Goal: Task Accomplishment & Management: Manage account settings

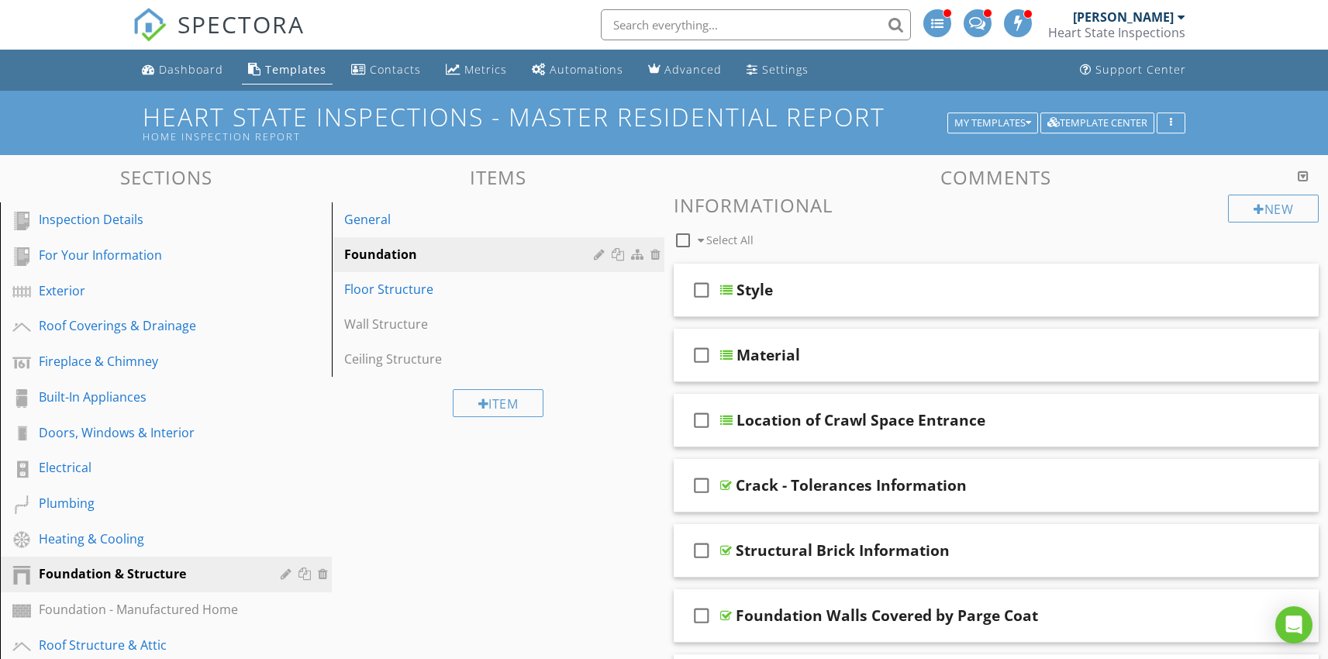
scroll to position [63, 0]
click at [157, 431] on div "Doors, Windows & Interior" at bounding box center [148, 432] width 219 height 19
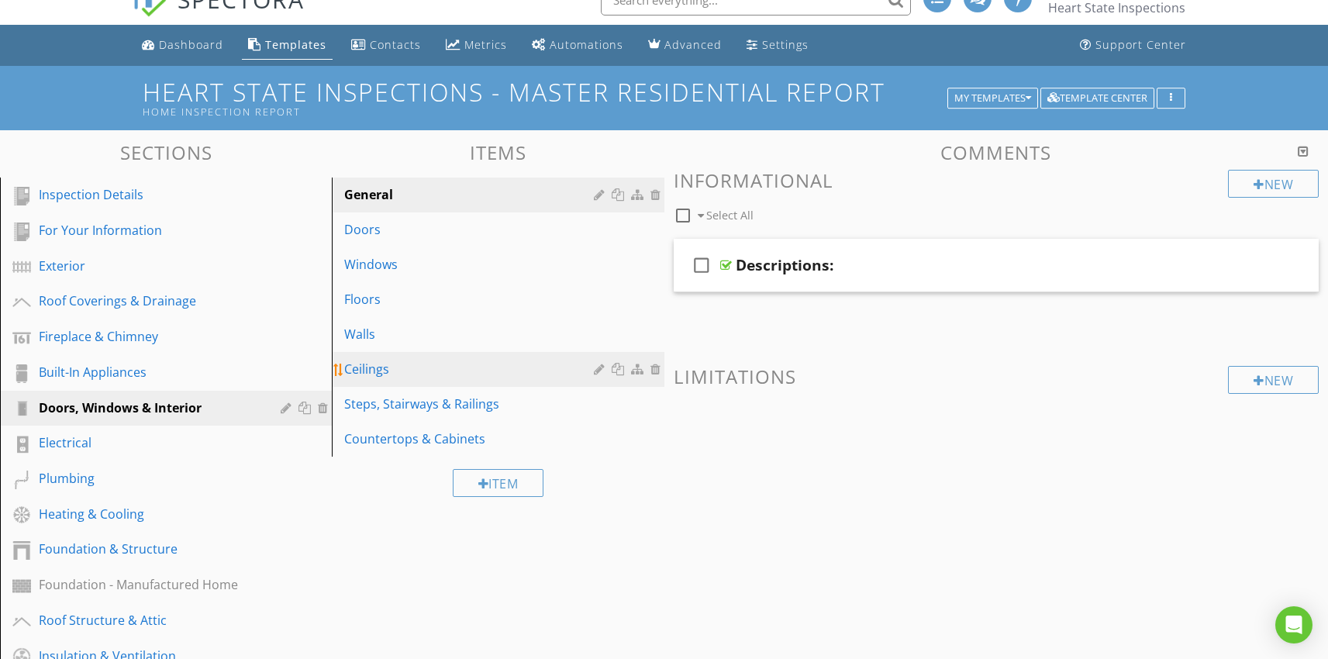
scroll to position [26, 0]
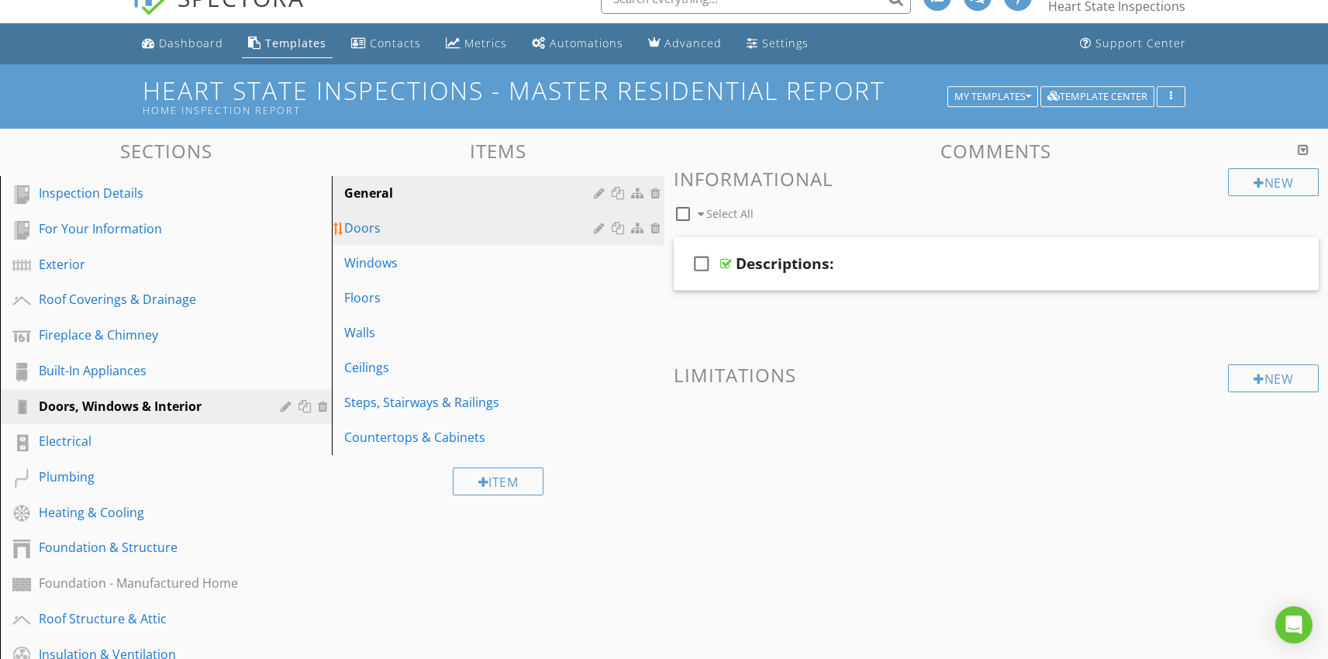
click at [377, 240] on link "Doors" at bounding box center [499, 228] width 327 height 34
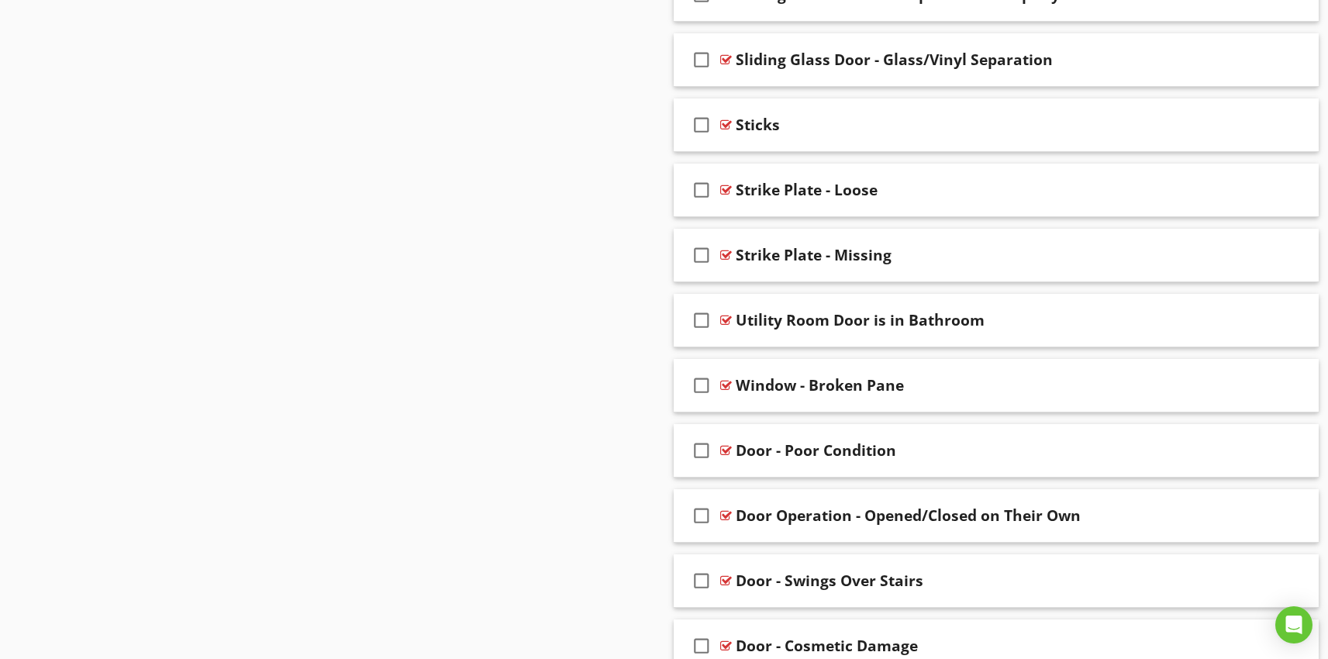
scroll to position [2277, 0]
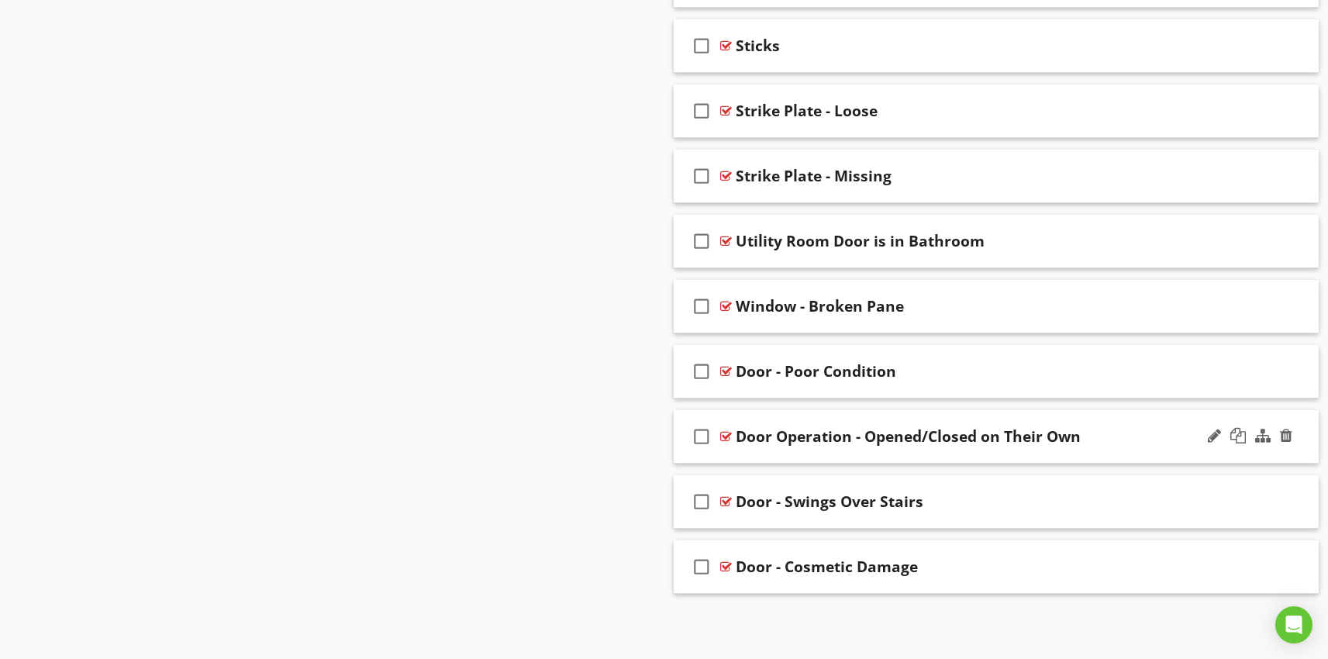
click at [868, 454] on div "check_box_outline_blank Door Operation - Opened/Closed on Their Own" at bounding box center [997, 436] width 646 height 53
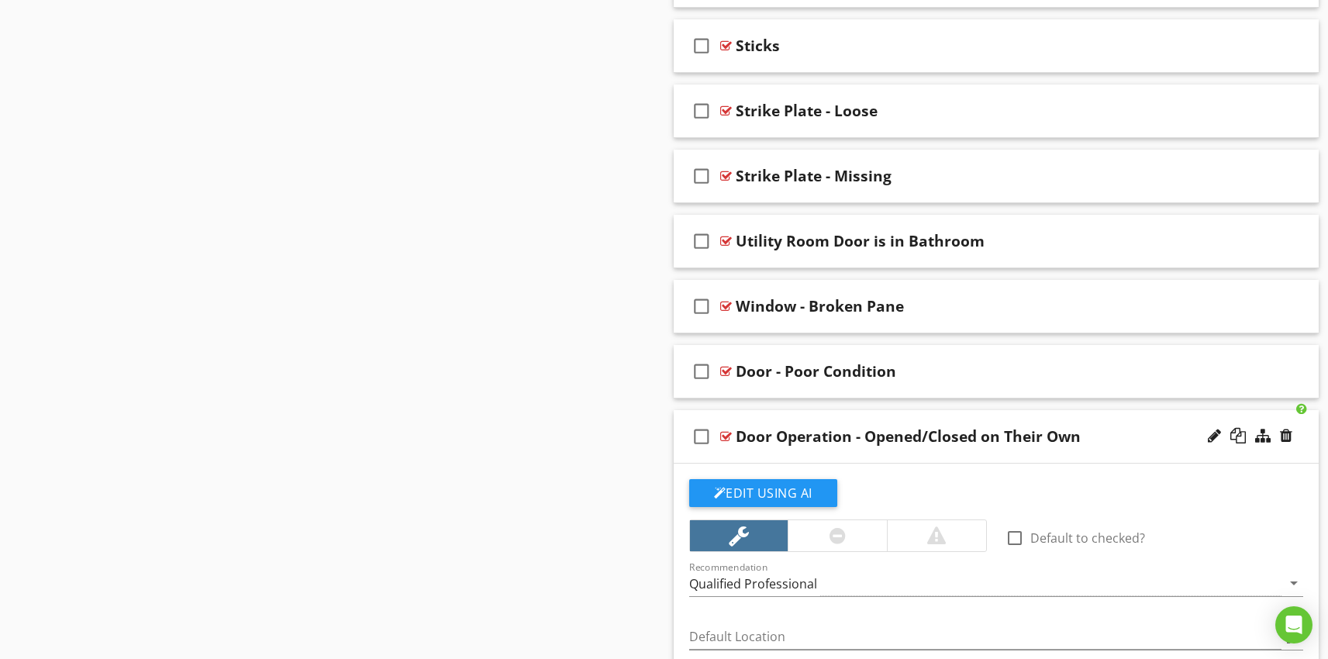
scroll to position [2577, 0]
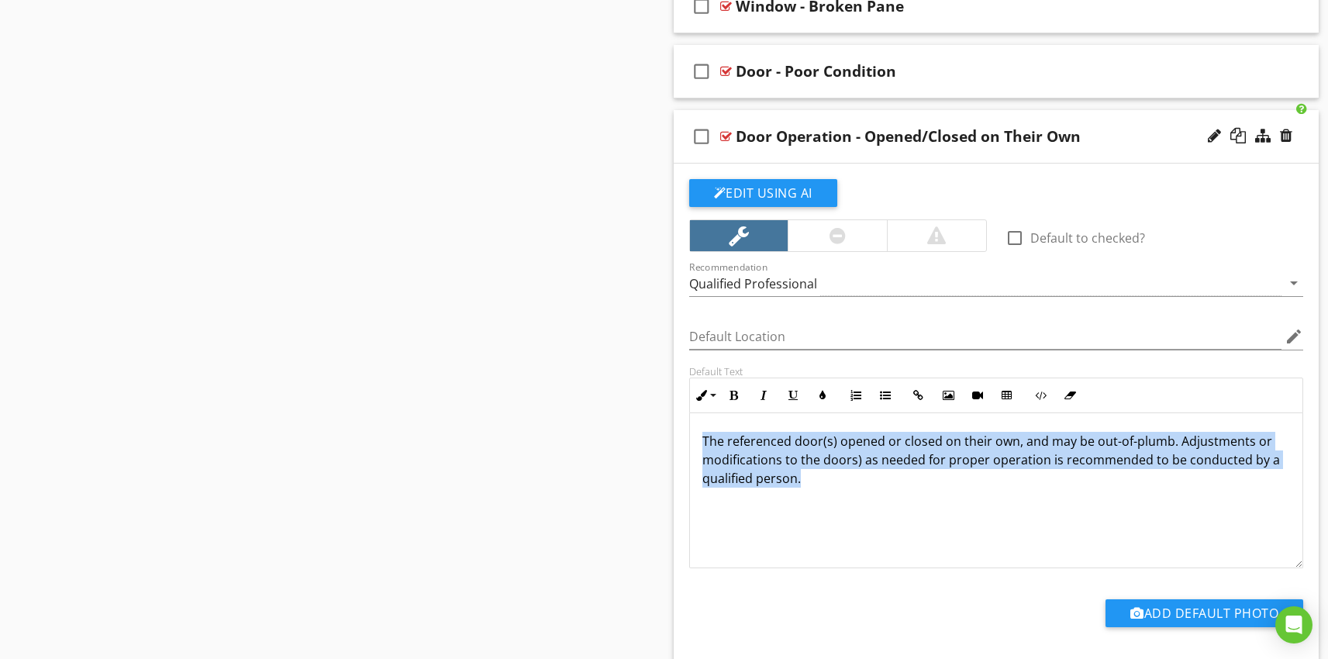
drag, startPoint x: 821, startPoint y: 485, endPoint x: 689, endPoint y: 444, distance: 138.1
click at [690, 444] on div "The referenced door(s) opened or closed on their own, and may be out-of-plumb. …" at bounding box center [996, 490] width 613 height 155
copy p "The referenced door(s) opened or closed on their own, and may be out-of-plumb. …"
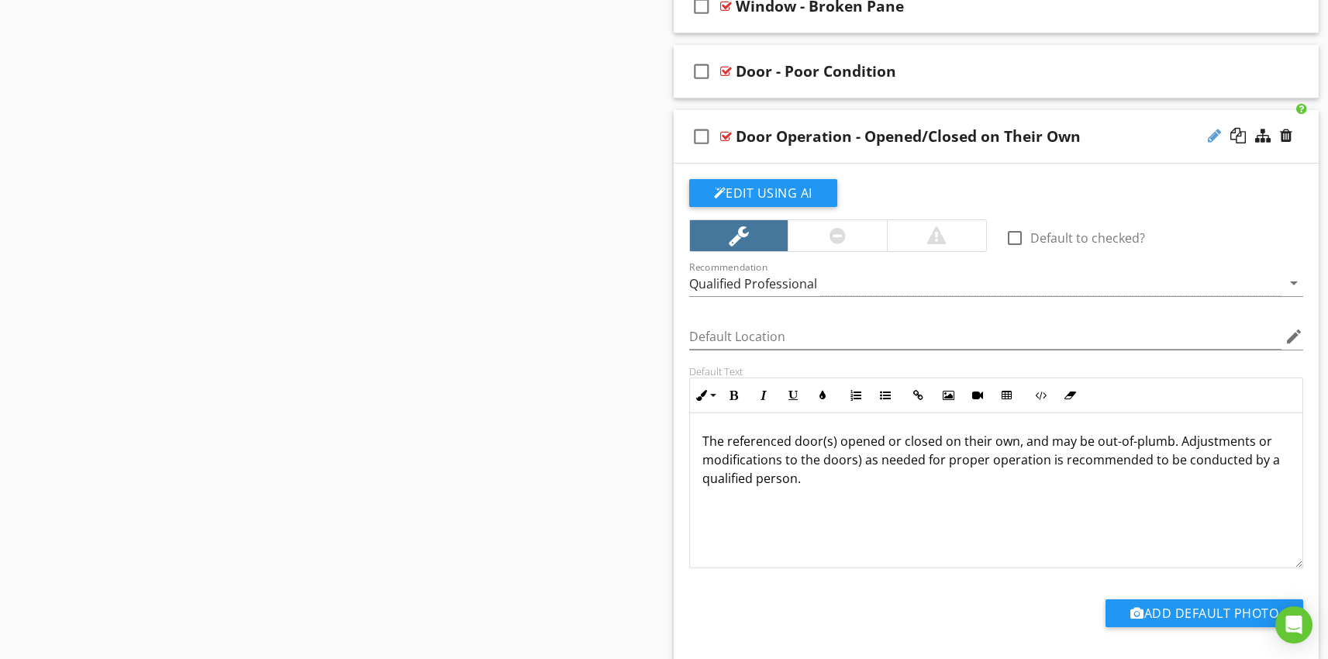
click at [1213, 138] on div at bounding box center [1214, 136] width 13 height 16
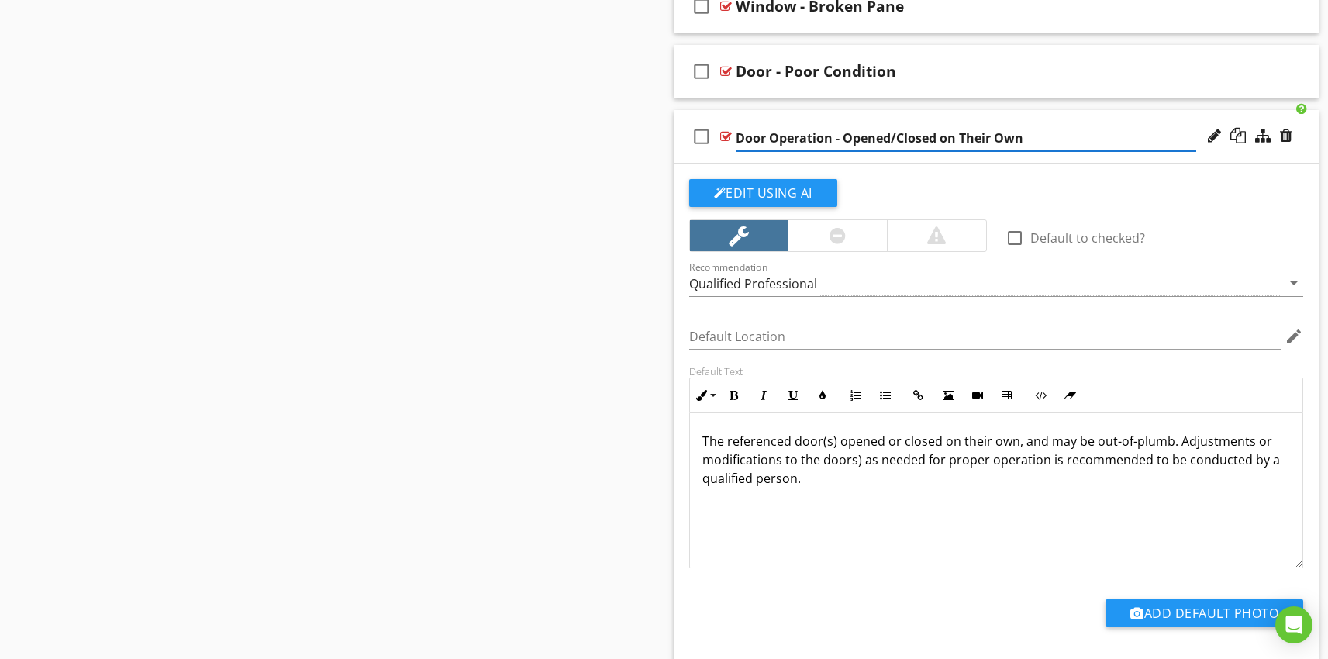
click at [864, 131] on input "Door Operation - Opened/Closed on Their Own" at bounding box center [966, 139] width 461 height 26
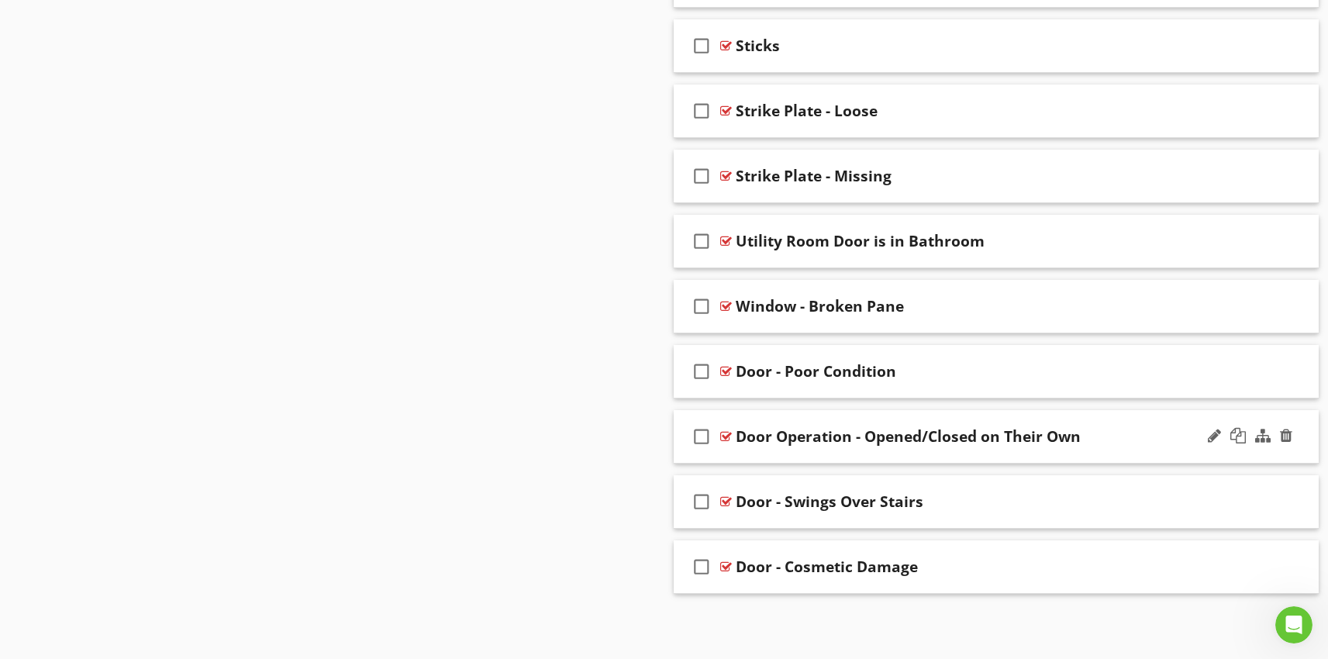
scroll to position [0, 0]
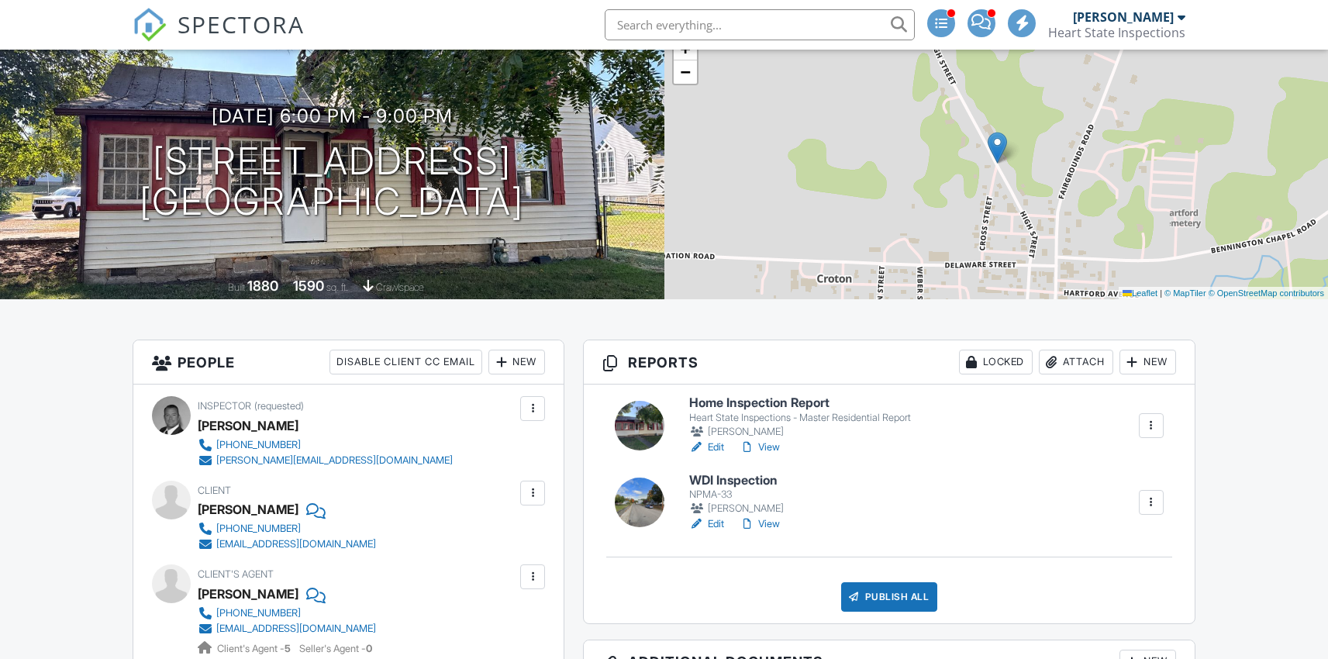
click at [723, 474] on h6 "WDI Inspection" at bounding box center [737, 481] width 97 height 14
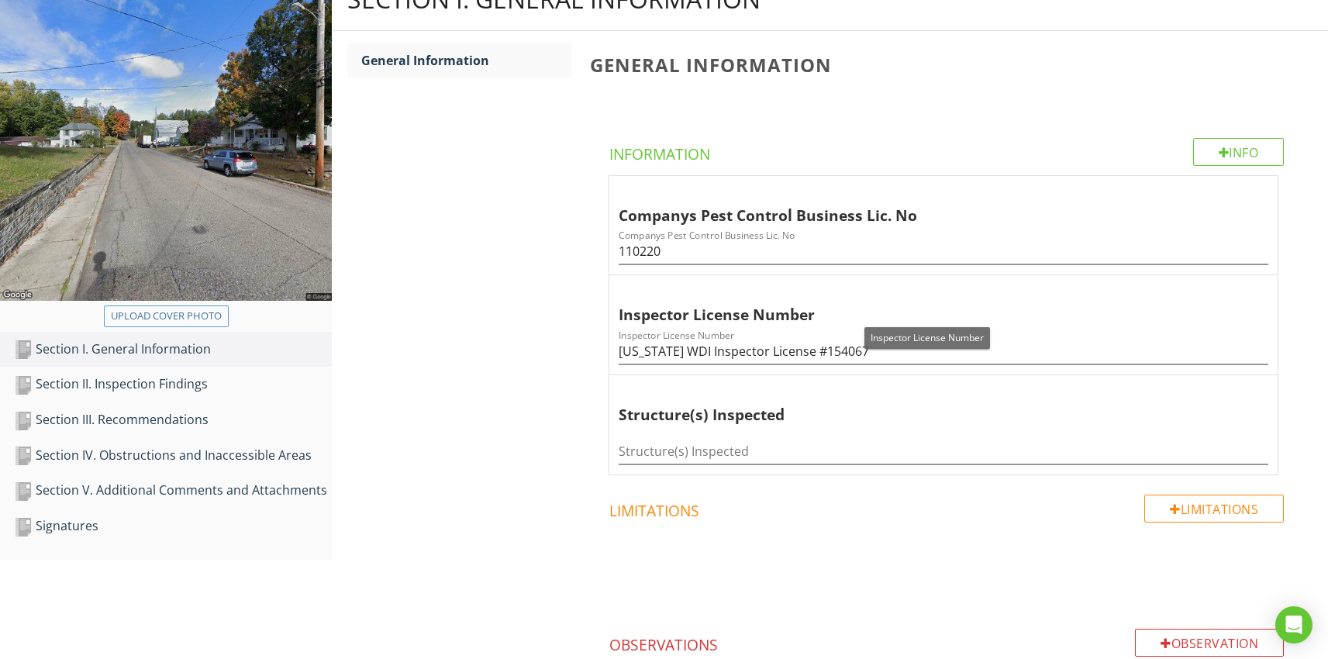
scroll to position [310, 0]
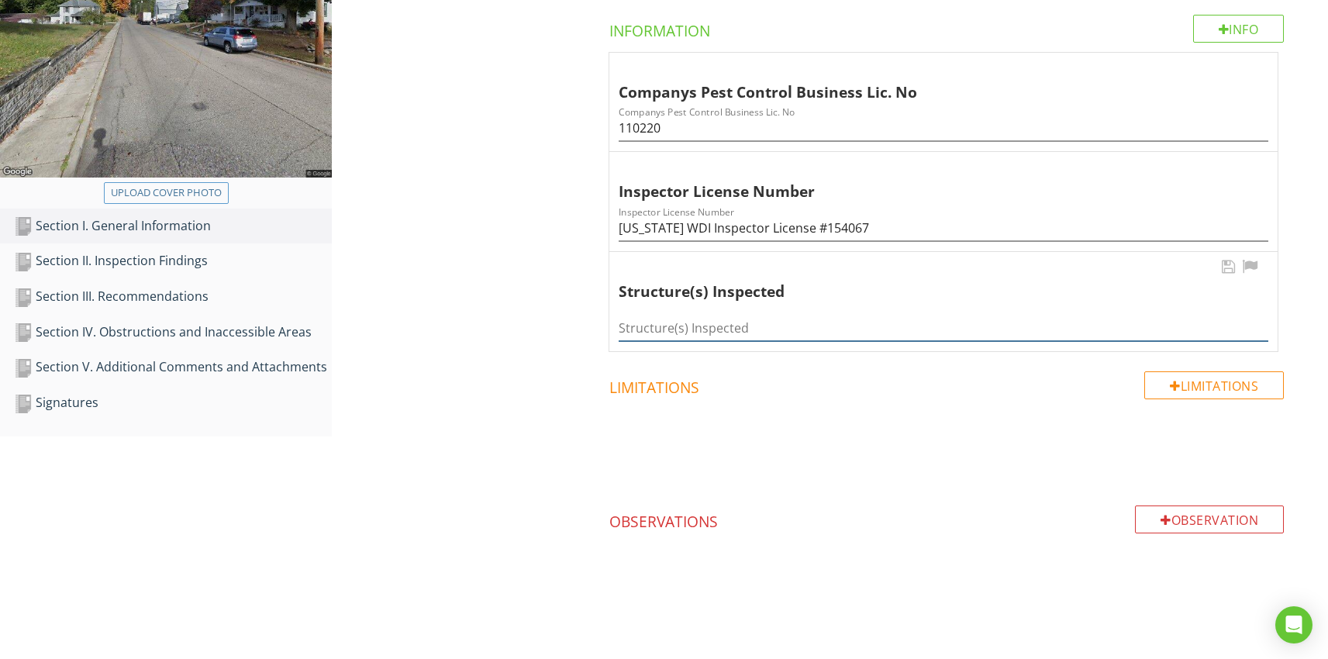
click at [673, 333] on input "Structure(s) Inspected" at bounding box center [944, 329] width 650 height 26
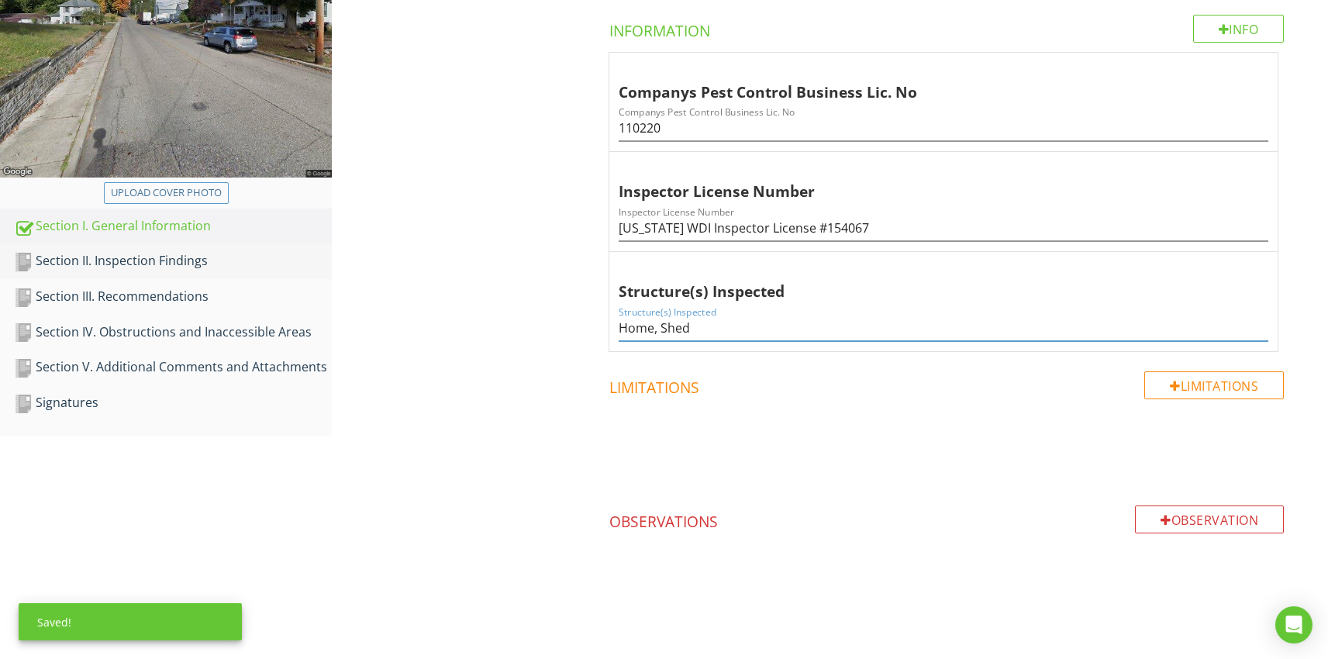
type input "Home, Shed"
click at [188, 262] on div "Section II. Inspection Findings" at bounding box center [173, 261] width 318 height 20
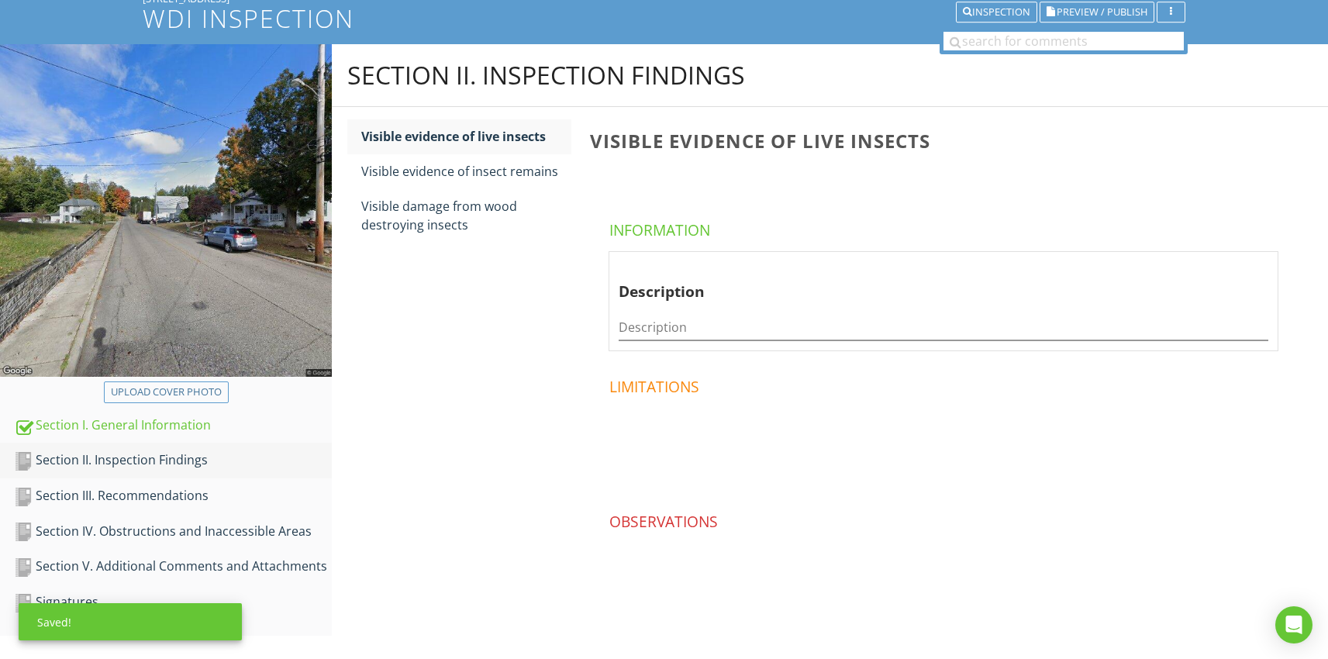
scroll to position [110, 0]
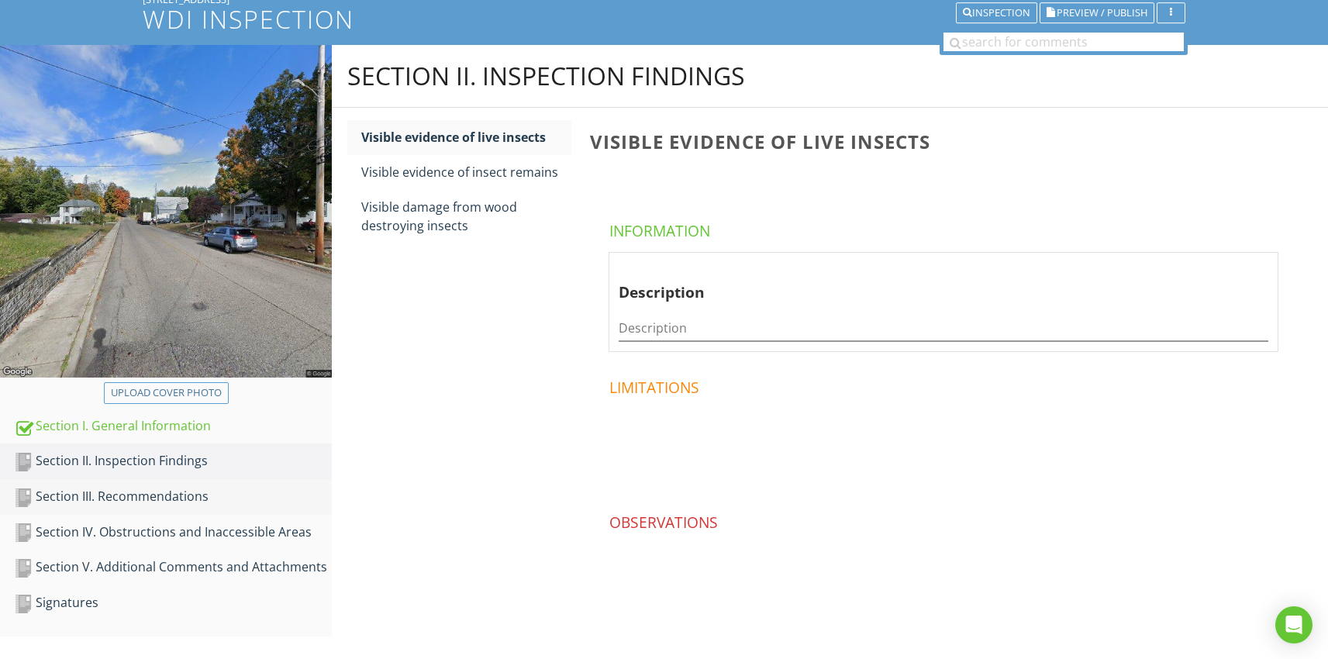
click at [164, 485] on link "Section III. Recommendations" at bounding box center [173, 497] width 318 height 36
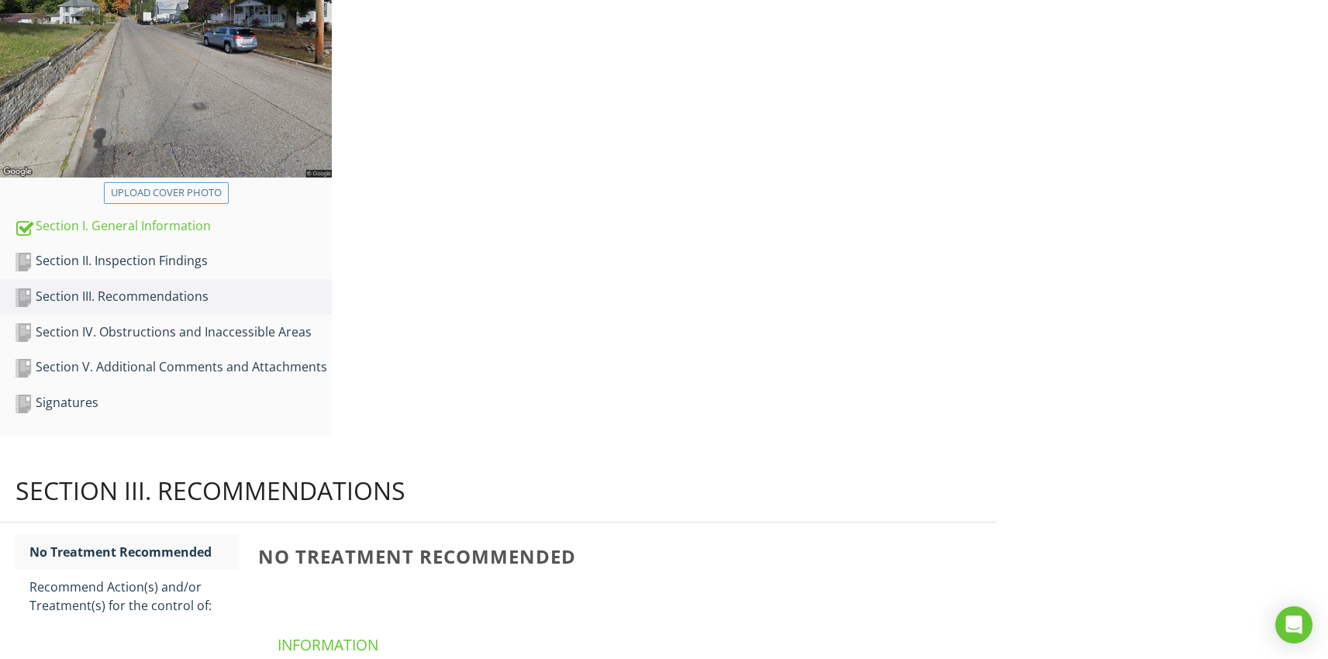
scroll to position [161, 0]
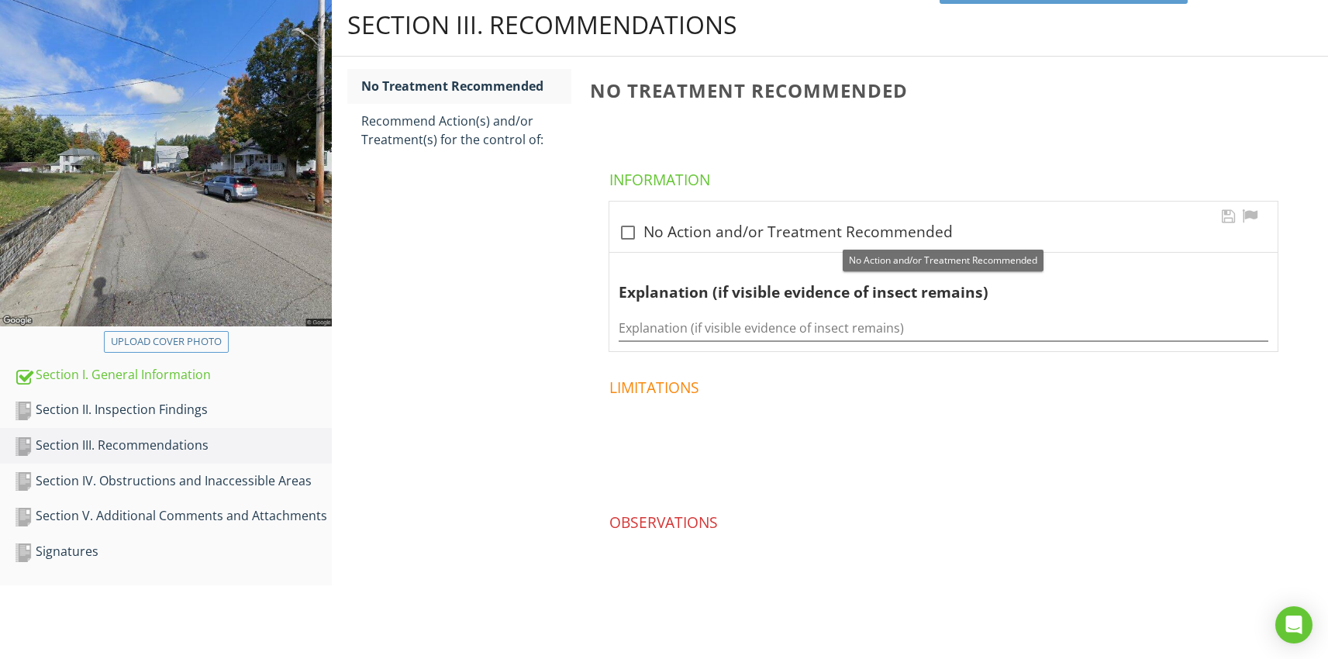
click at [631, 230] on div at bounding box center [628, 232] width 26 height 26
checkbox input "true"
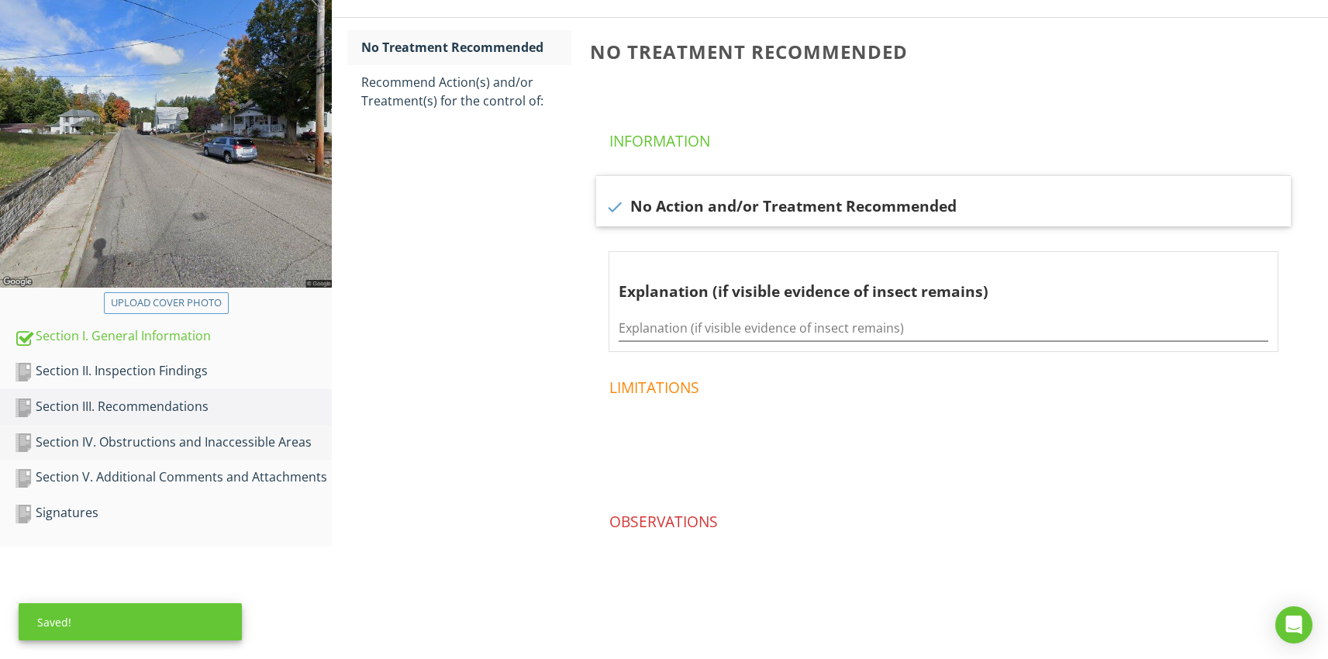
click at [170, 436] on div "Section IV. Obstructions and Inaccessible Areas" at bounding box center [173, 443] width 318 height 20
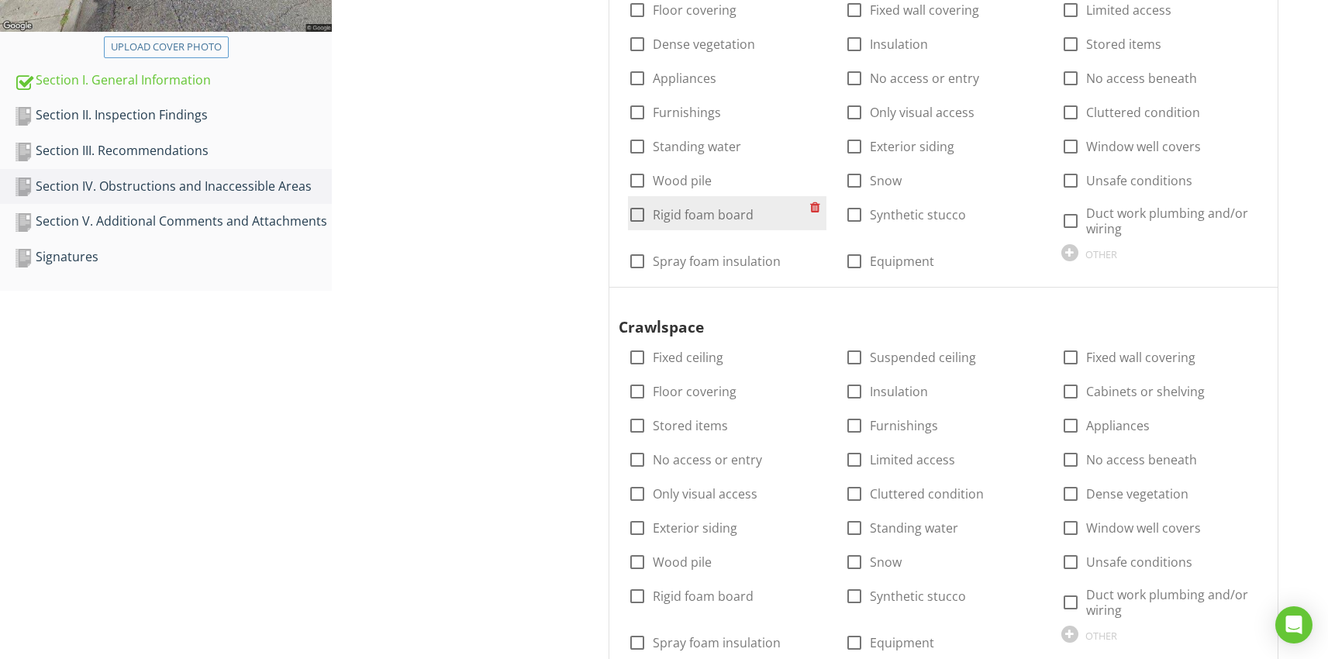
scroll to position [461, 0]
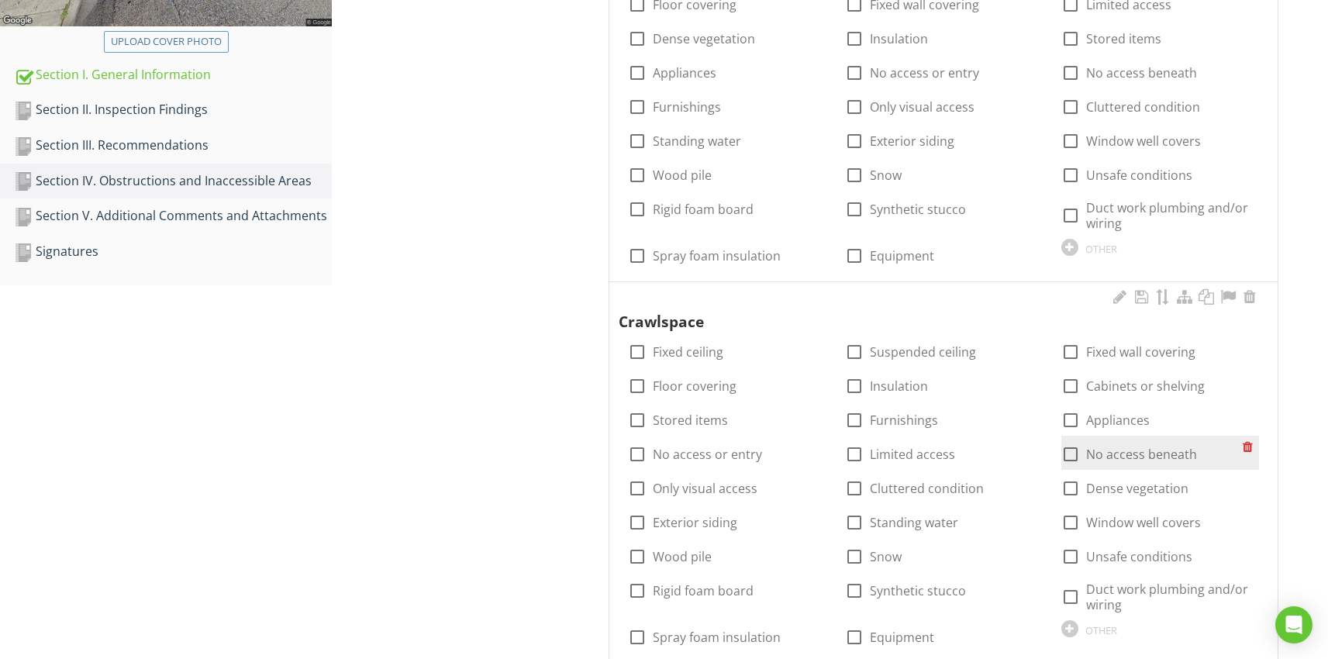
click at [1073, 449] on div at bounding box center [1071, 454] width 26 height 26
checkbox input "true"
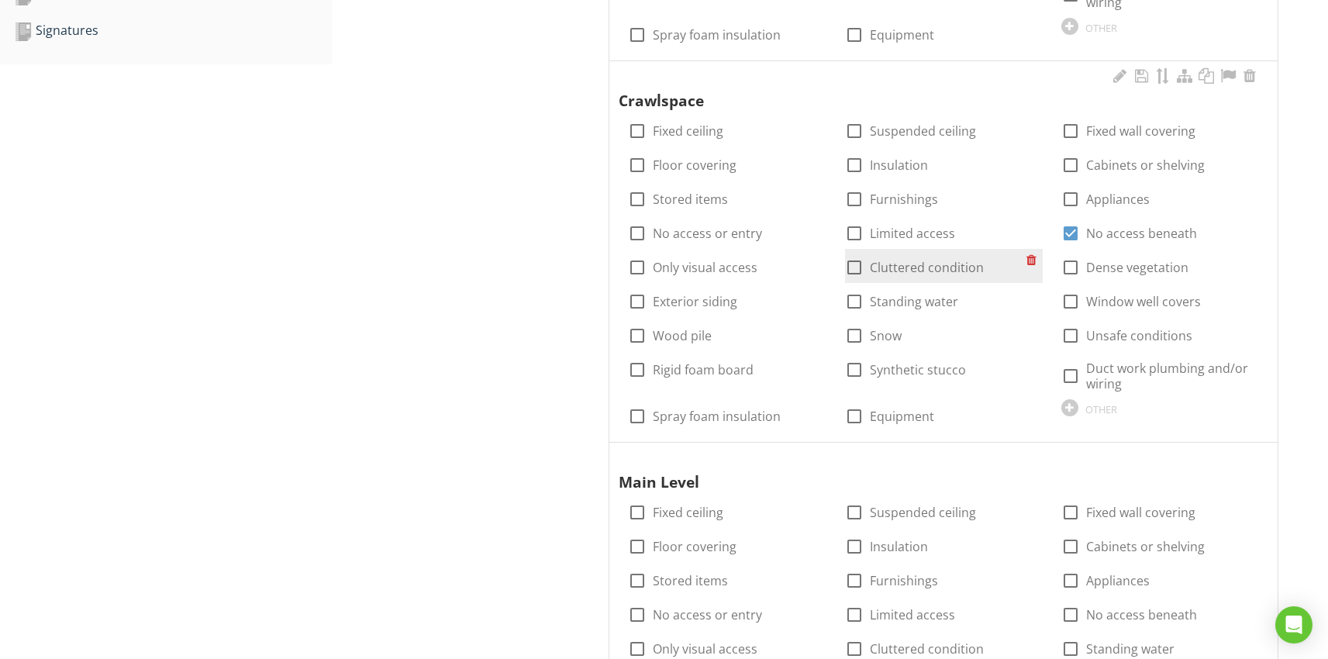
scroll to position [688, 0]
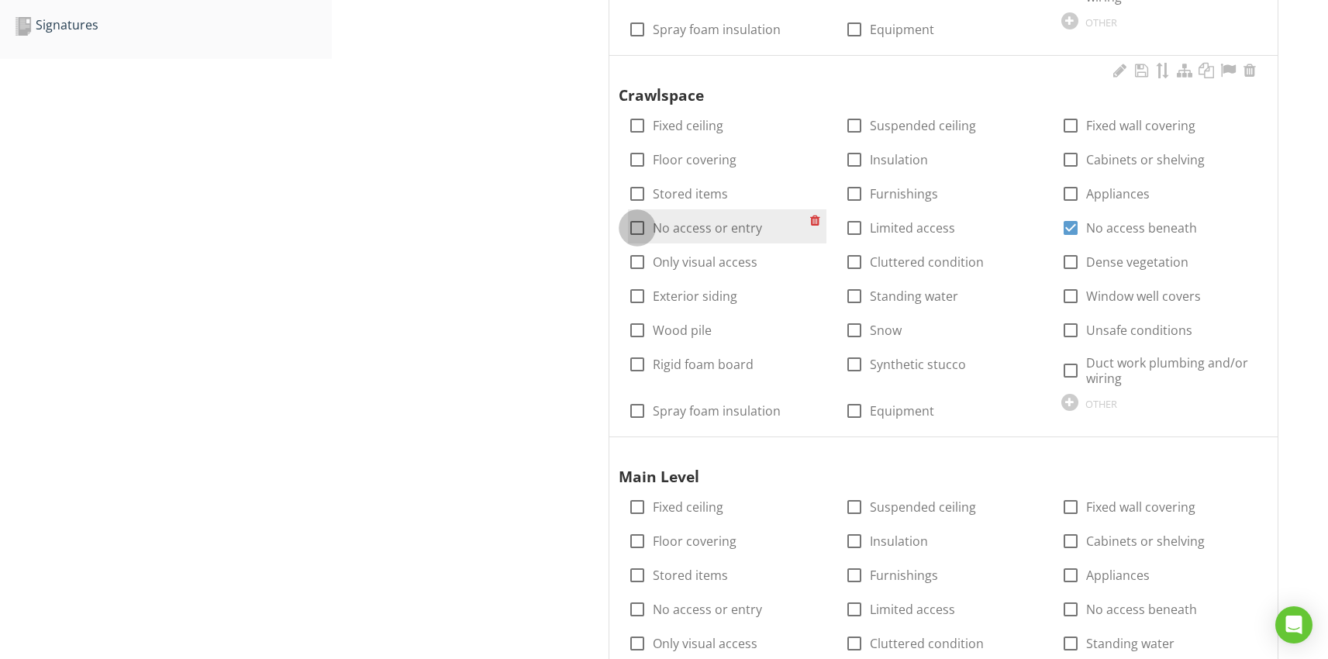
click at [644, 229] on div at bounding box center [637, 228] width 26 height 26
checkbox input "true"
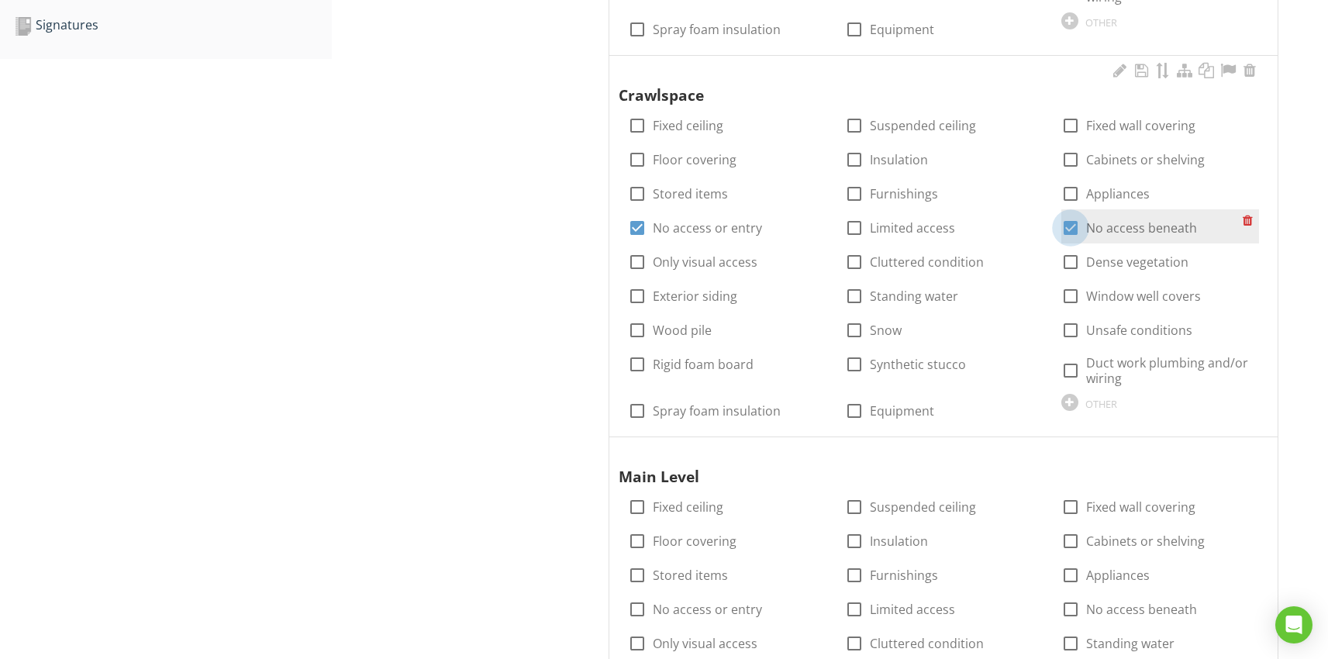
click at [1073, 229] on div at bounding box center [1071, 228] width 26 height 26
checkbox input "false"
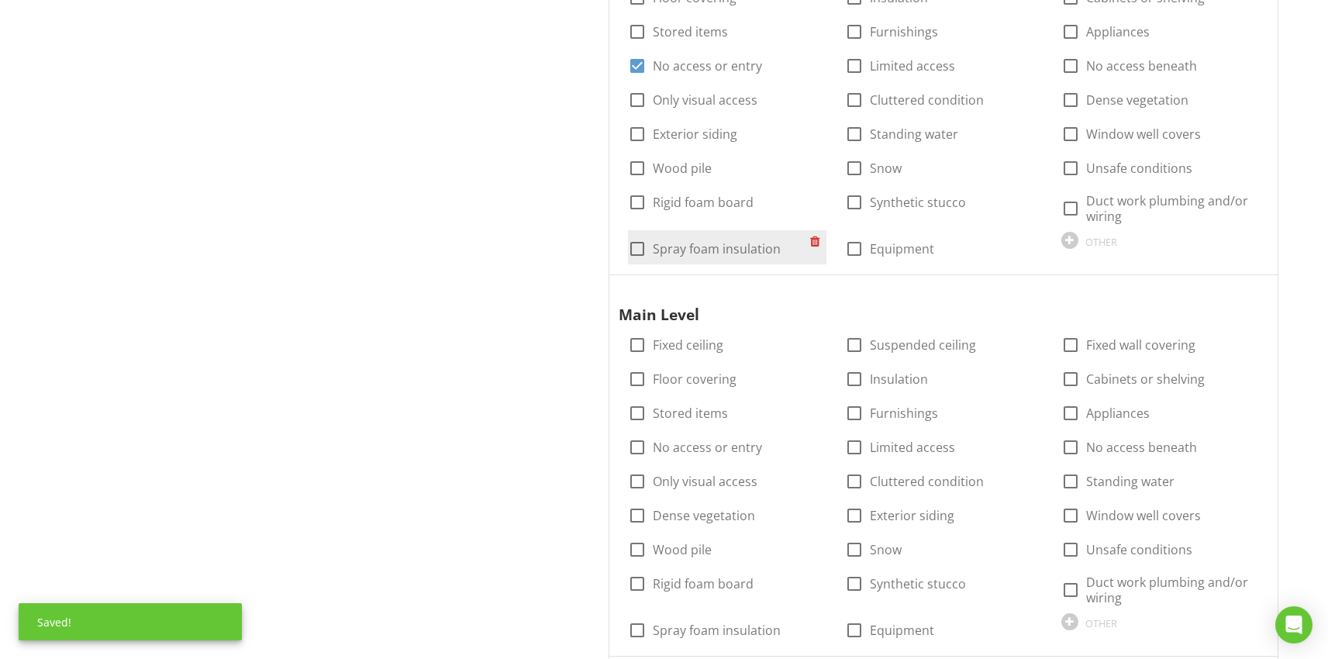
scroll to position [873, 0]
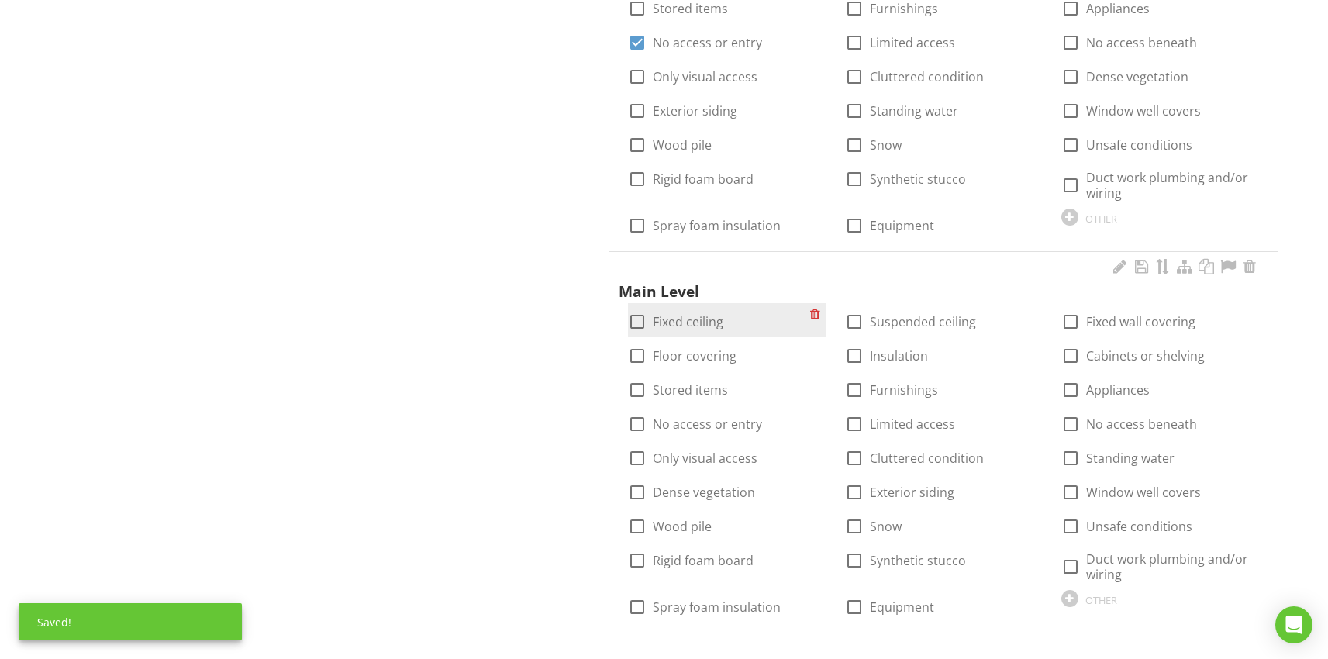
click at [633, 315] on div at bounding box center [637, 322] width 26 height 26
checkbox input "true"
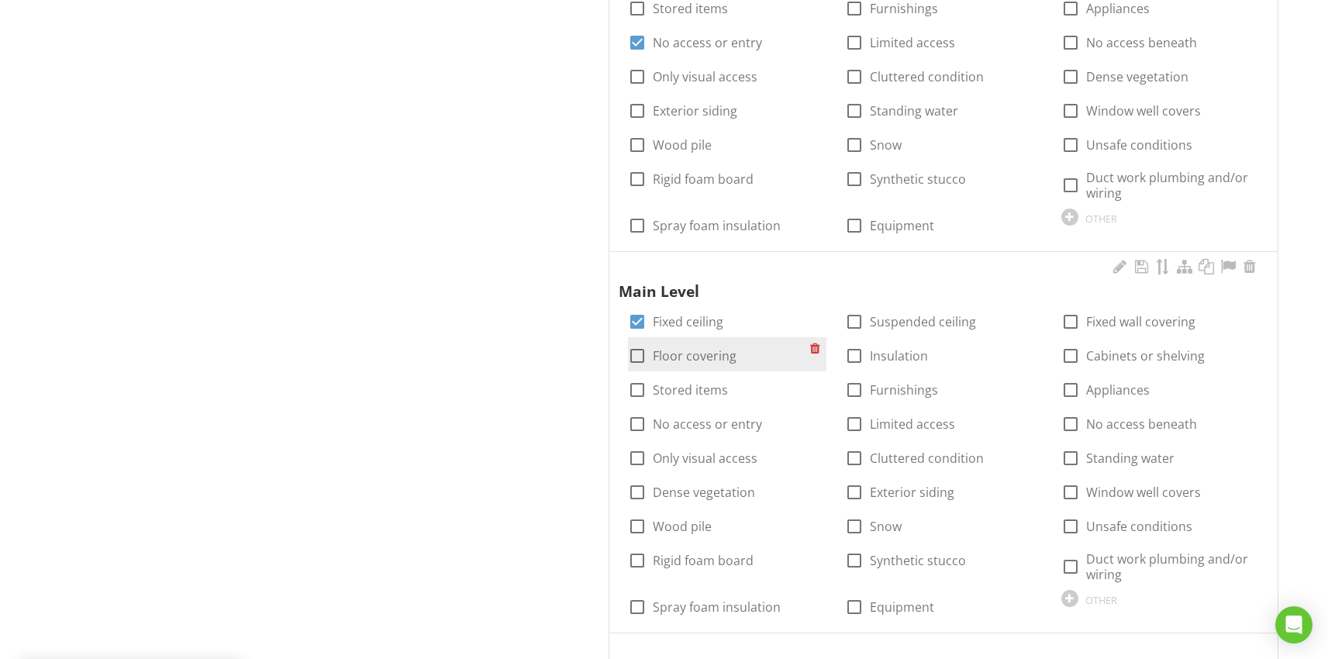
click at [633, 355] on div at bounding box center [637, 356] width 26 height 26
checkbox input "true"
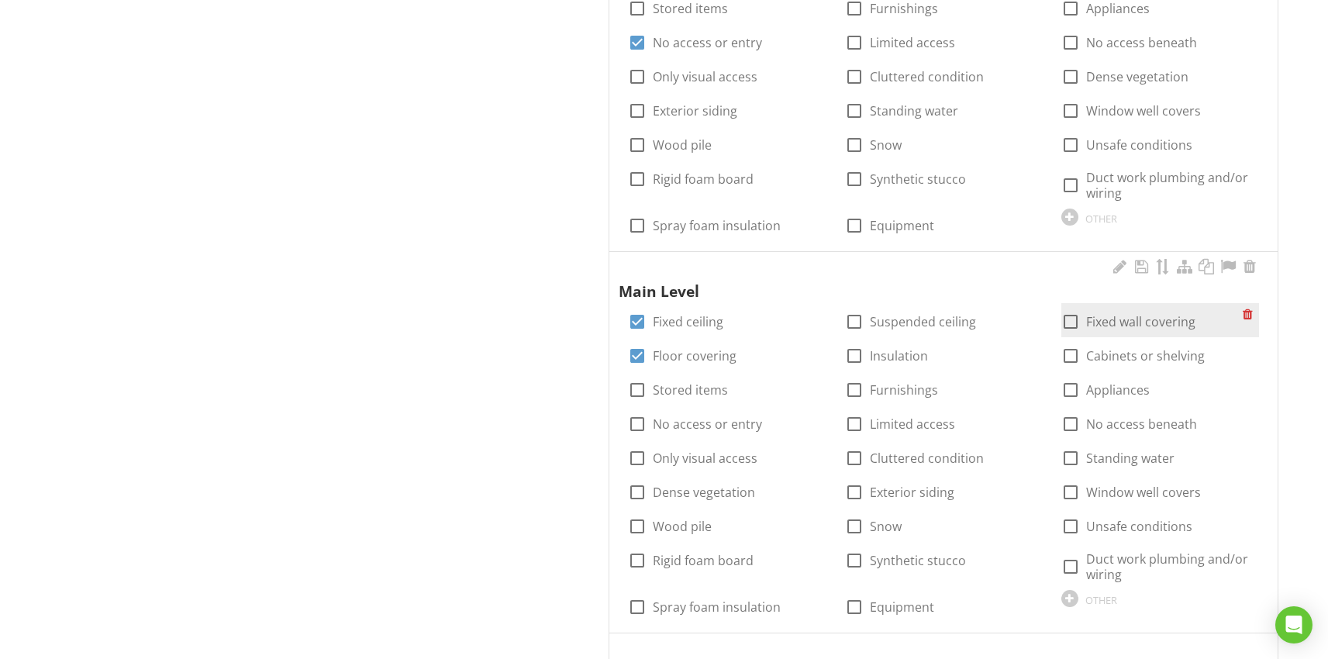
click at [1075, 323] on div at bounding box center [1071, 322] width 26 height 26
checkbox input "true"
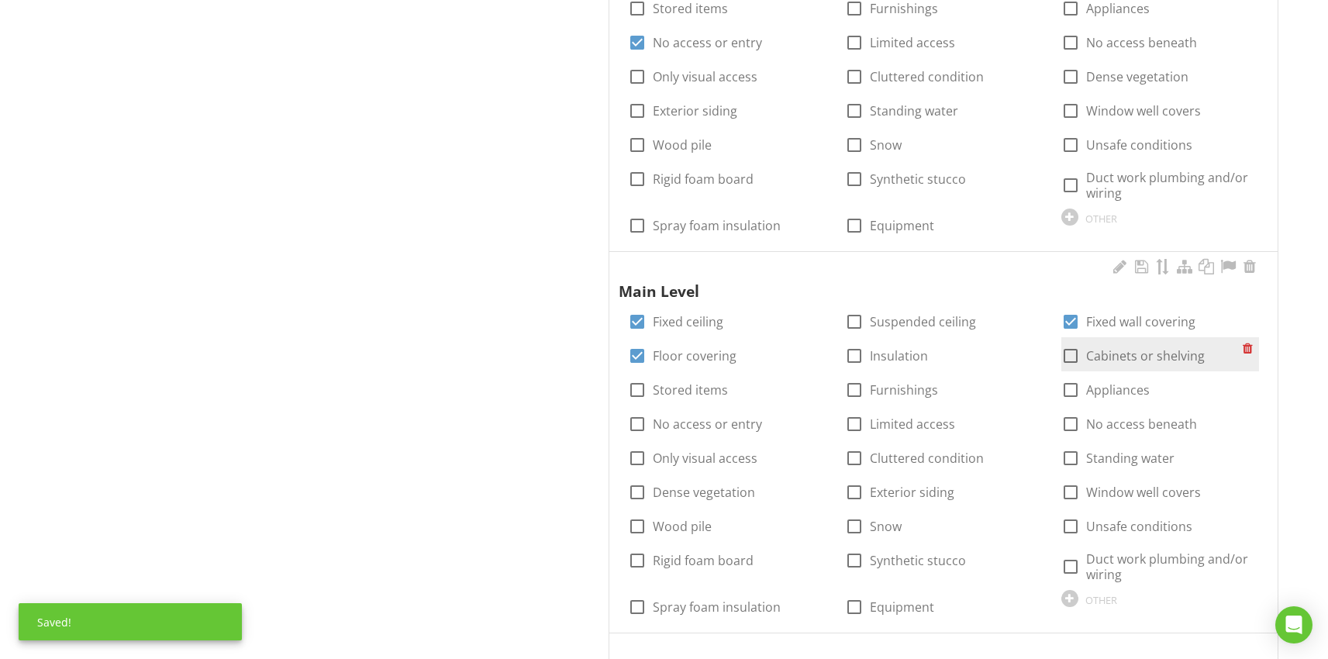
click at [1071, 357] on div at bounding box center [1071, 356] width 26 height 26
checkbox input "true"
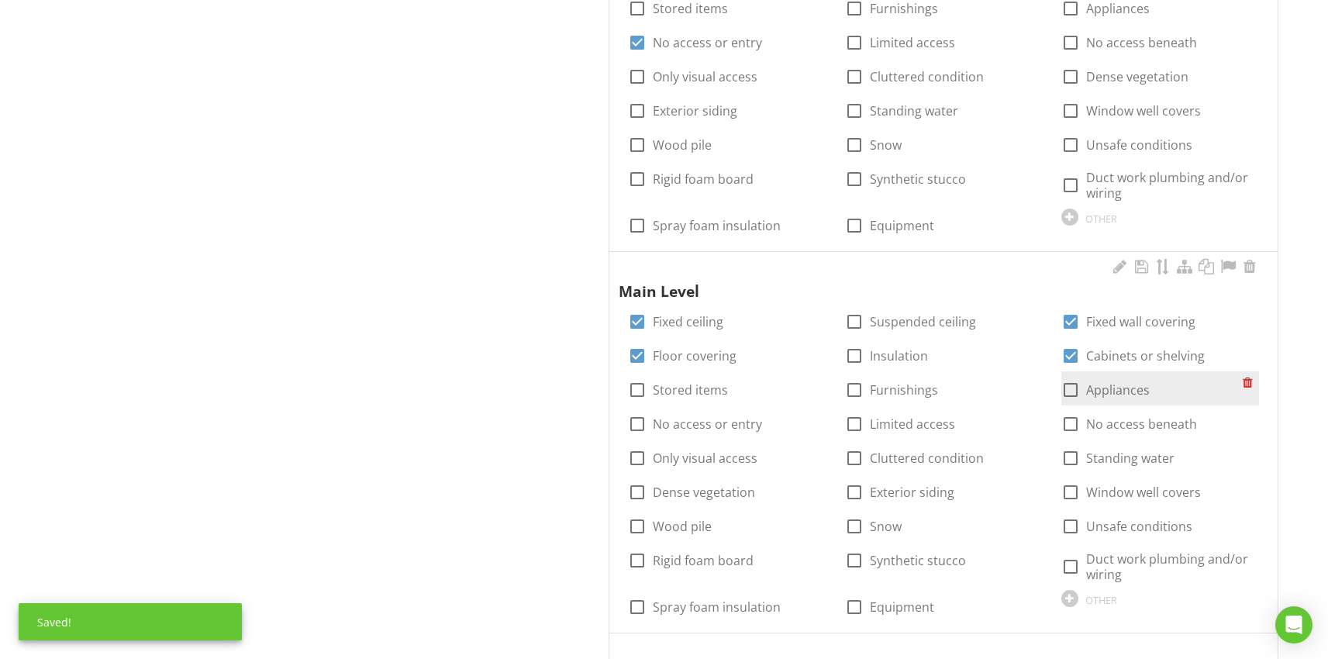
click at [1068, 389] on div at bounding box center [1071, 390] width 26 height 26
checkbox input "true"
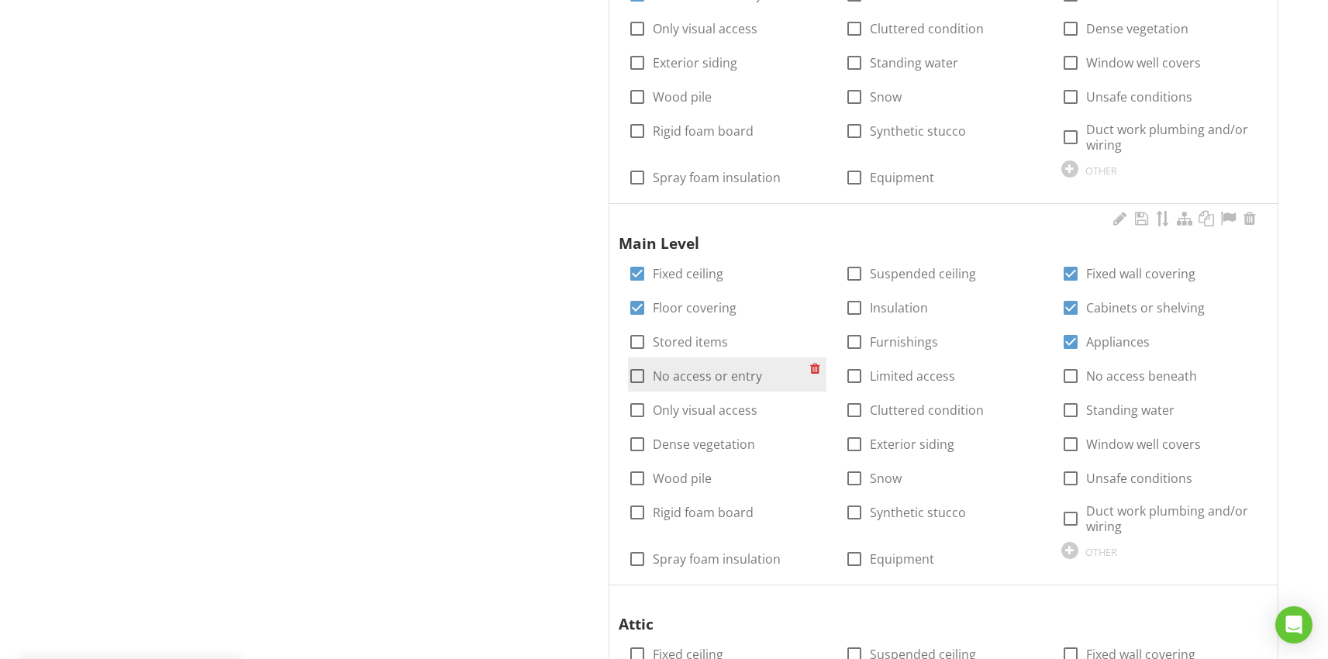
scroll to position [922, 0]
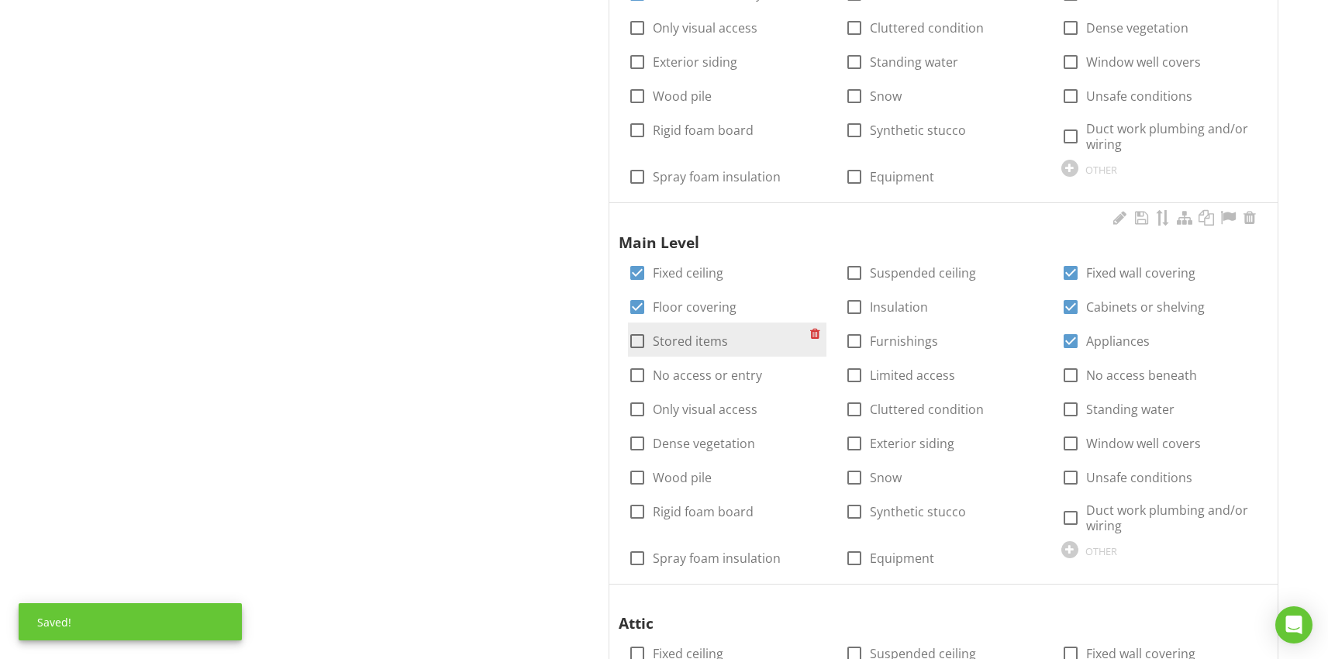
click at [631, 340] on div at bounding box center [637, 341] width 26 height 26
checkbox input "true"
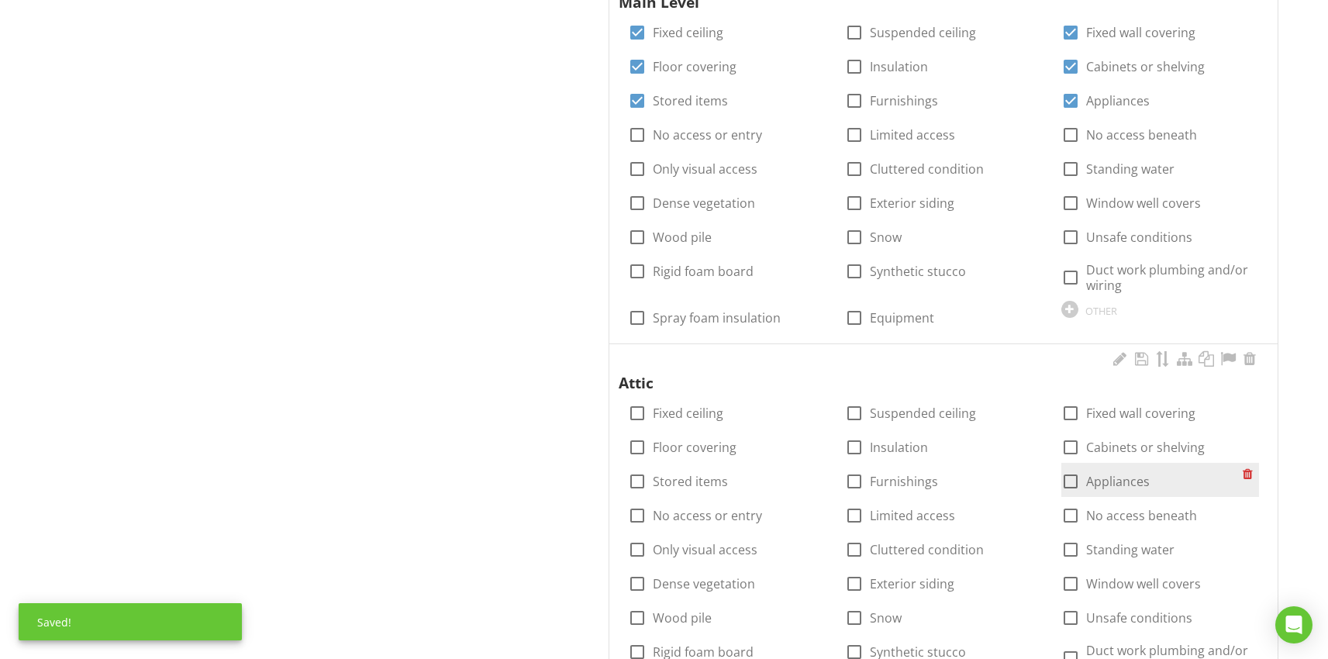
scroll to position [1165, 0]
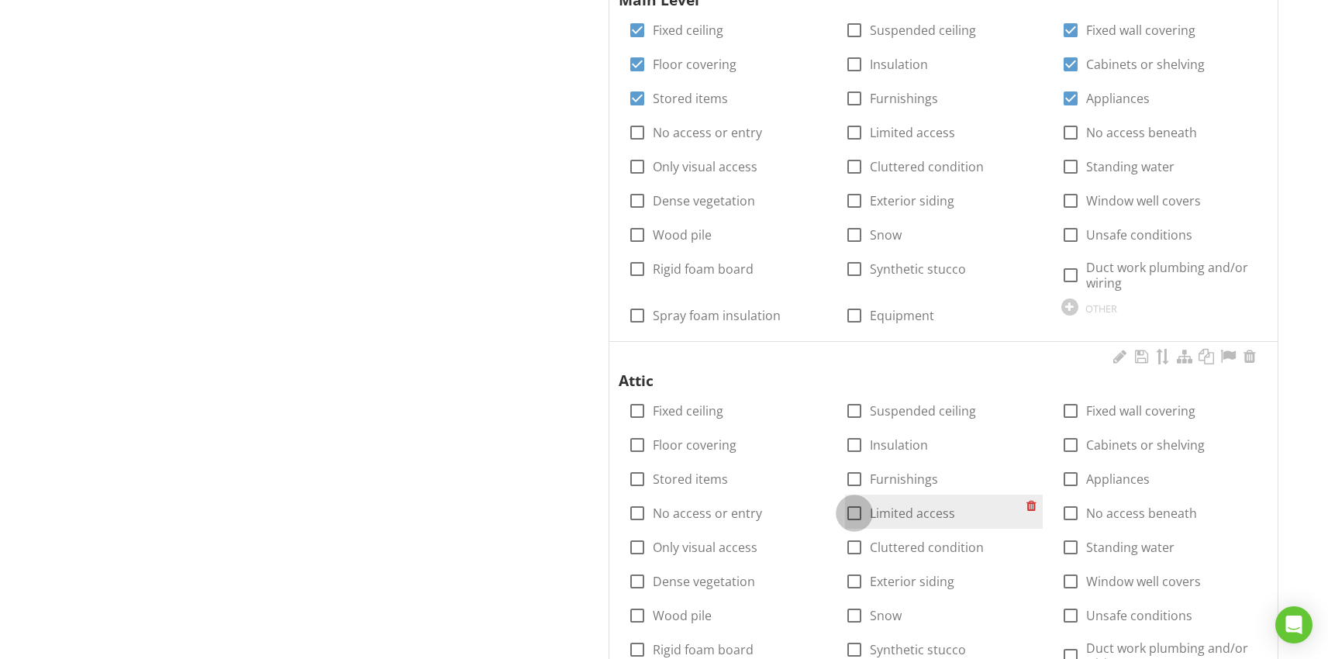
click at [852, 511] on div at bounding box center [854, 513] width 26 height 26
checkbox input "true"
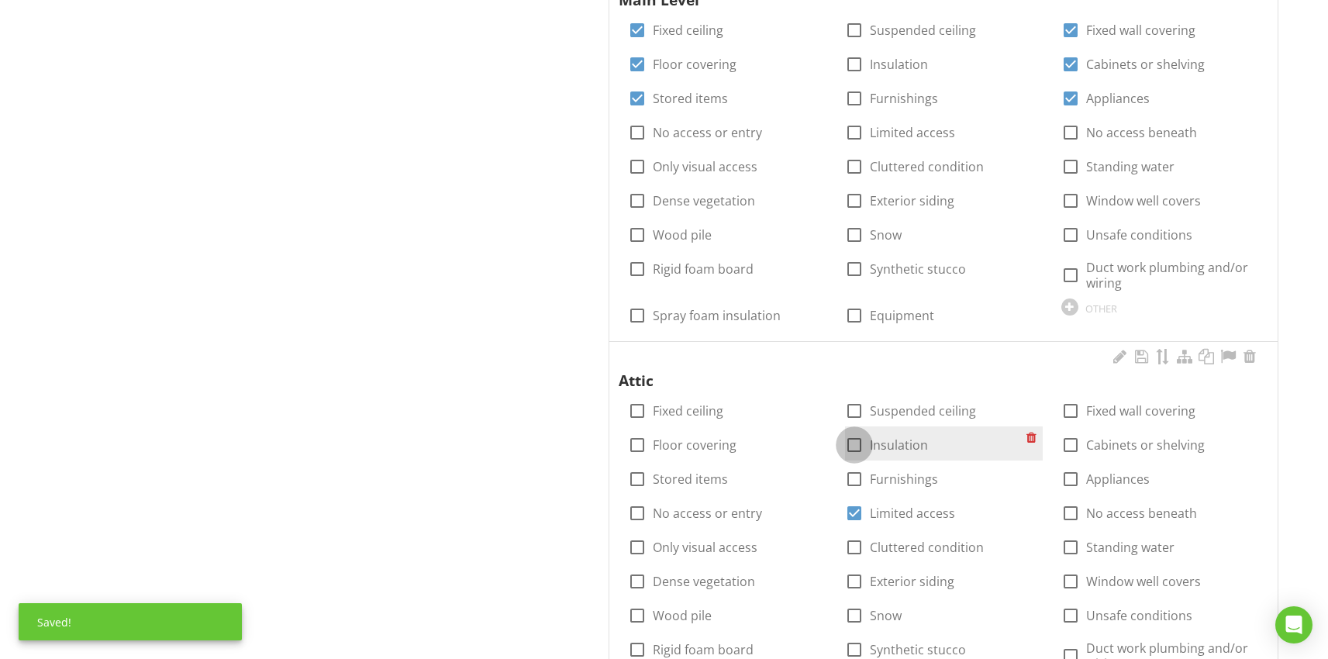
click at [856, 450] on div at bounding box center [854, 445] width 26 height 26
checkbox input "true"
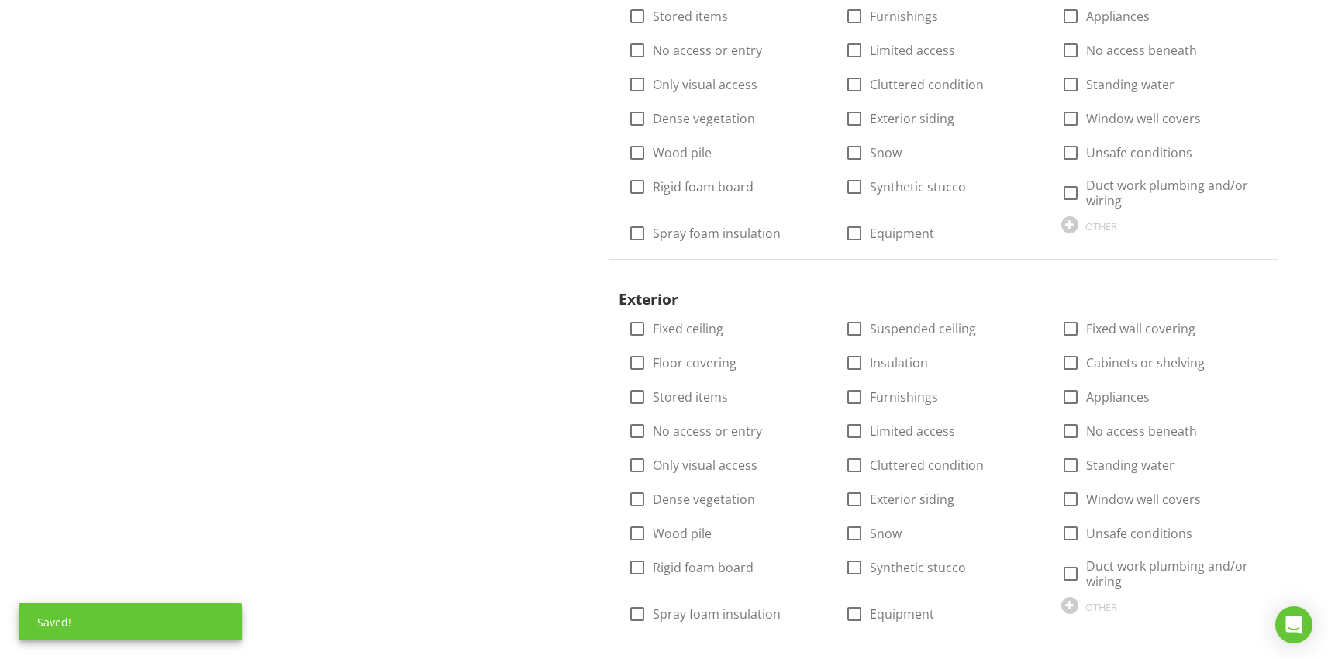
scroll to position [2012, 0]
click at [857, 489] on div at bounding box center [854, 496] width 26 height 26
checkbox input "true"
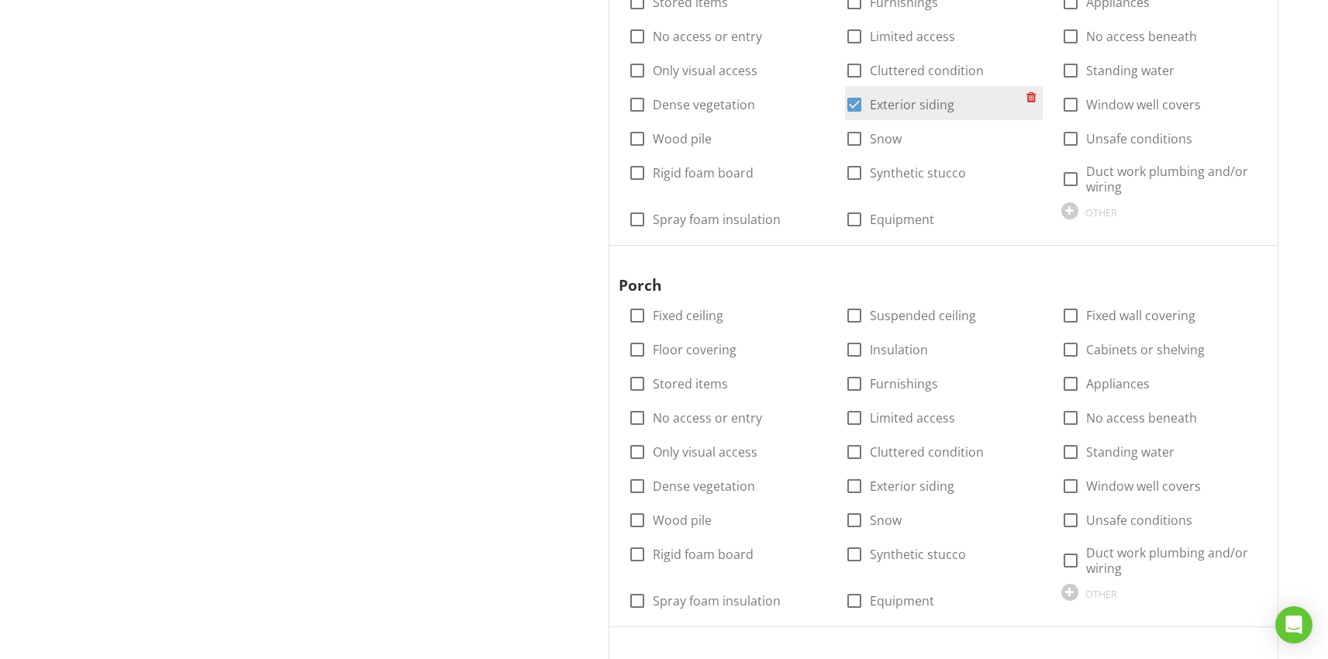
scroll to position [2500, 0]
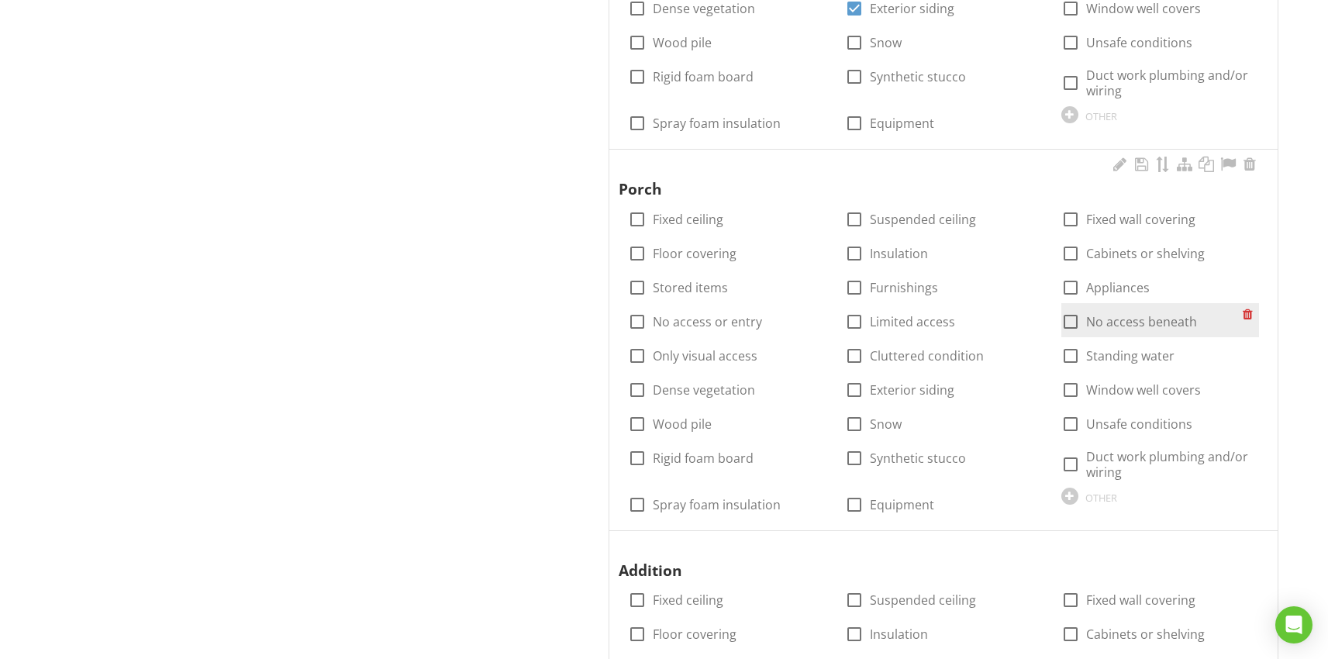
click at [1064, 321] on div at bounding box center [1071, 322] width 26 height 26
checkbox input "true"
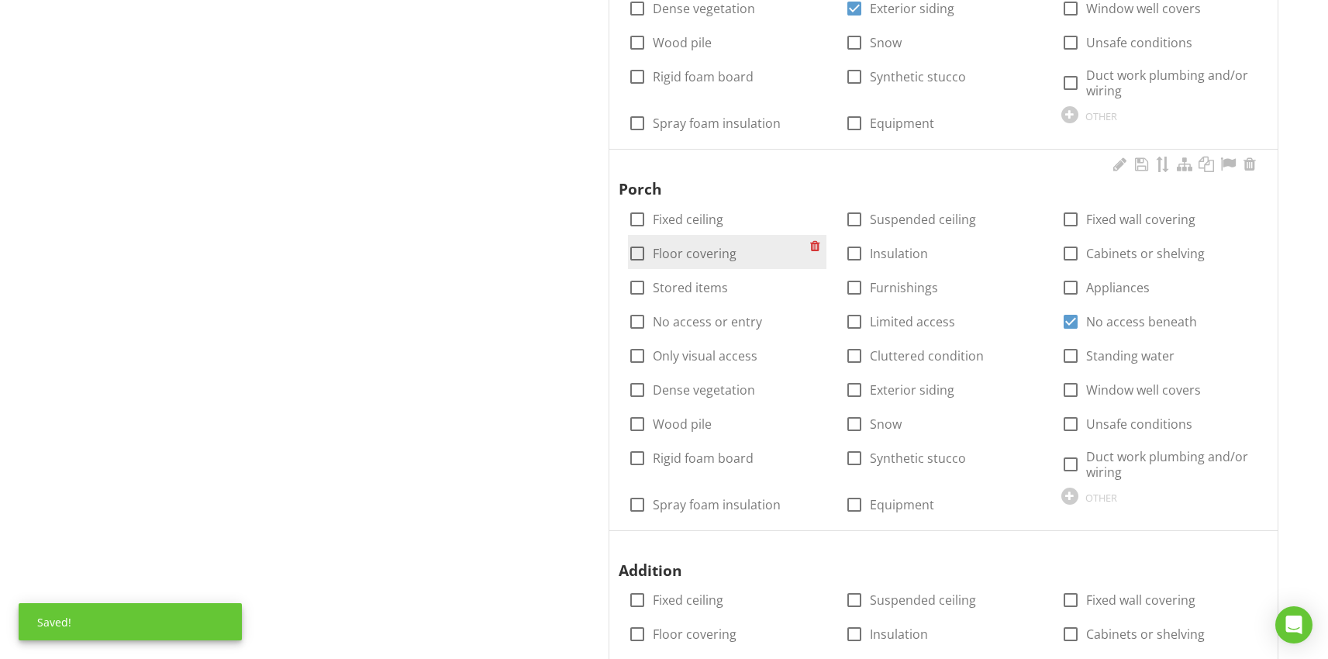
click at [637, 256] on div at bounding box center [637, 253] width 26 height 26
checkbox input "true"
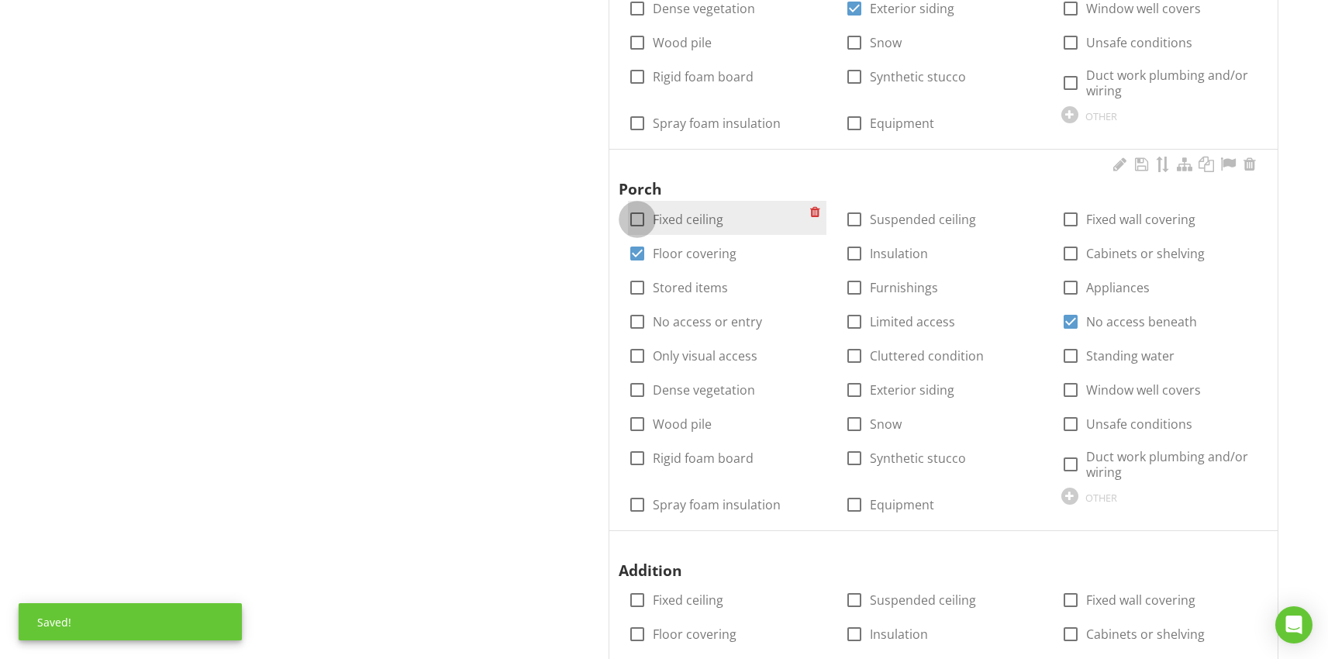
click at [630, 219] on div at bounding box center [637, 219] width 26 height 26
checkbox input "true"
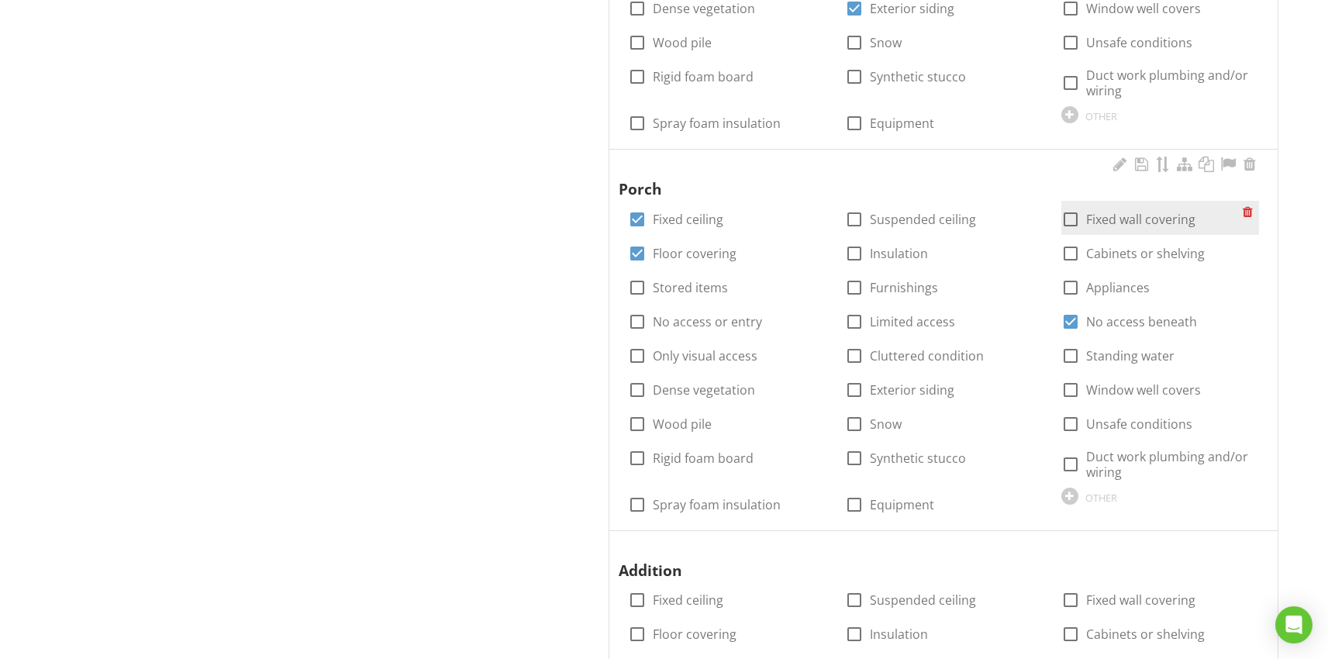
click at [1078, 221] on div at bounding box center [1071, 219] width 26 height 26
checkbox input "true"
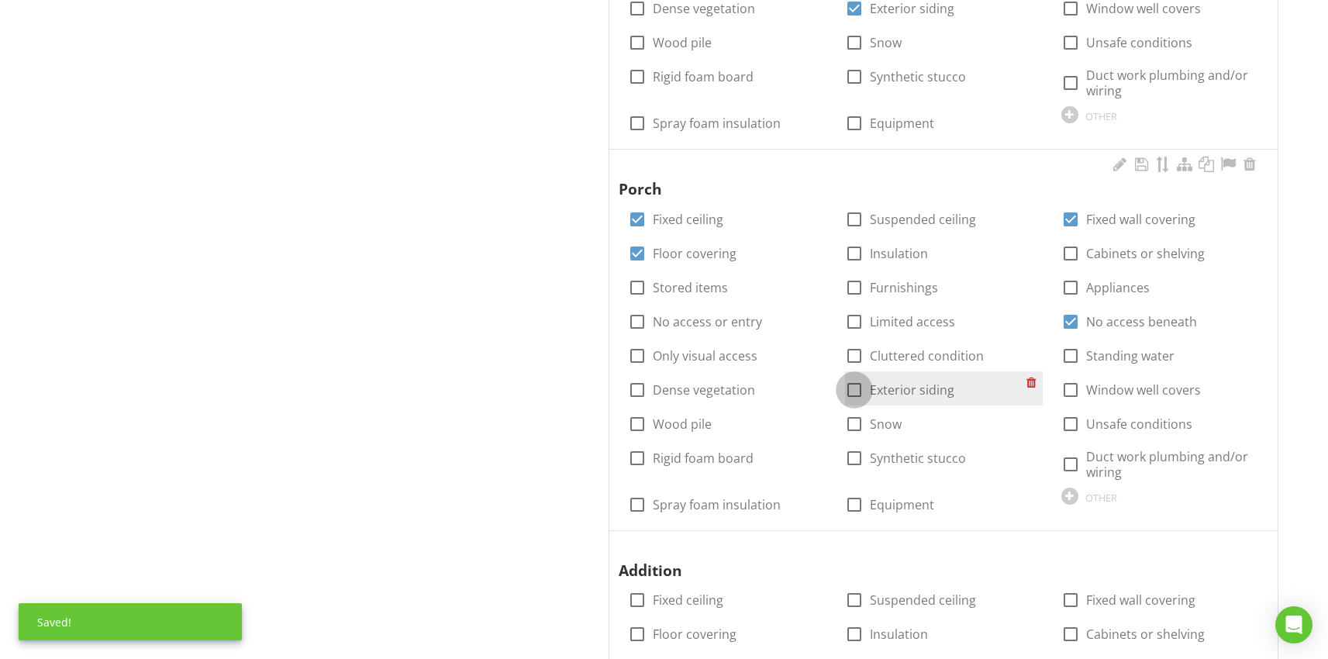
click at [854, 395] on div at bounding box center [854, 390] width 26 height 26
checkbox input "true"
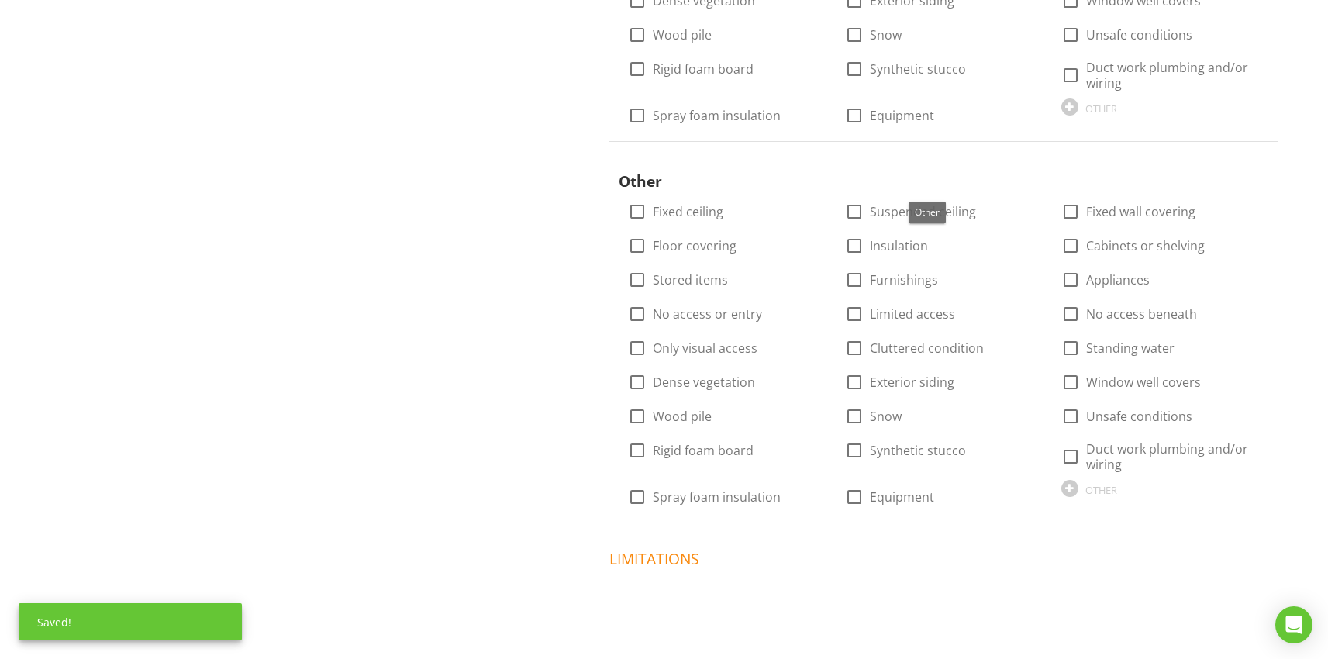
scroll to position [3318, 0]
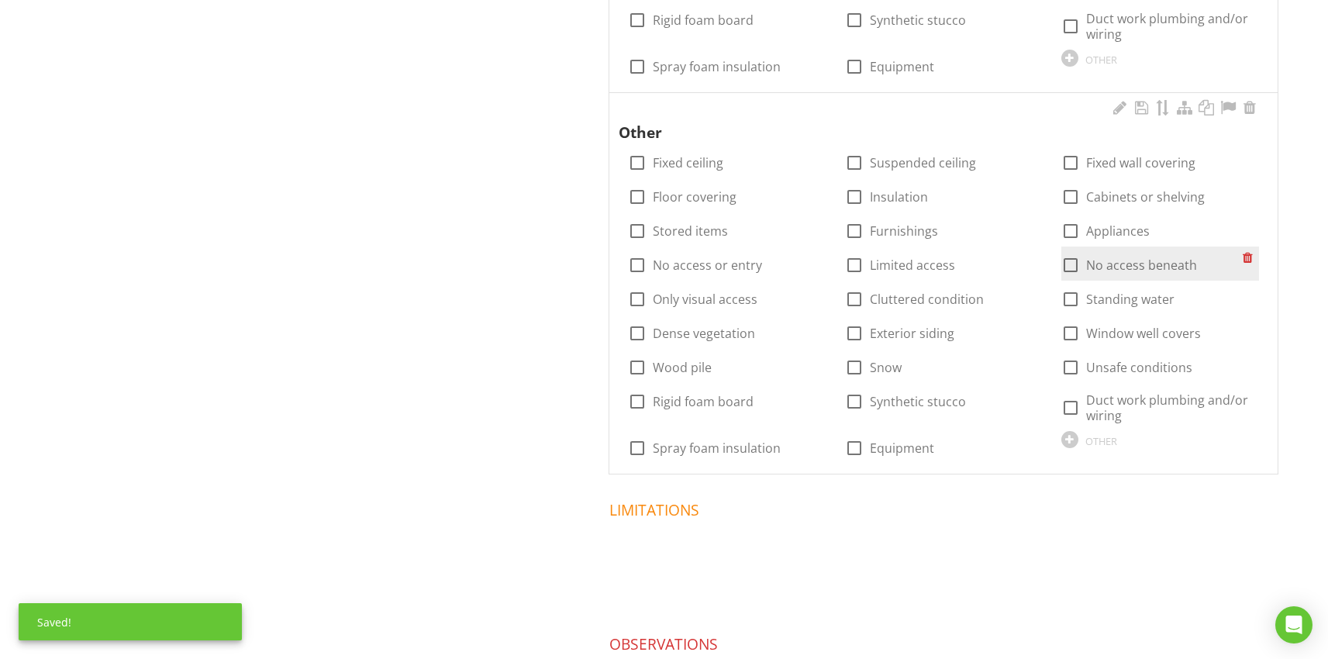
click at [1073, 271] on div at bounding box center [1071, 265] width 26 height 26
checkbox input "true"
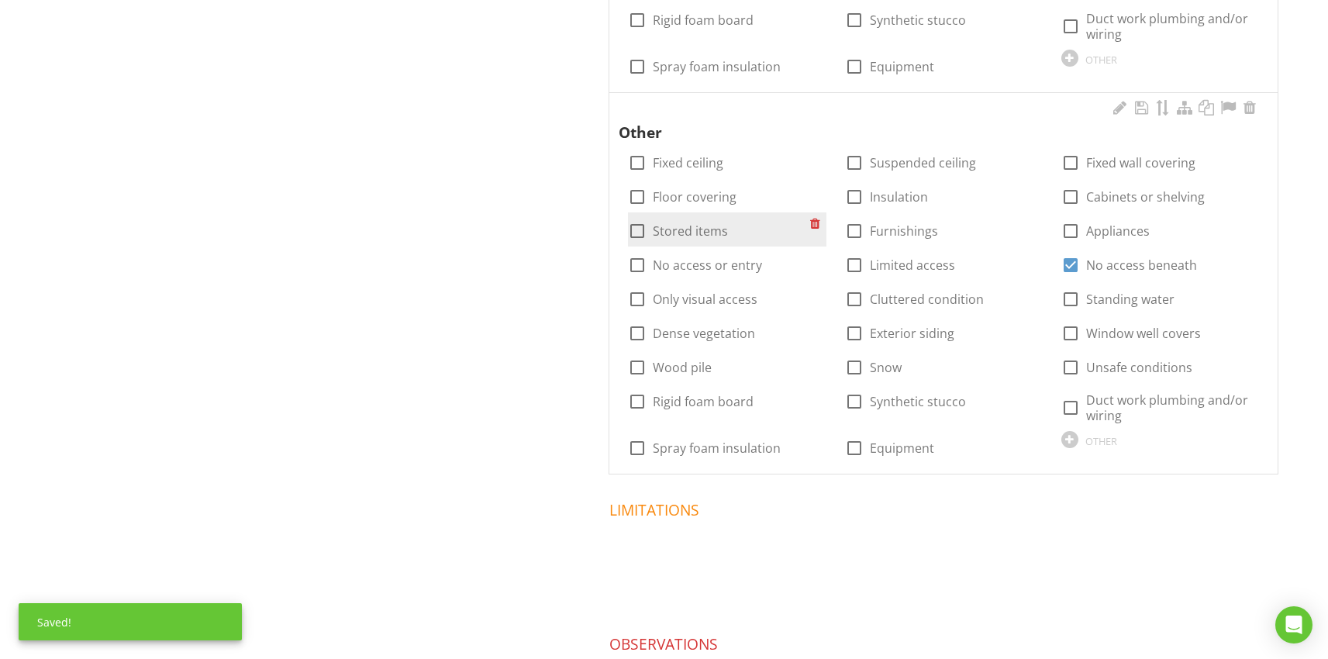
click at [634, 226] on div at bounding box center [637, 231] width 26 height 26
checkbox input "true"
click at [633, 197] on div at bounding box center [637, 197] width 26 height 26
checkbox input "true"
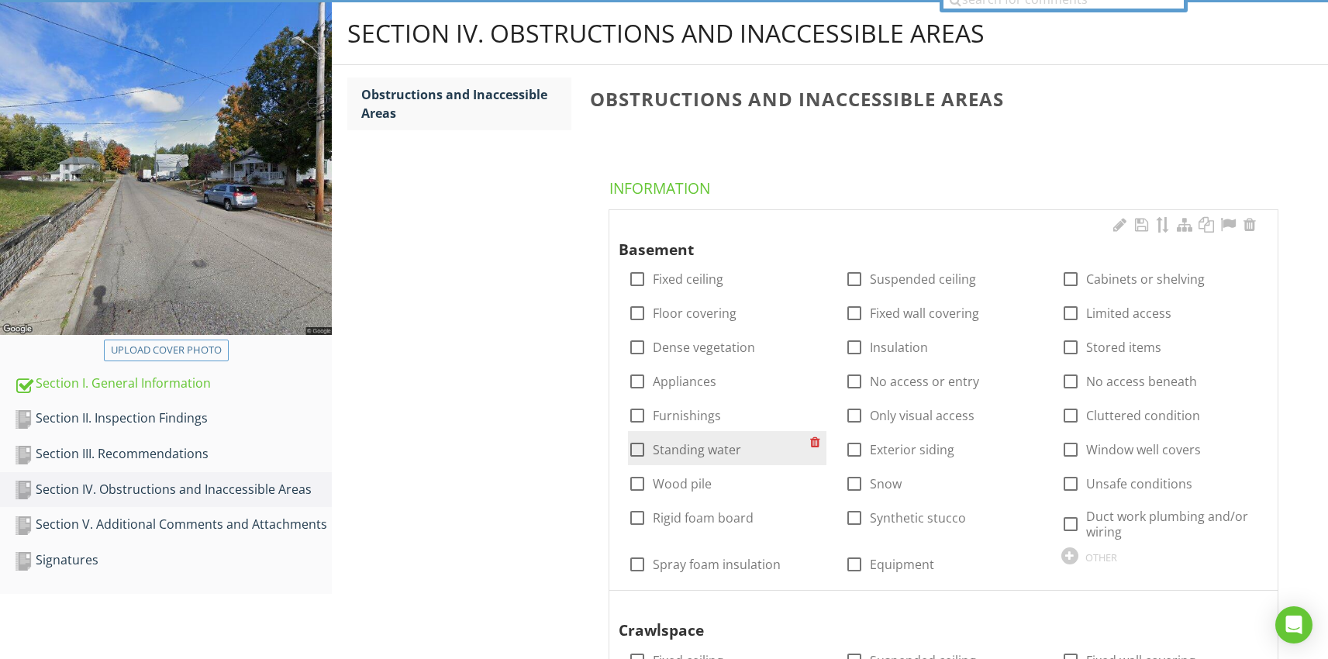
scroll to position [165, 0]
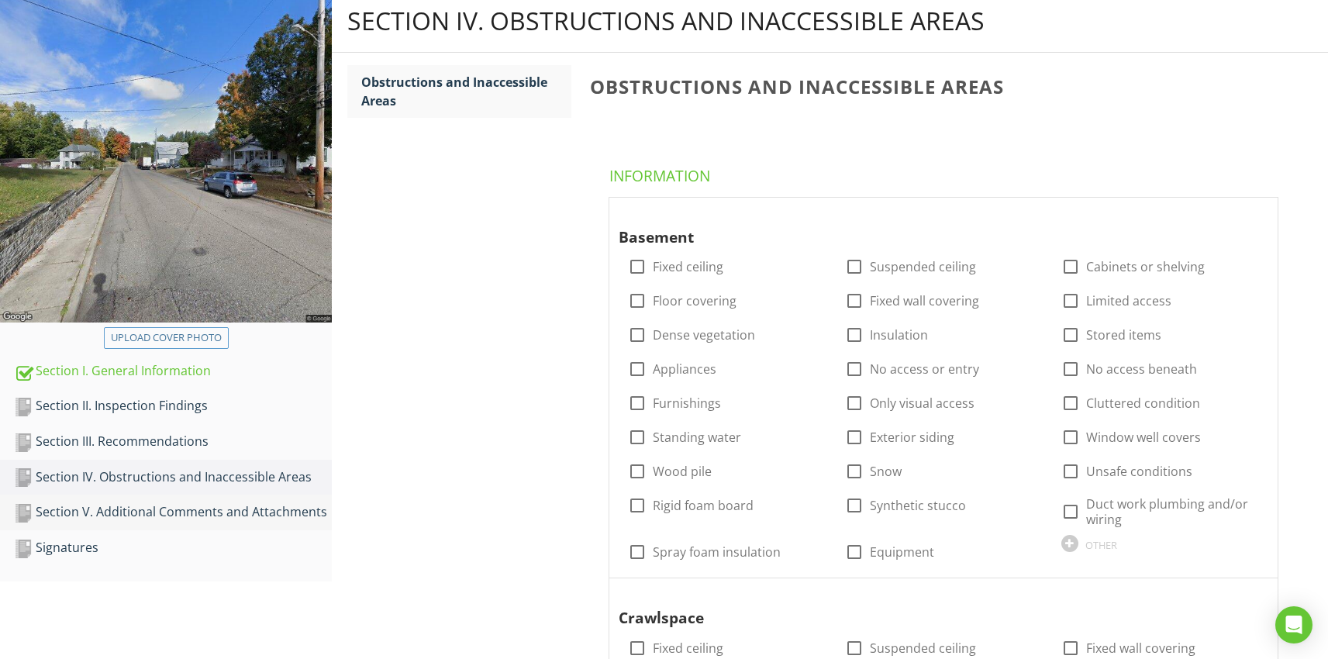
click at [222, 520] on div "Section V. Additional Comments and Attachments" at bounding box center [173, 512] width 318 height 20
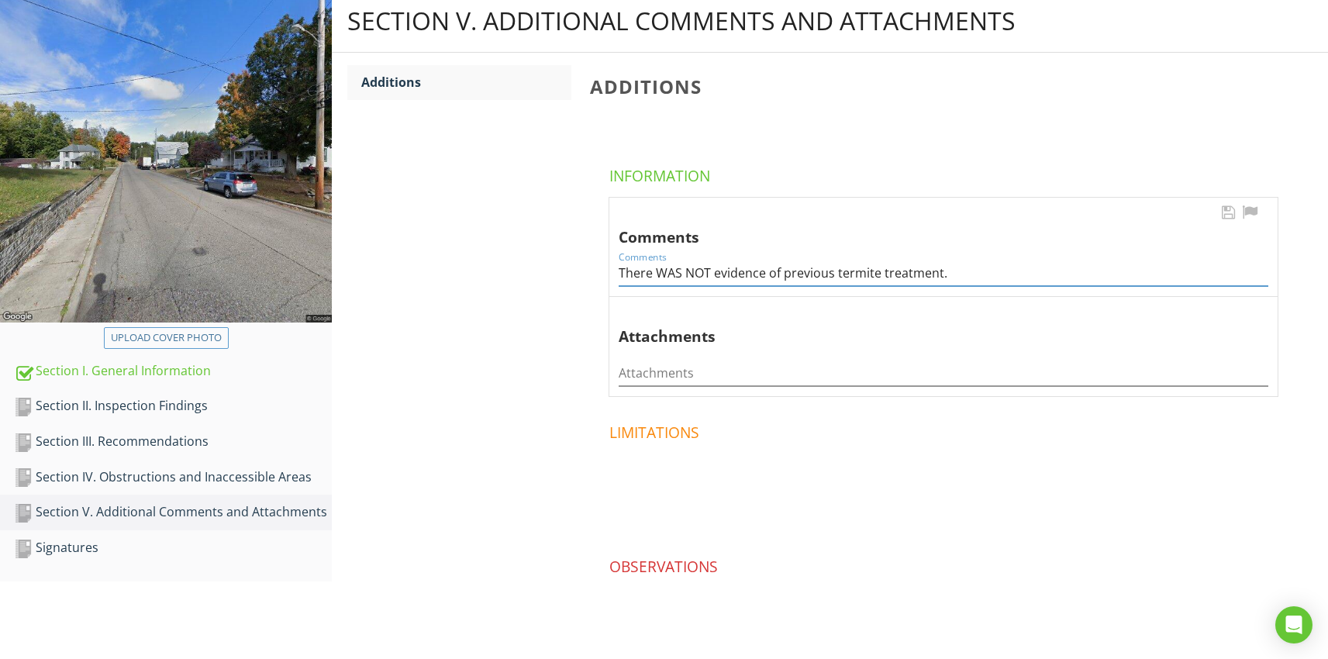
drag, startPoint x: 710, startPoint y: 271, endPoint x: 657, endPoint y: 276, distance: 53.7
click at [656, 276] on input "There WAS NOT evidence of previous termite treatment." at bounding box center [944, 274] width 650 height 26
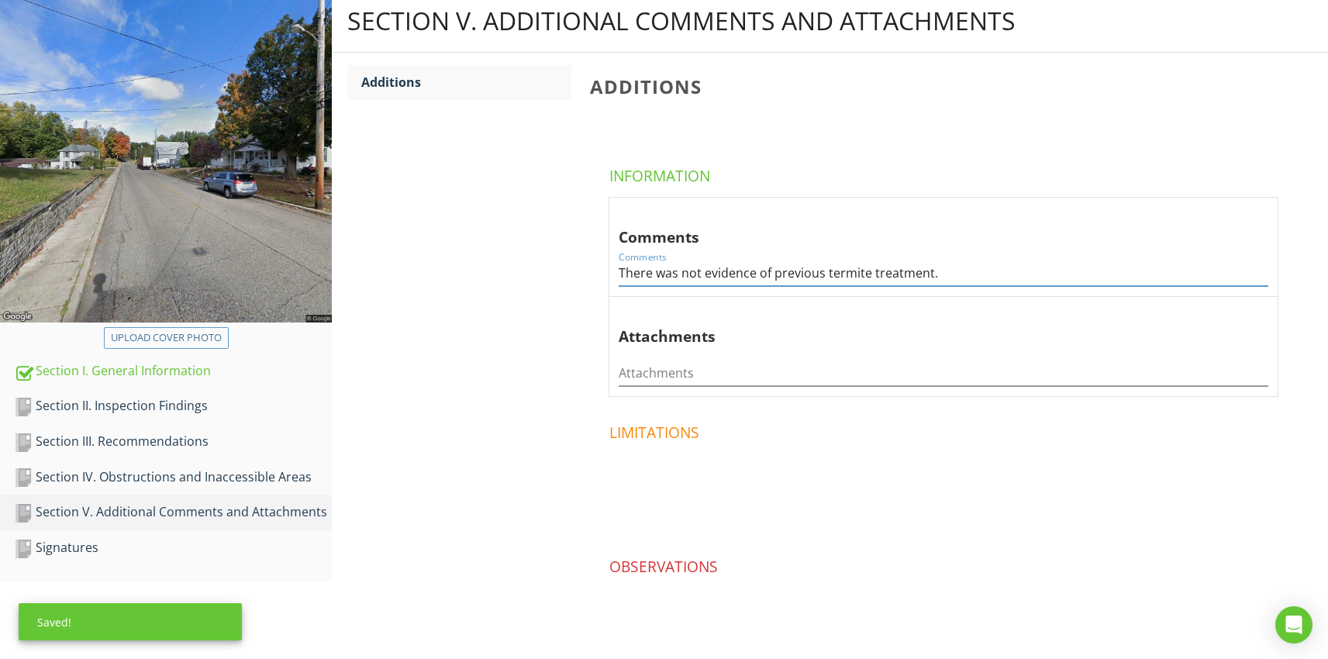
type input "There was not evidence of previous termite treatment."
click at [551, 432] on div "Section V. Additional Comments and Attachments Additions Additions Information …" at bounding box center [830, 347] width 996 height 714
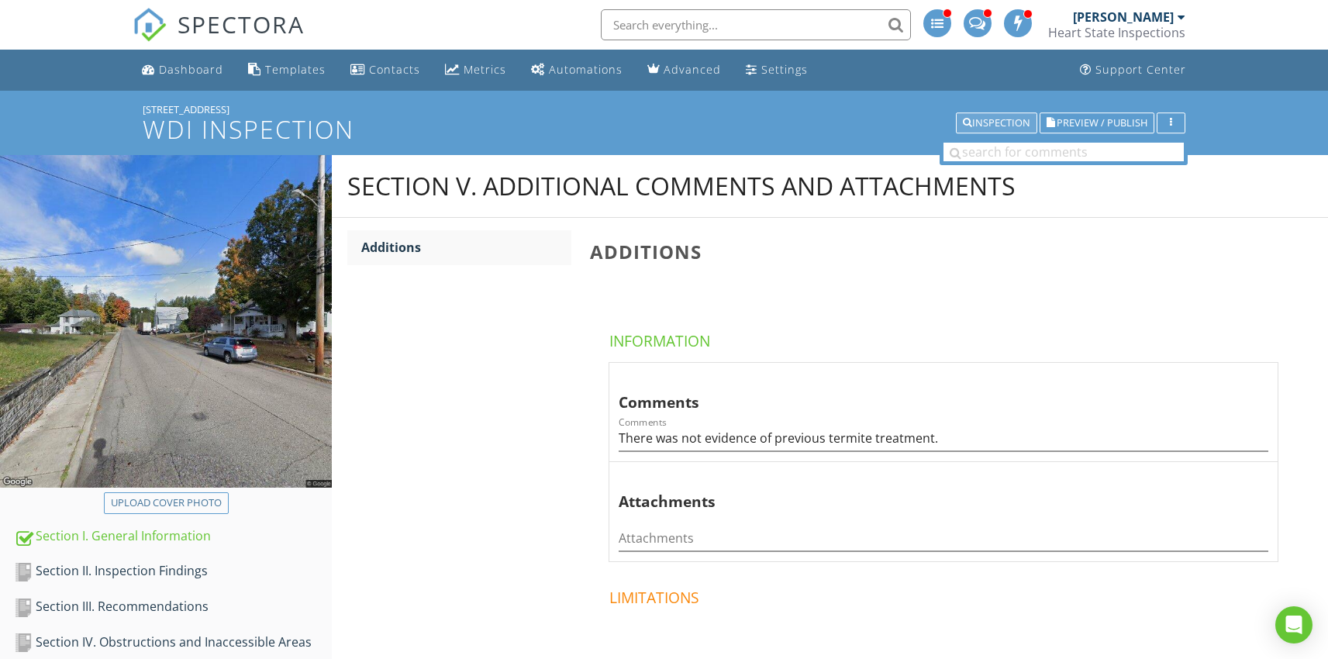
click at [984, 124] on div "Inspection" at bounding box center [996, 123] width 67 height 11
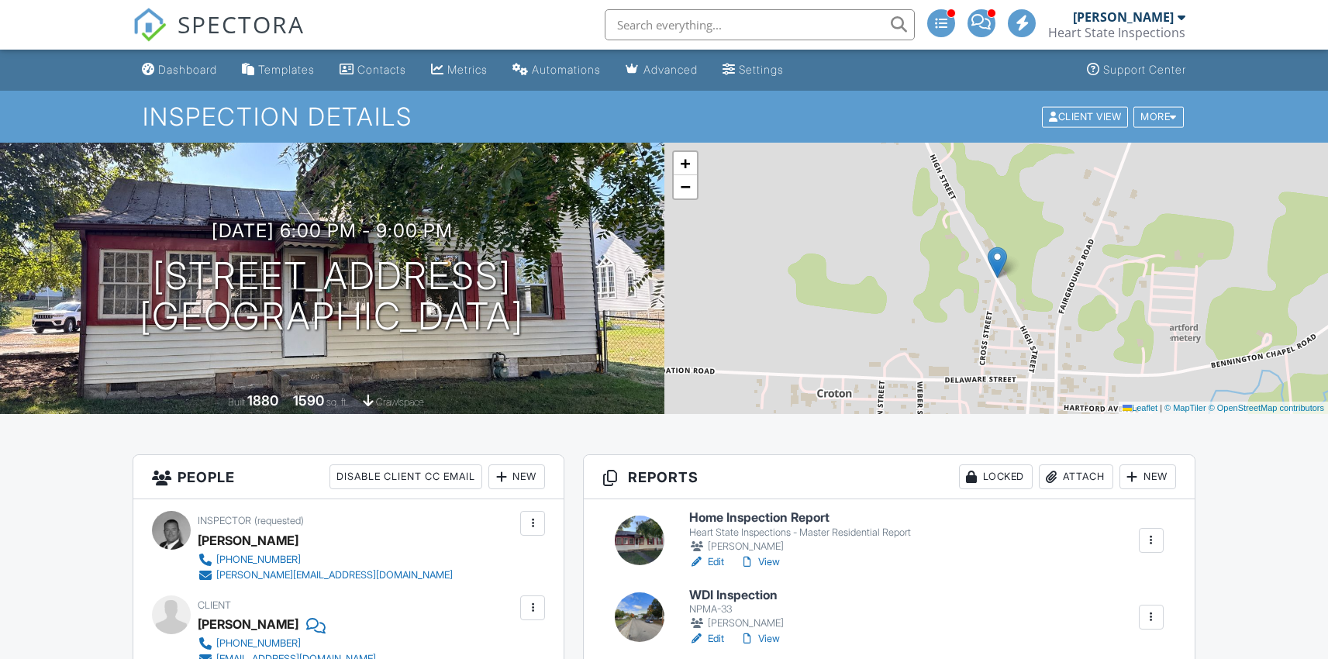
click at [726, 593] on h6 "WDI Inspection" at bounding box center [737, 595] width 97 height 14
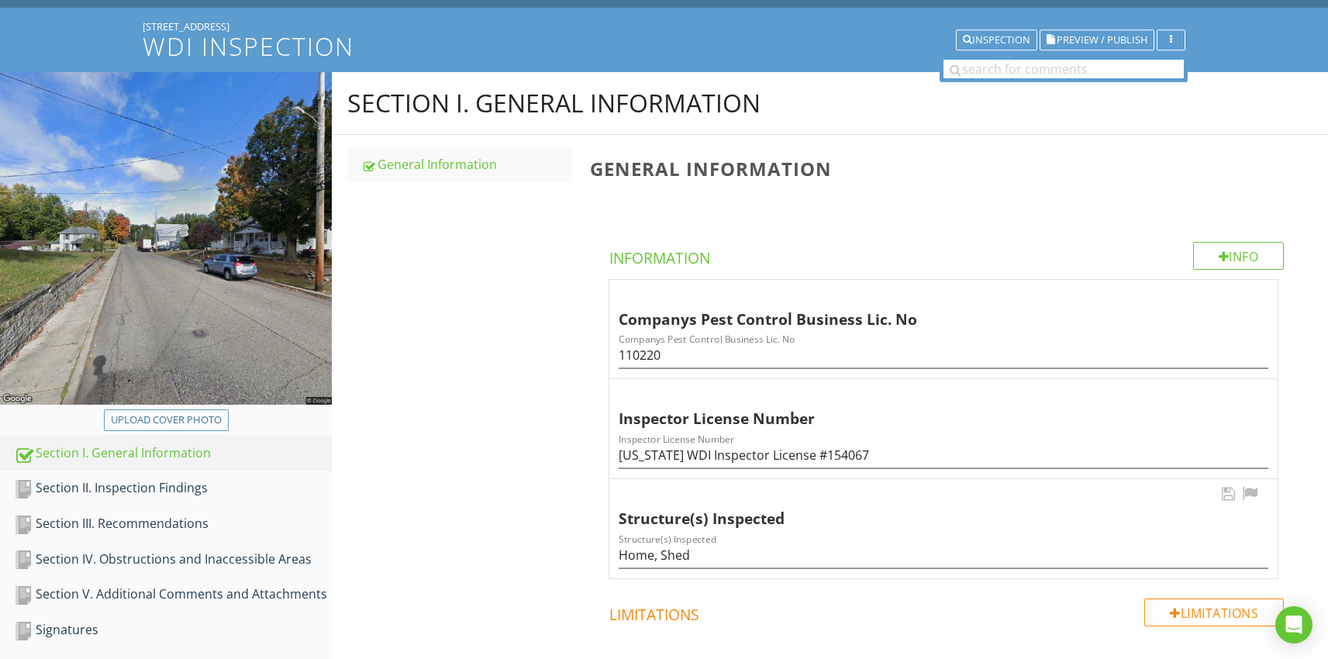
scroll to position [109, 0]
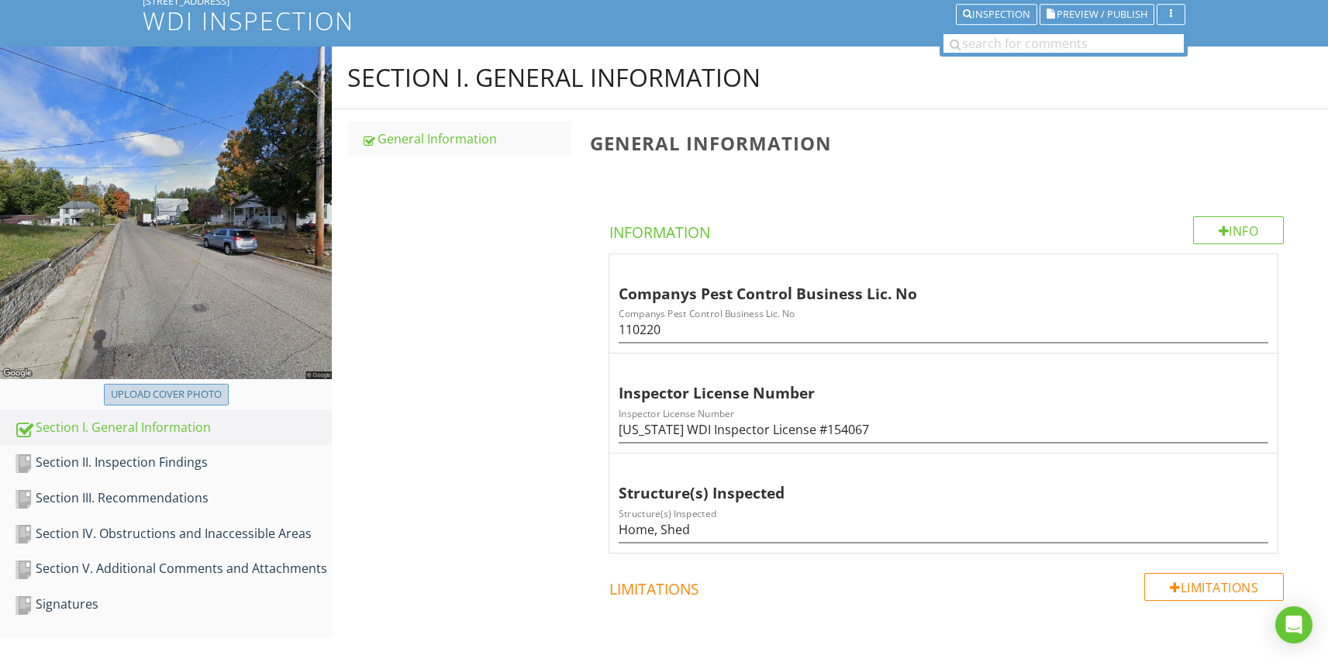
click at [161, 391] on div "Upload cover photo" at bounding box center [166, 395] width 111 height 16
type input "C:\fakepath\2025-08-27 17.16.46.jpg"
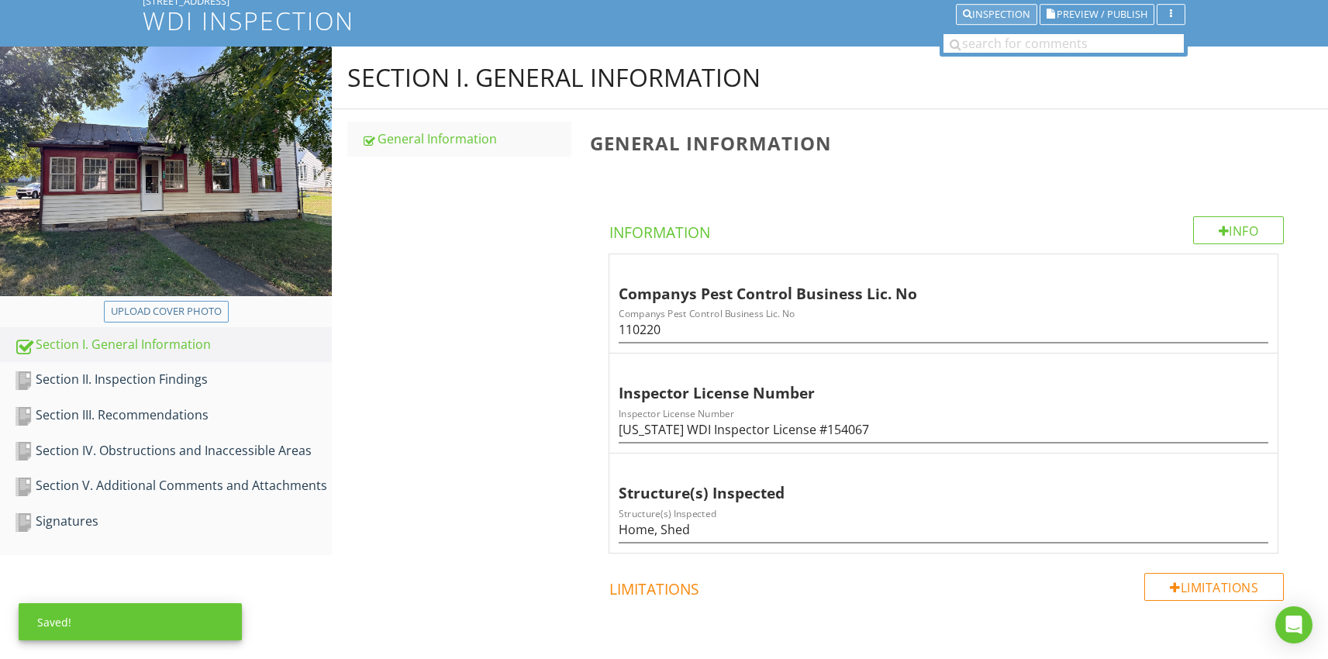
click at [982, 9] on div "Inspection" at bounding box center [996, 14] width 67 height 11
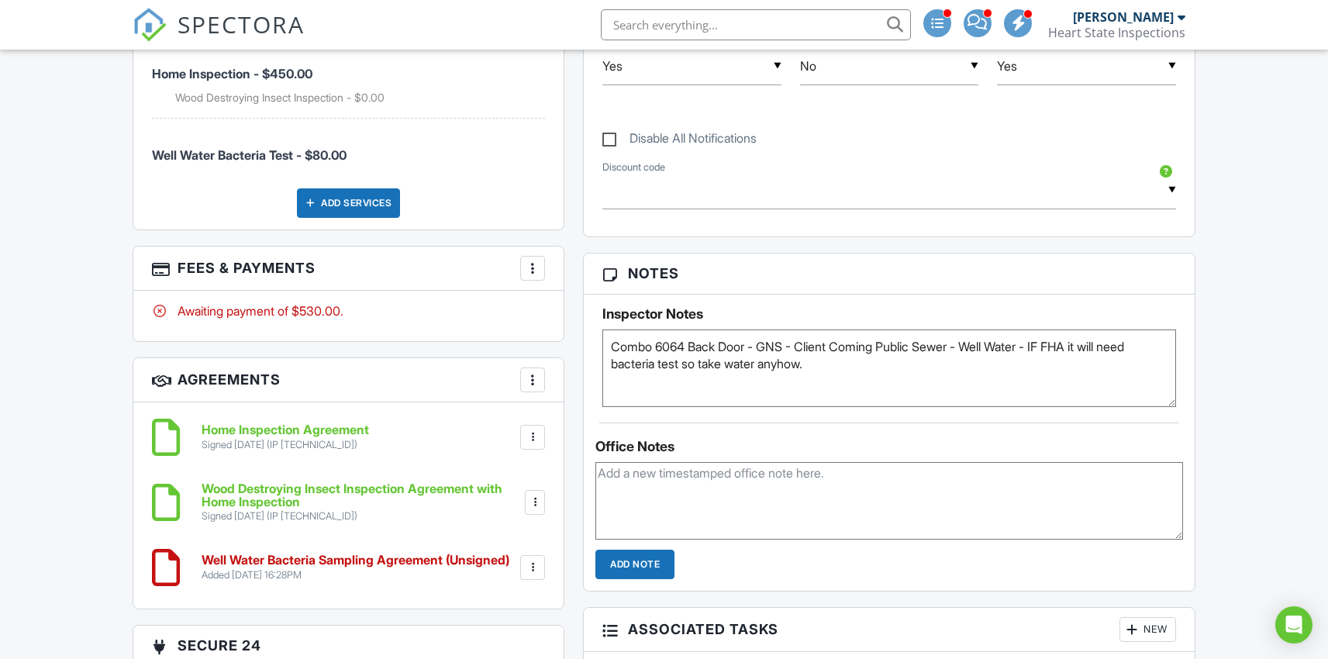
scroll to position [1007, 0]
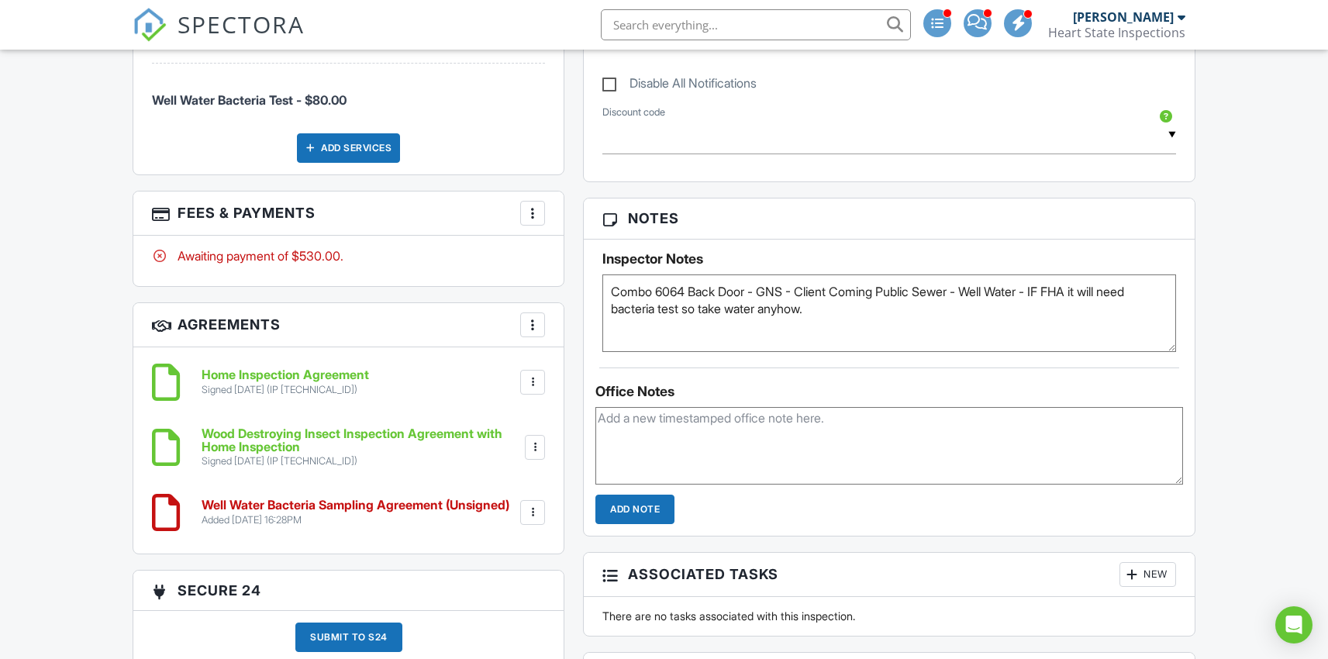
click at [533, 510] on div at bounding box center [533, 513] width 16 height 16
click at [488, 630] on li "Delete" at bounding box center [491, 632] width 88 height 39
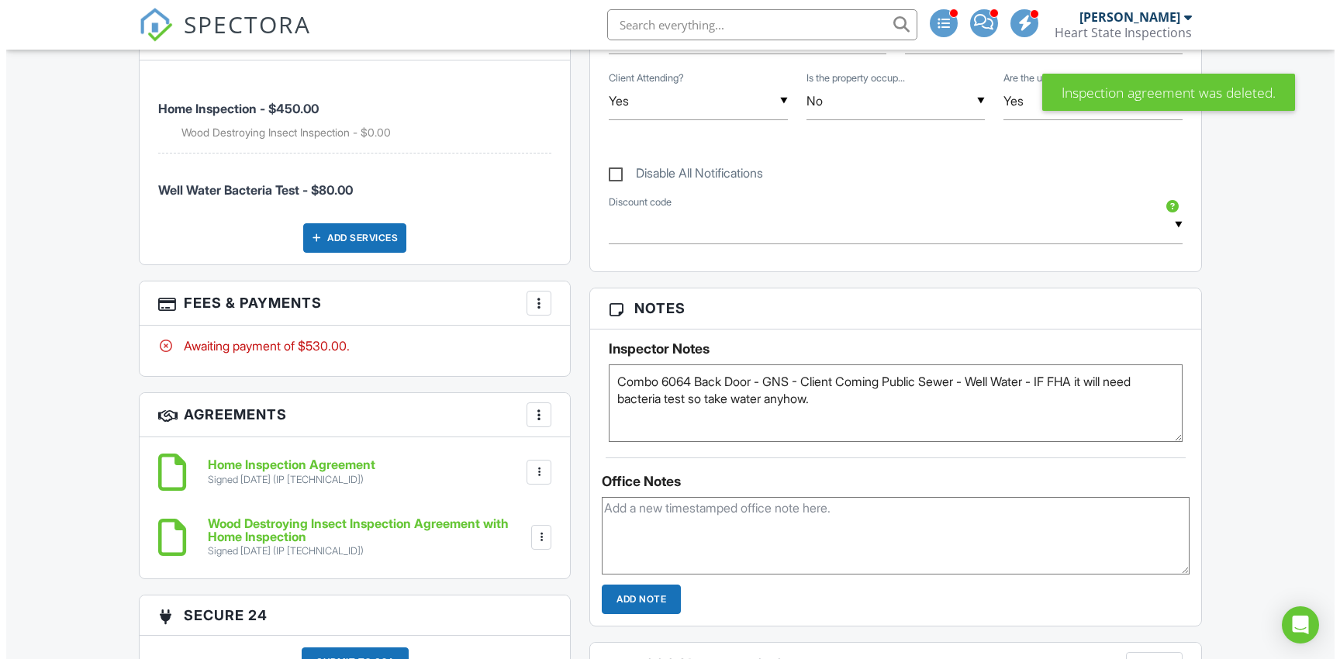
scroll to position [935, 0]
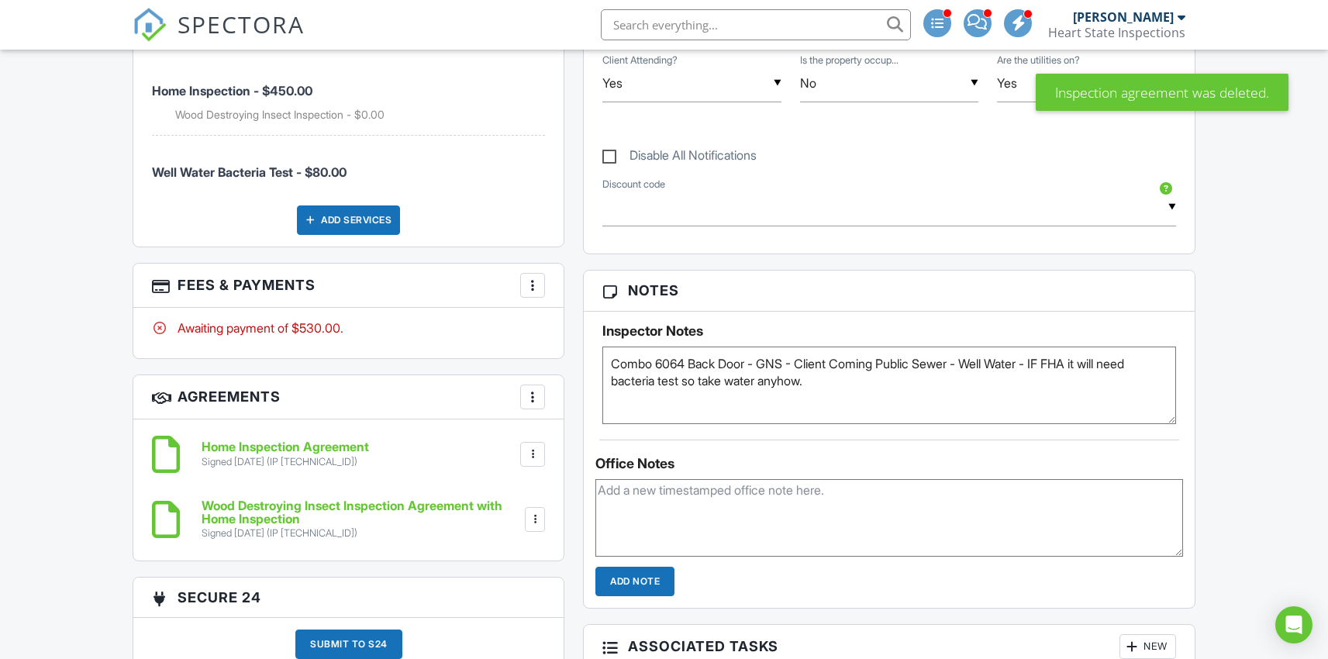
click at [531, 280] on div at bounding box center [533, 286] width 16 height 16
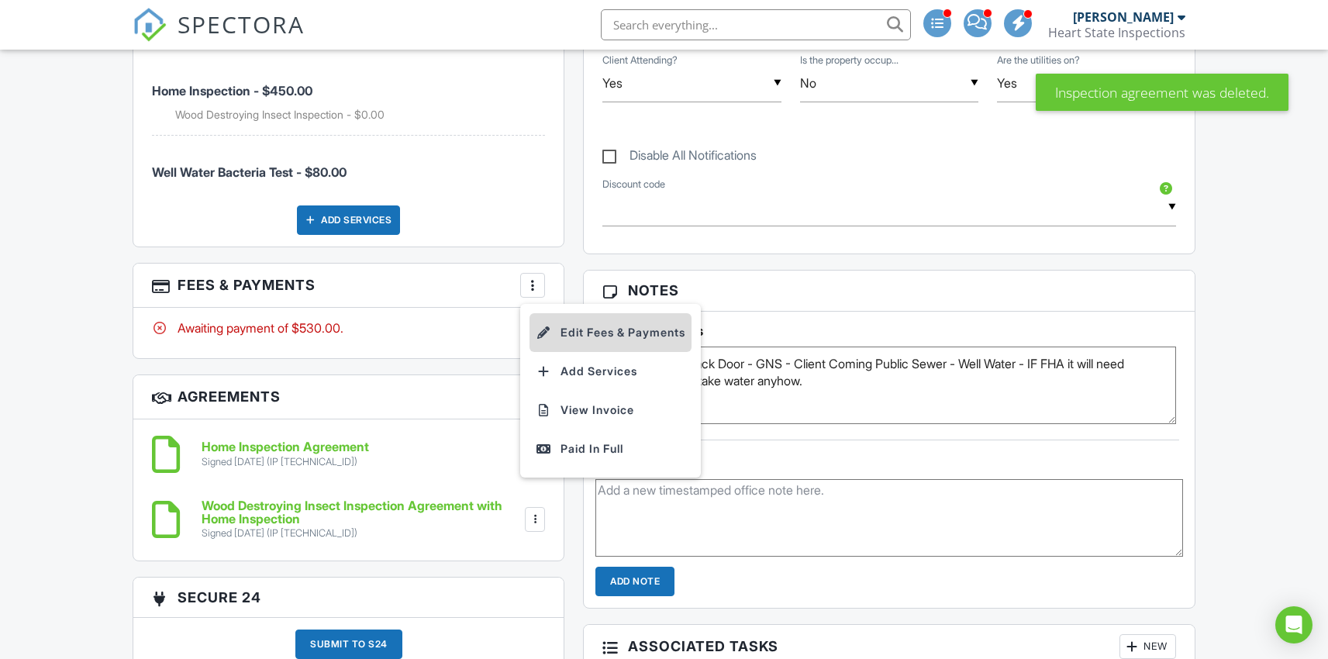
click at [593, 334] on li "Edit Fees & Payments" at bounding box center [611, 332] width 162 height 39
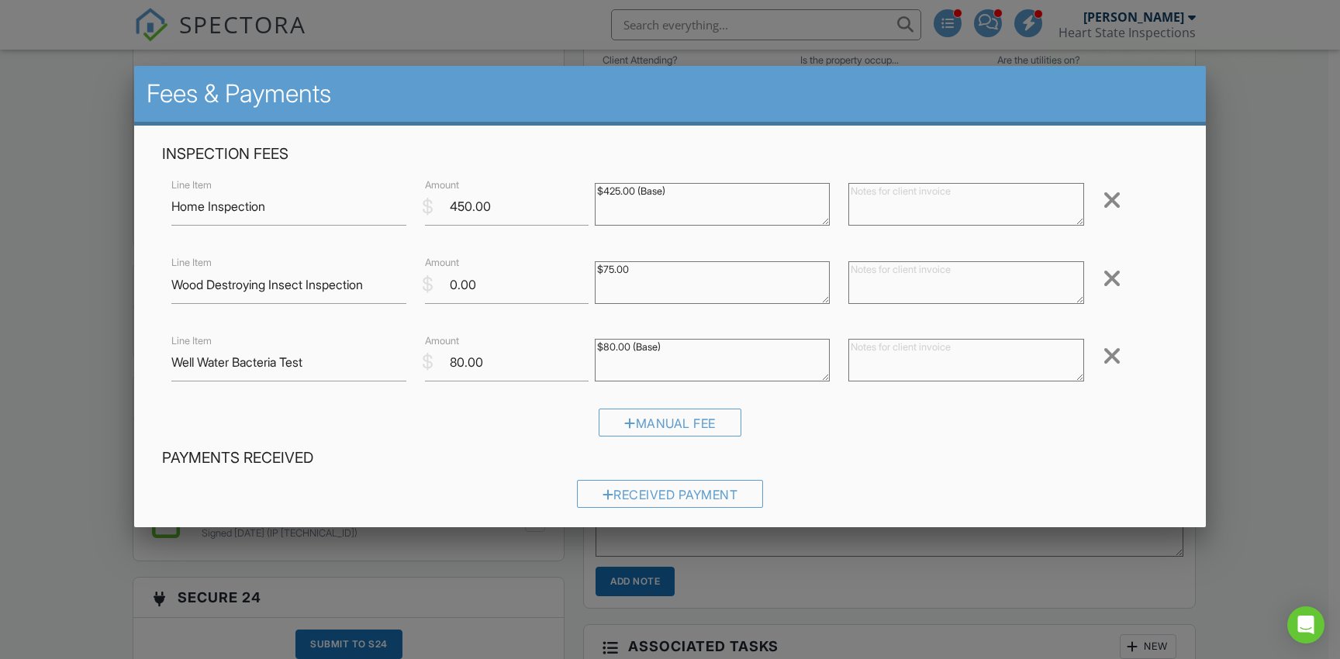
click at [1107, 358] on div at bounding box center [1111, 355] width 19 height 25
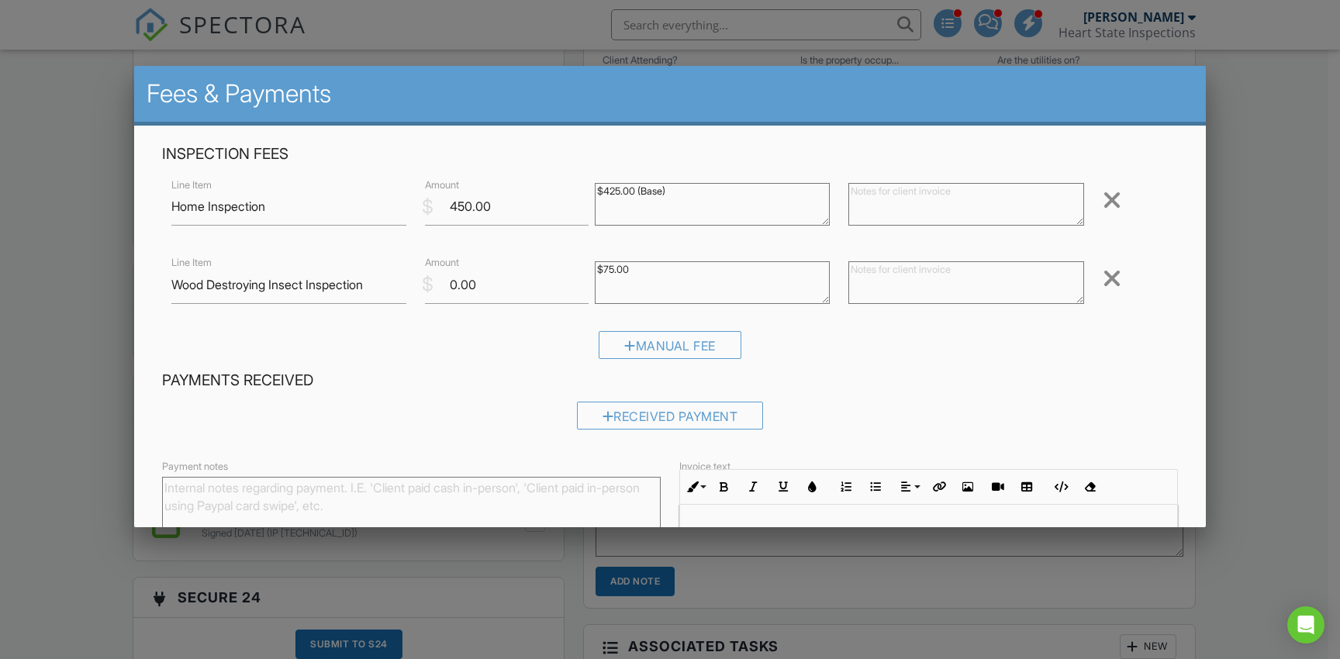
scroll to position [168, 0]
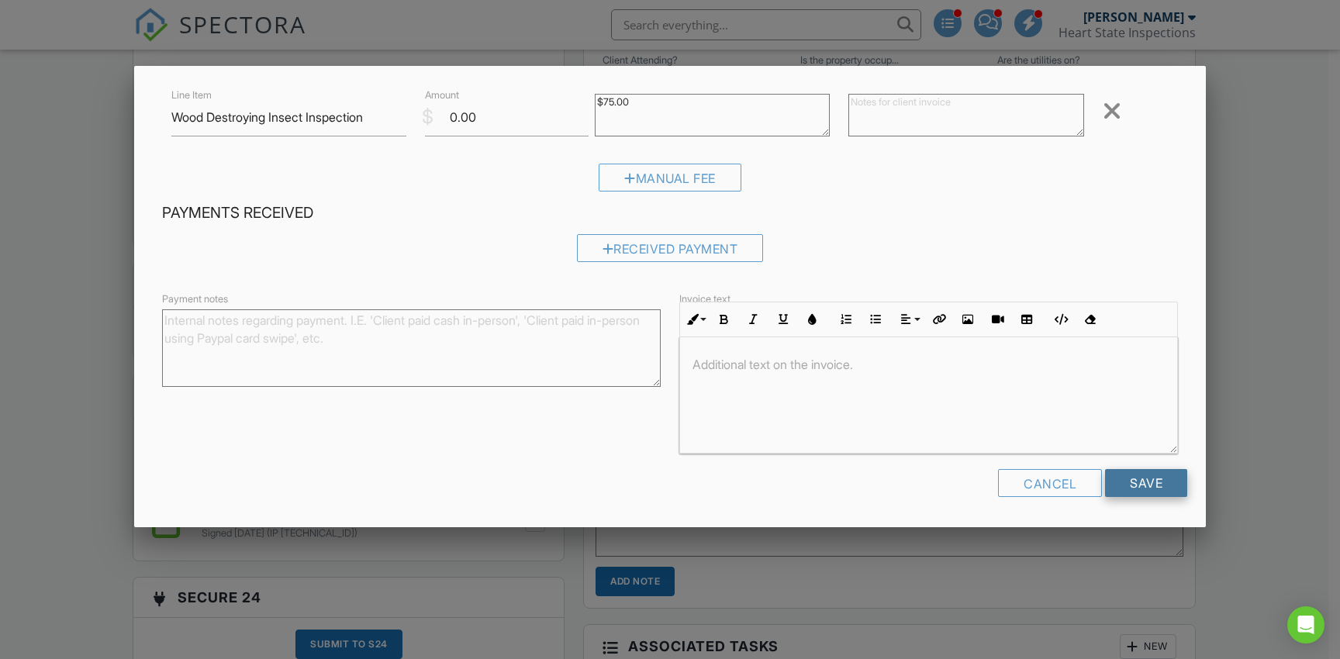
click at [1129, 484] on input "Save" at bounding box center [1146, 483] width 82 height 28
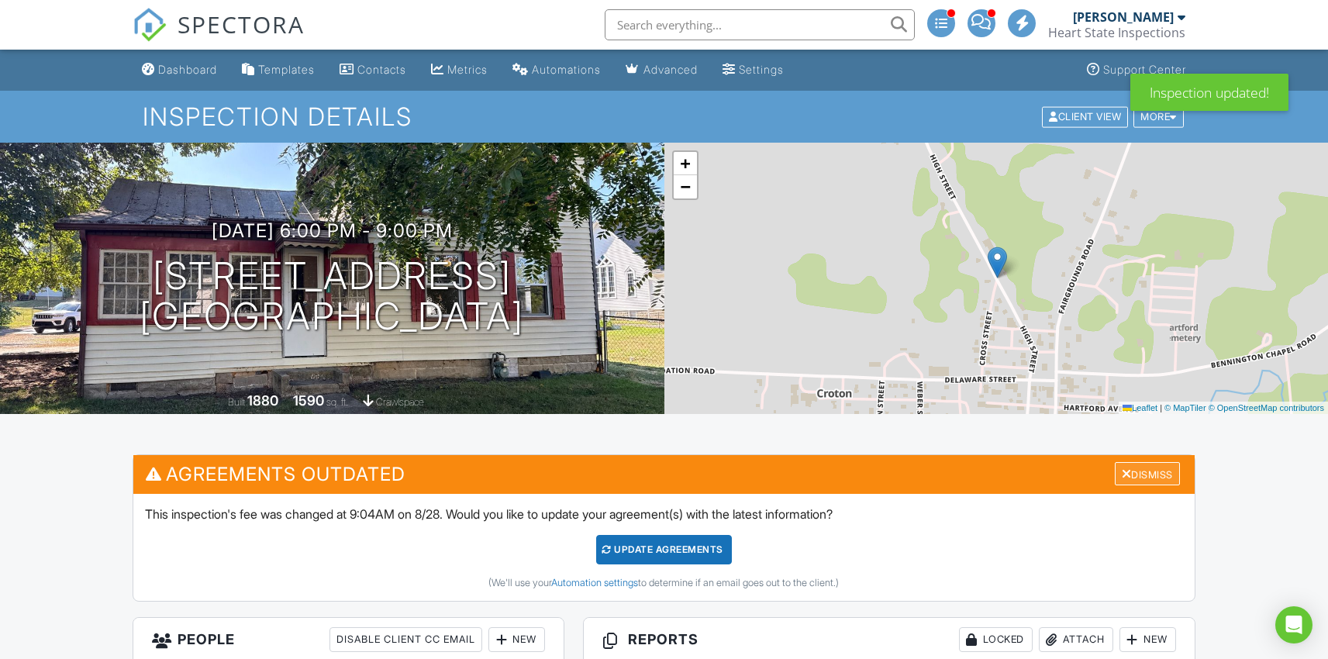
click at [1130, 471] on div "Dismiss" at bounding box center [1147, 474] width 65 height 24
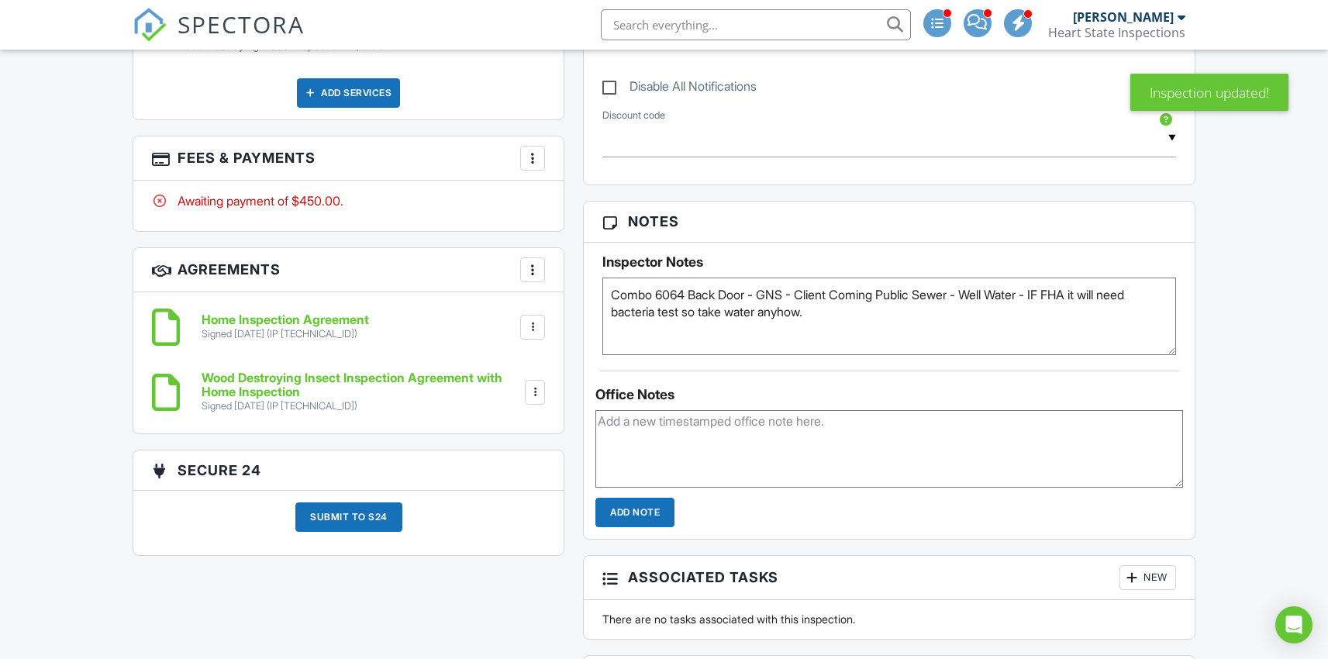
scroll to position [975, 0]
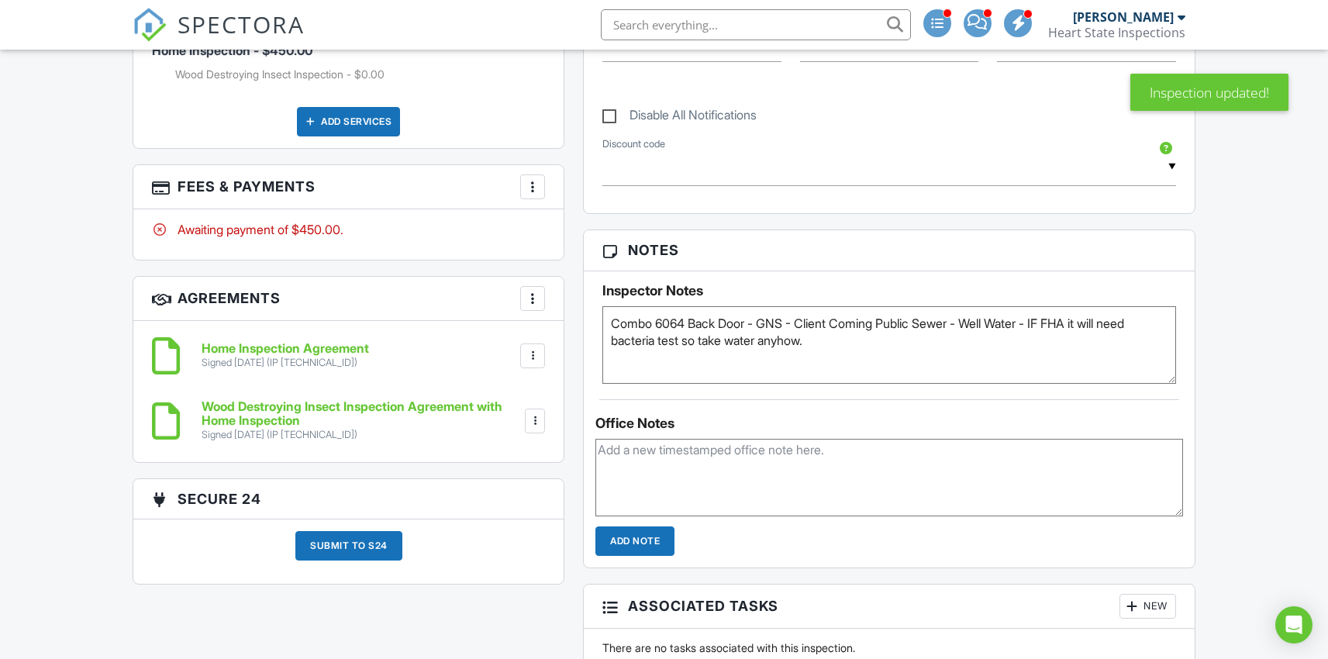
click at [527, 188] on div at bounding box center [533, 187] width 16 height 16
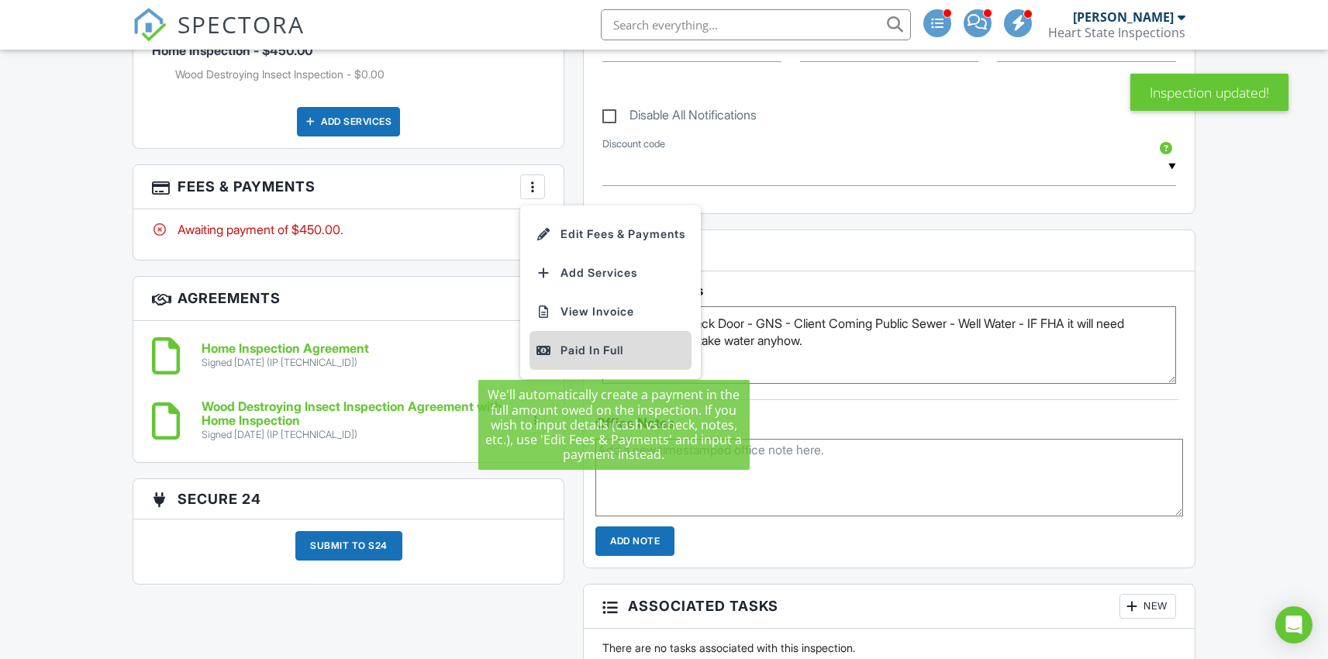
click at [572, 350] on div "Paid In Full" at bounding box center [611, 350] width 150 height 19
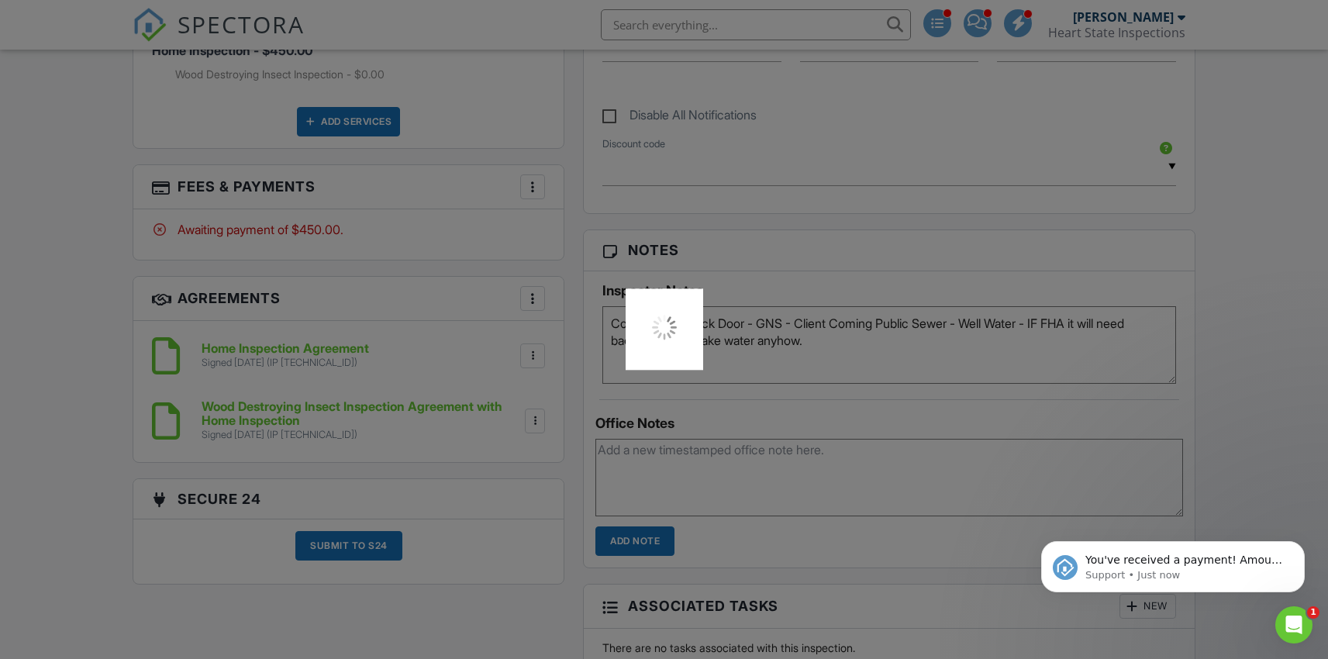
scroll to position [0, 0]
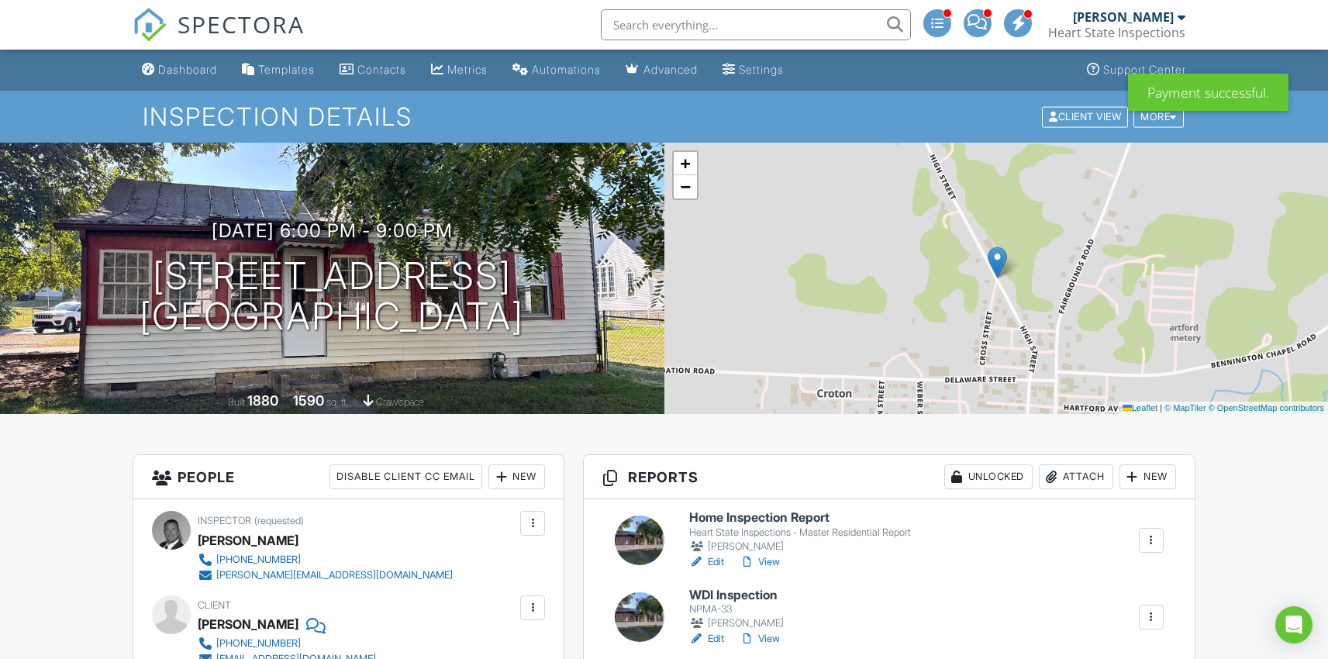
click at [1294, 620] on icon "Open Intercom Messenger" at bounding box center [1294, 625] width 16 height 19
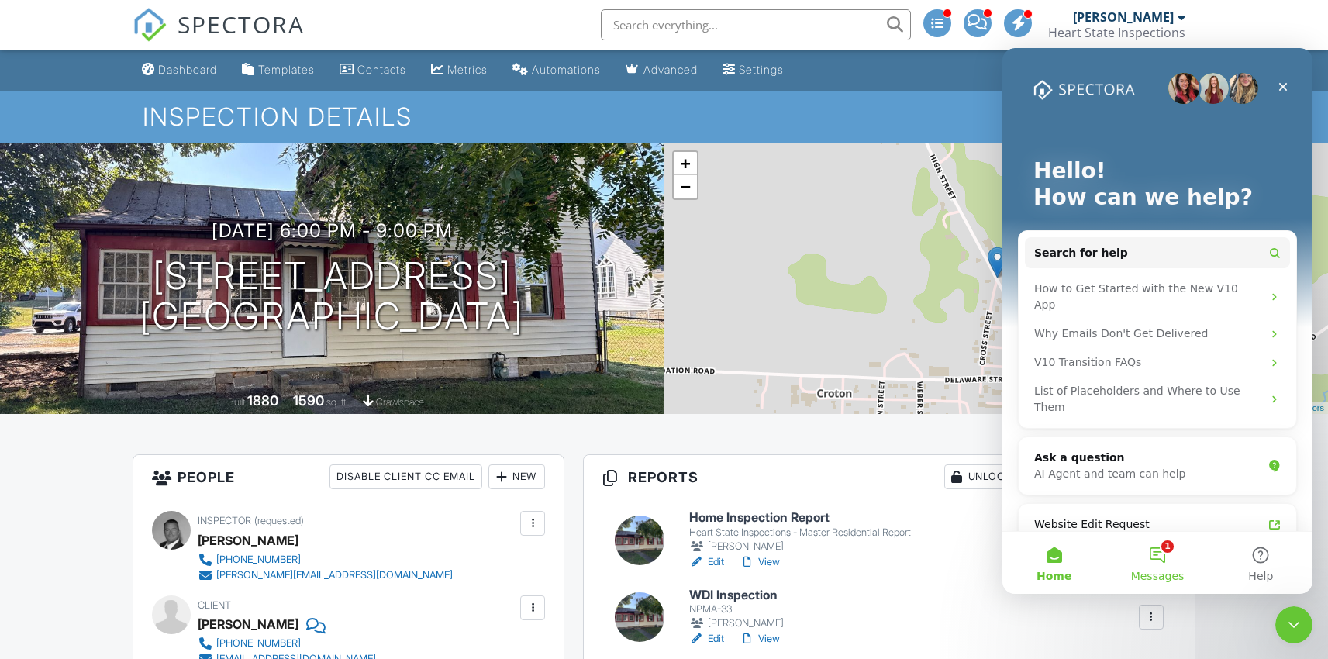
click at [1164, 560] on button "1 Messages" at bounding box center [1157, 563] width 103 height 62
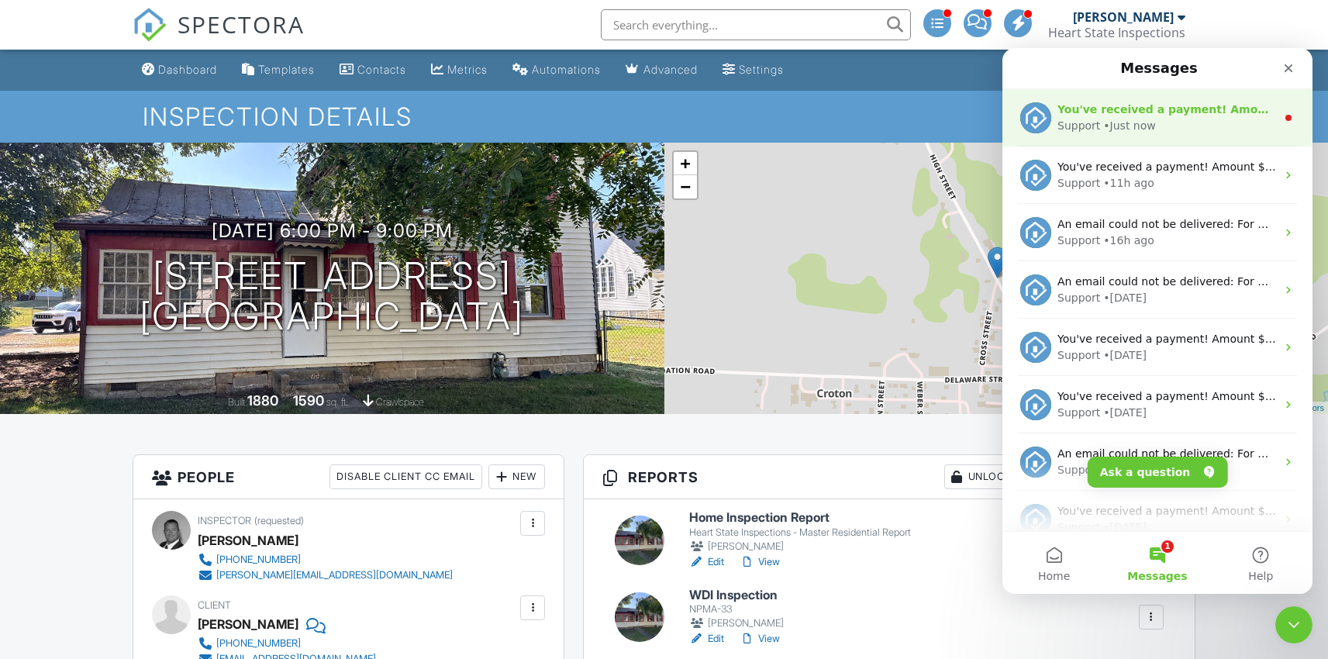
click at [1169, 119] on div "Support • Just now" at bounding box center [1167, 126] width 219 height 16
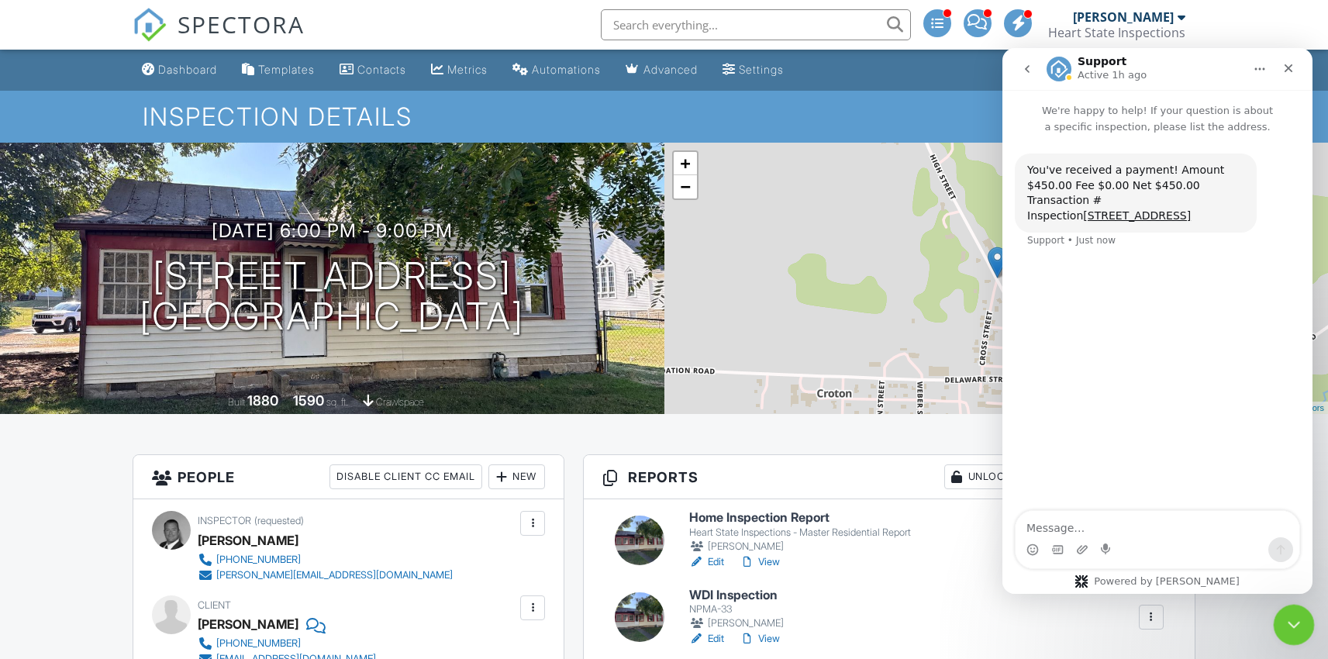
click at [1292, 620] on icon "Close Intercom Messenger" at bounding box center [1291, 622] width 19 height 19
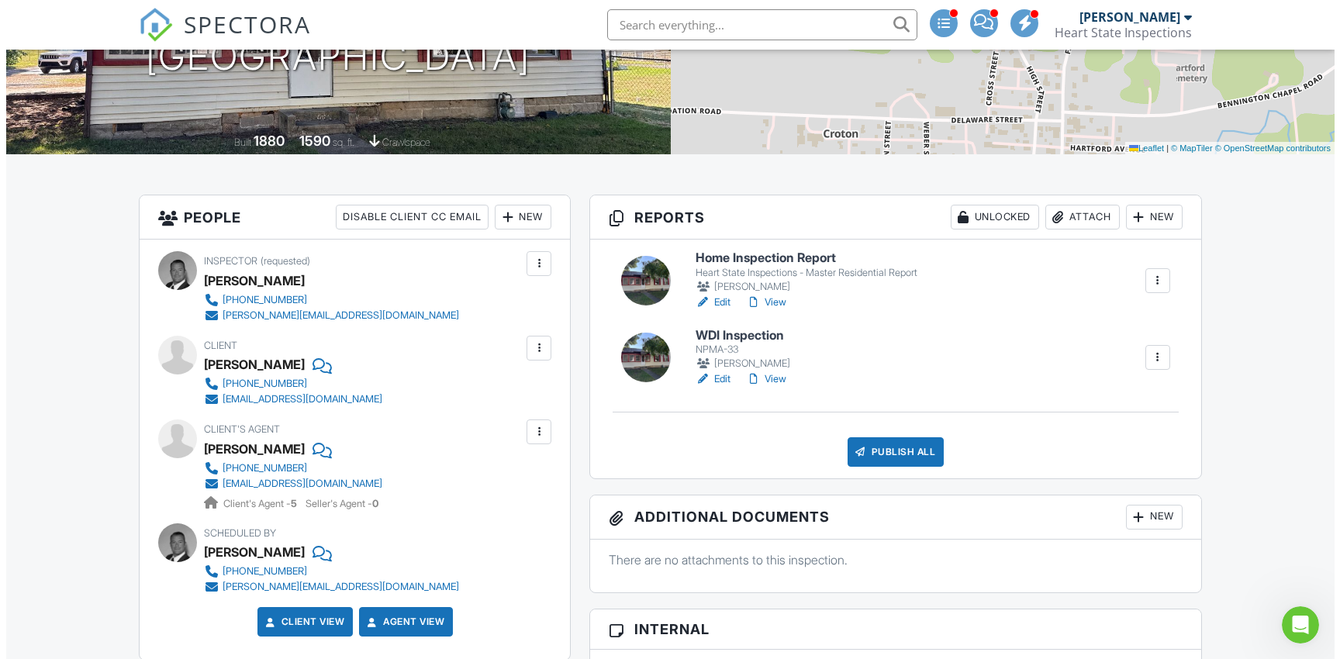
scroll to position [267, 0]
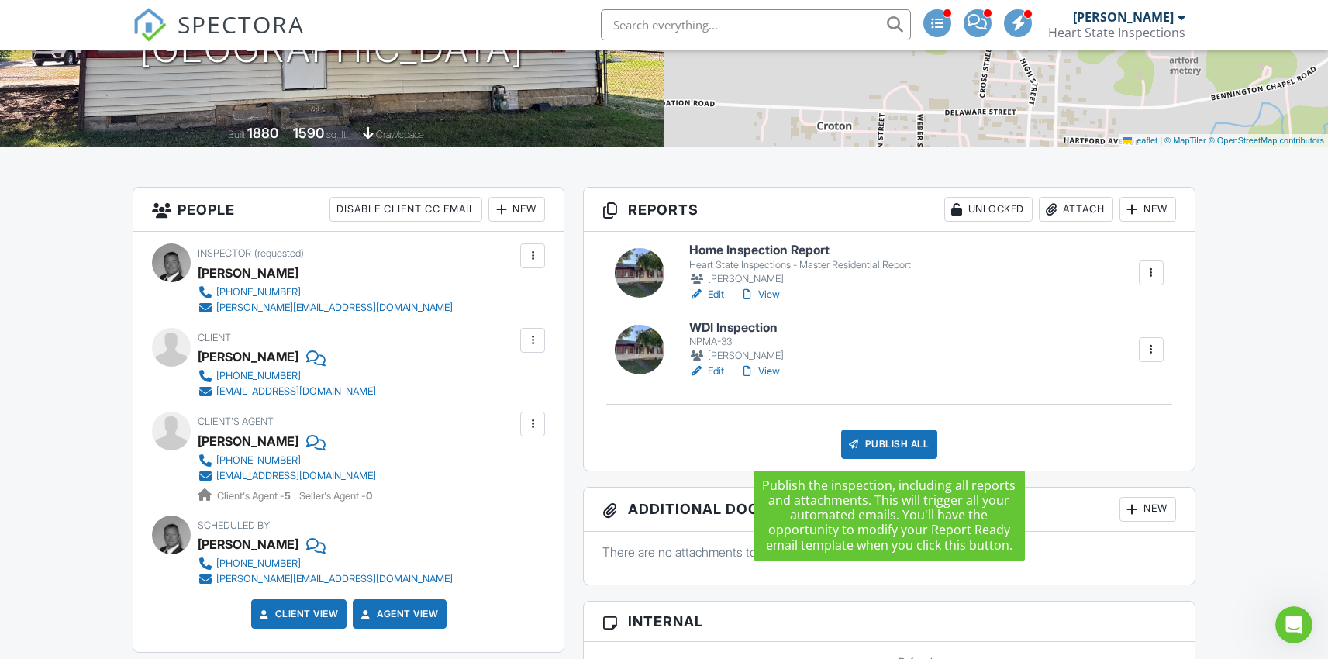
click at [900, 441] on div "Publish All" at bounding box center [889, 444] width 97 height 29
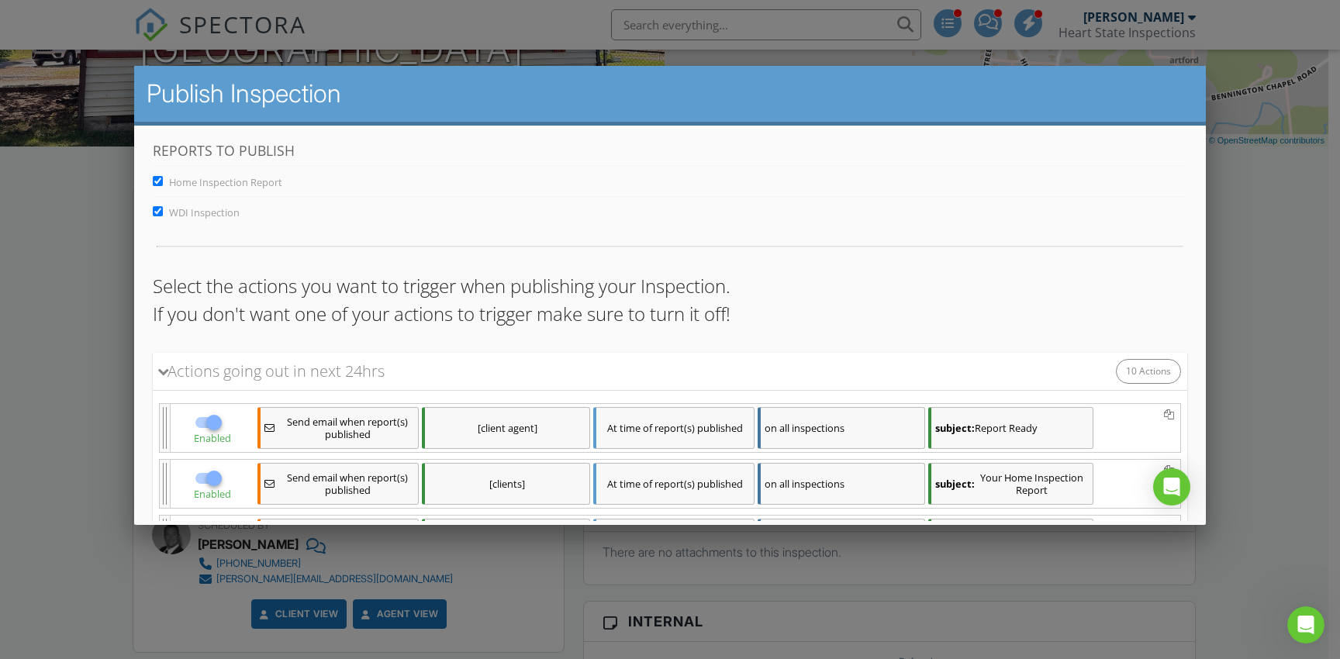
scroll to position [574, 0]
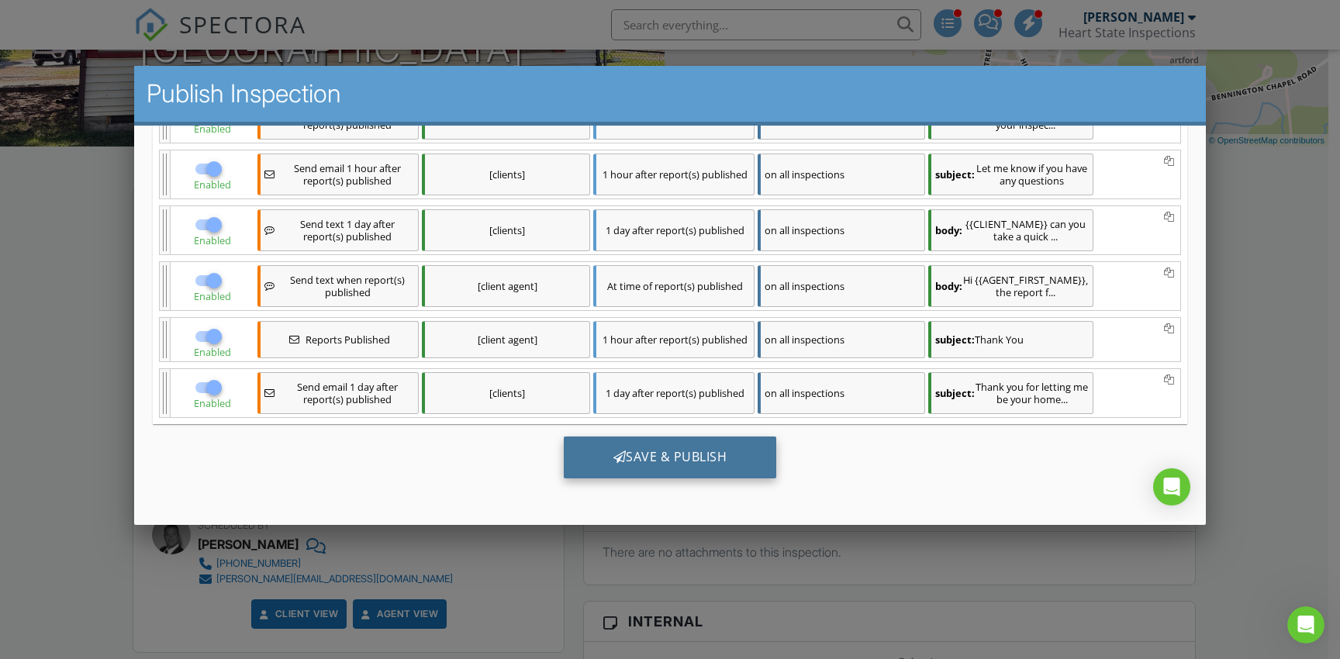
click at [688, 459] on div "Save & Publish" at bounding box center [669, 457] width 213 height 42
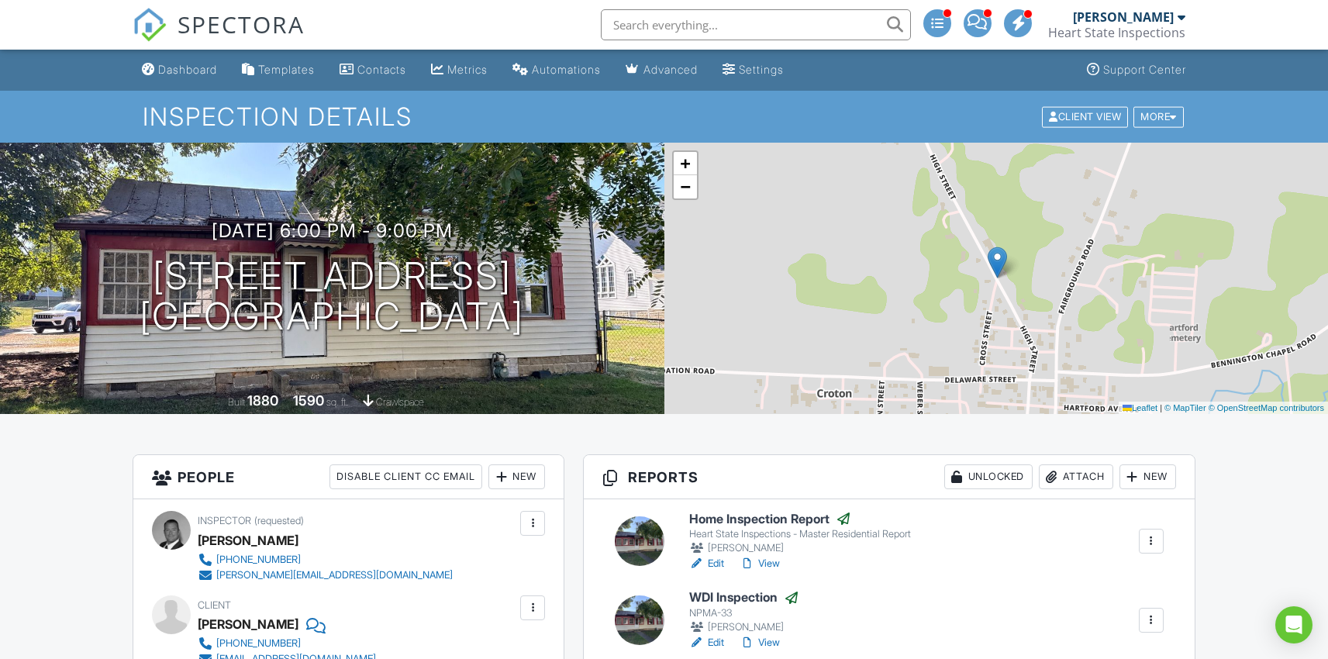
click at [254, 28] on span "SPECTORA" at bounding box center [241, 24] width 127 height 33
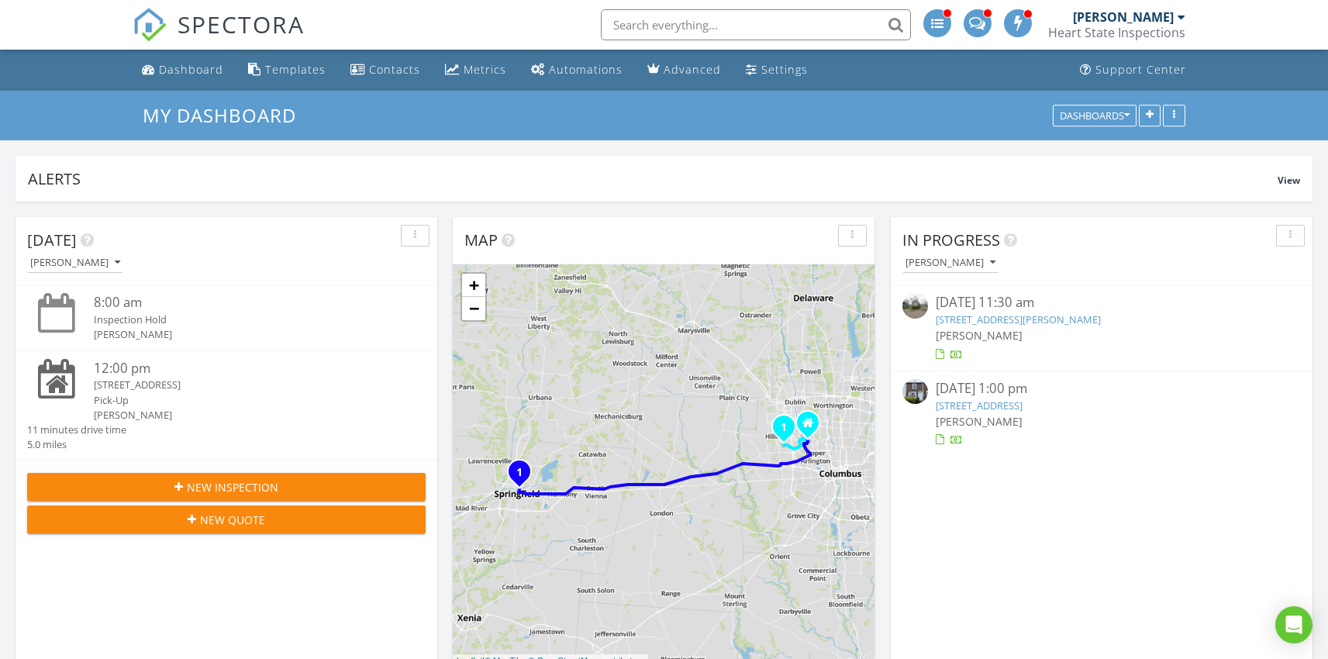
scroll to position [1435, 1352]
click at [974, 18] on span at bounding box center [977, 22] width 16 height 14
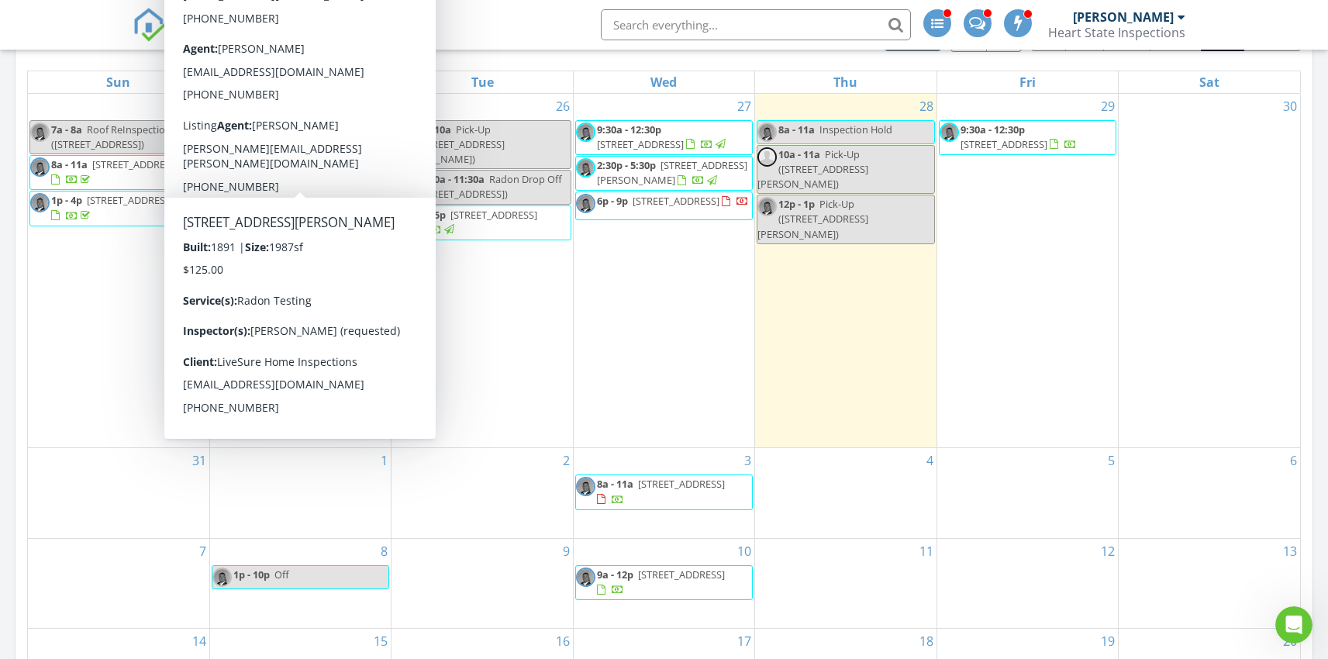
scroll to position [1435, 1352]
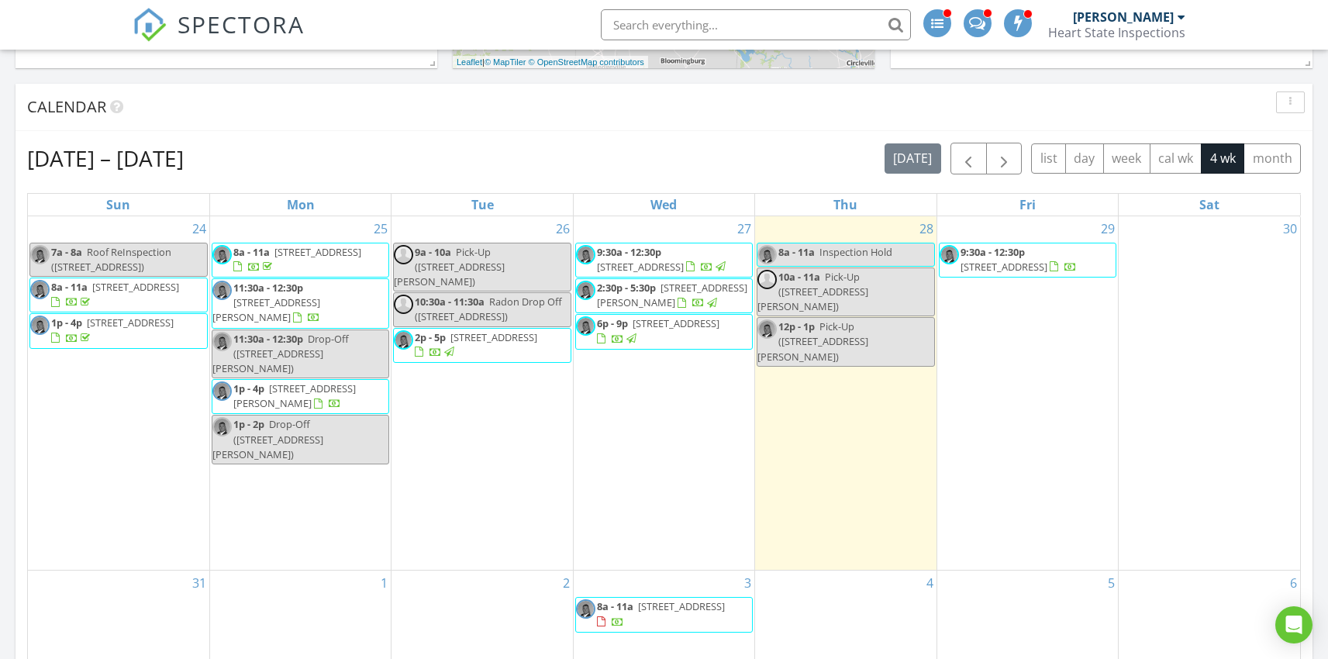
scroll to position [896, 0]
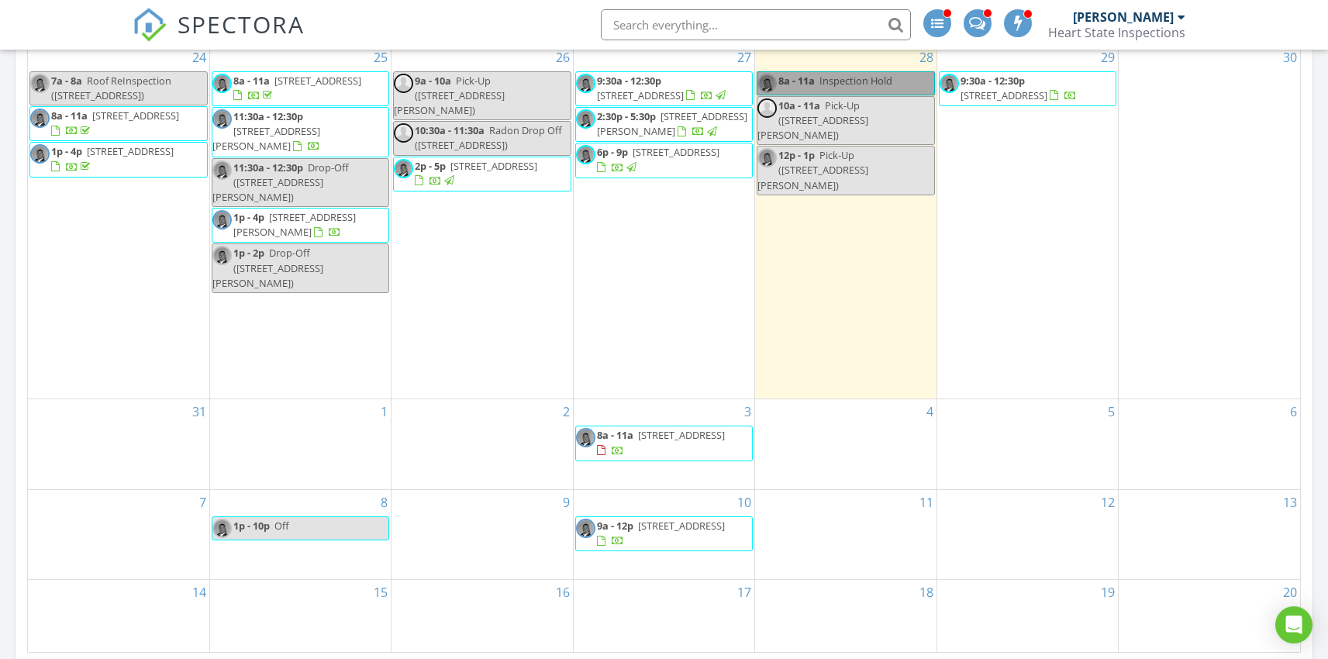
click at [840, 81] on link "8a - 11a Inspection Hold" at bounding box center [846, 83] width 178 height 24
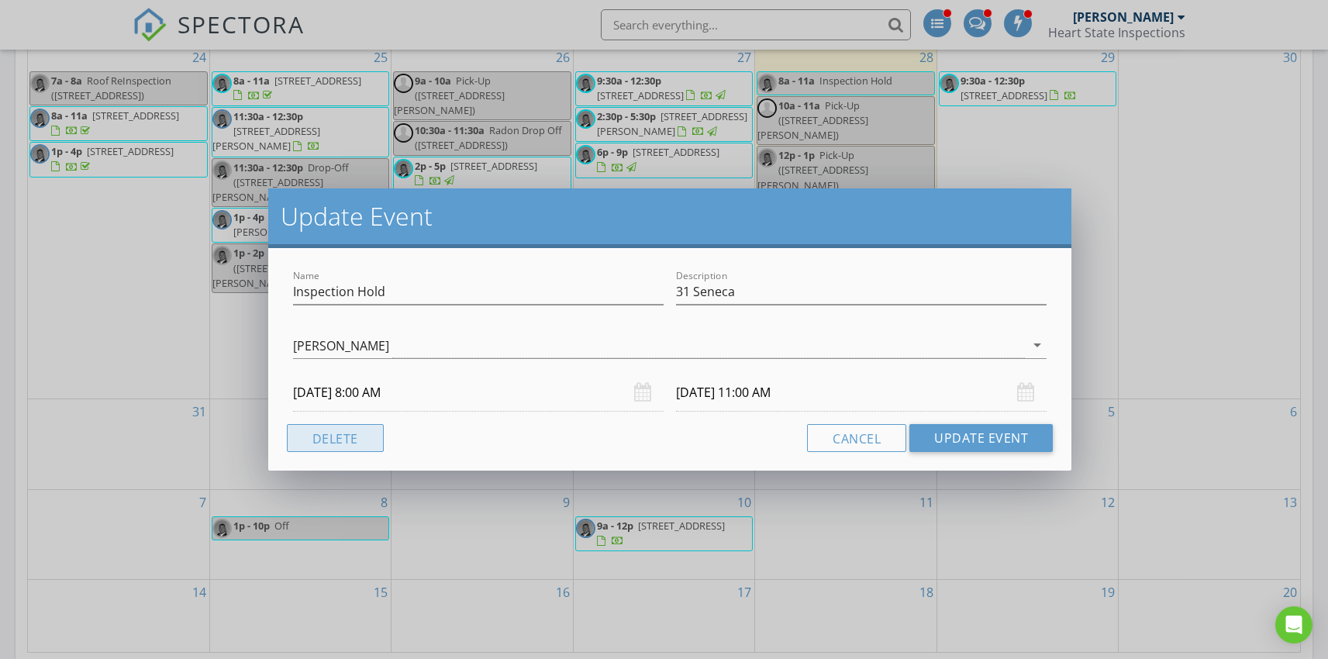
click at [343, 429] on button "Delete" at bounding box center [335, 438] width 97 height 28
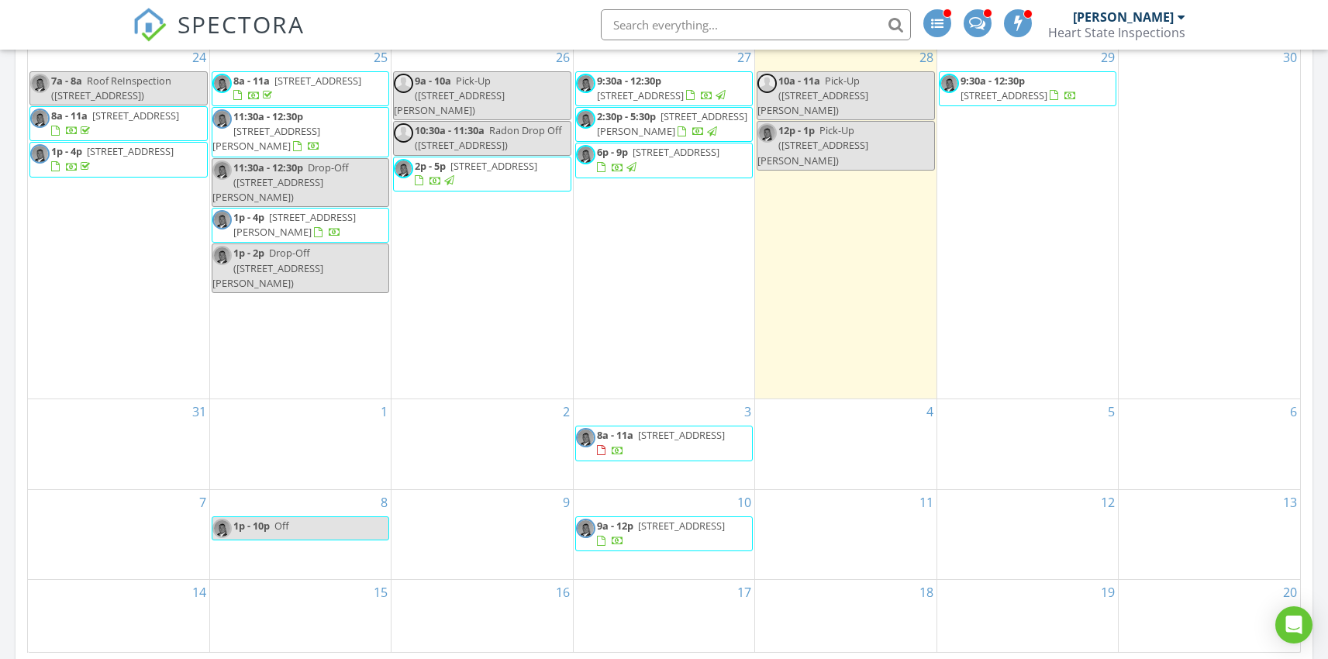
click at [828, 124] on span "Pick-Up (4830 Stoneybrook Blvd 28E, Hilliard)" at bounding box center [812, 144] width 111 height 43
click at [1230, 215] on div at bounding box center [664, 329] width 1328 height 659
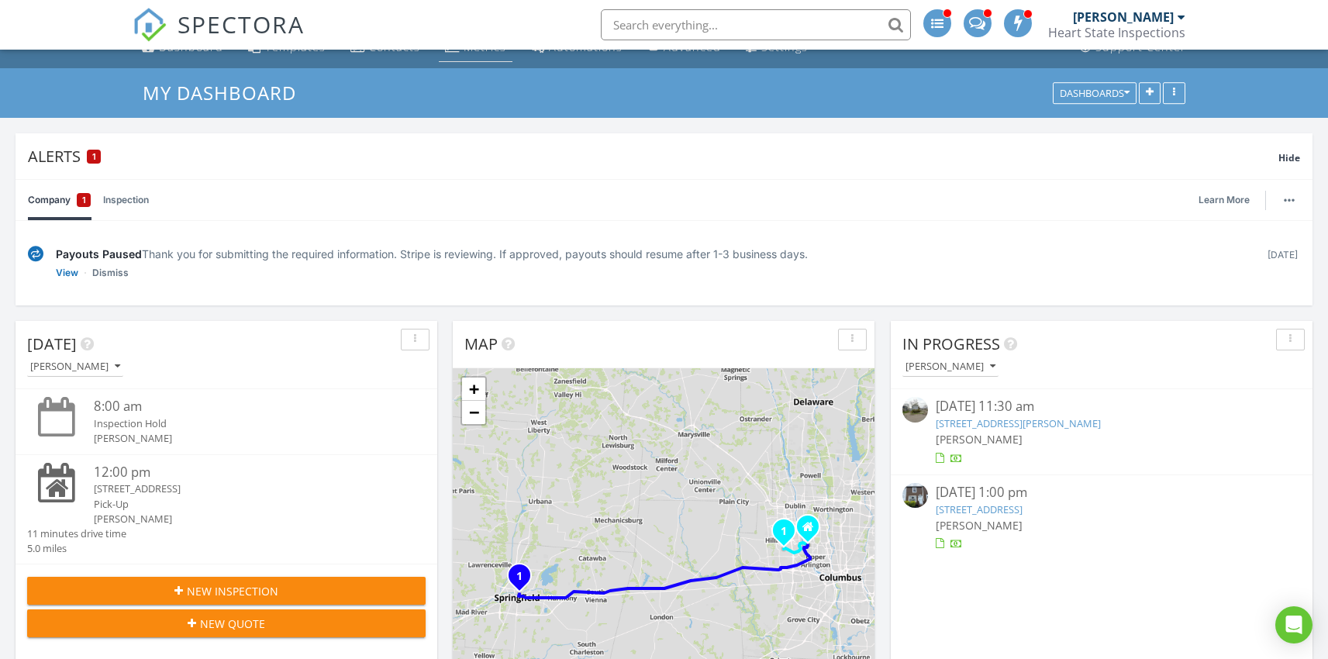
scroll to position [0, 0]
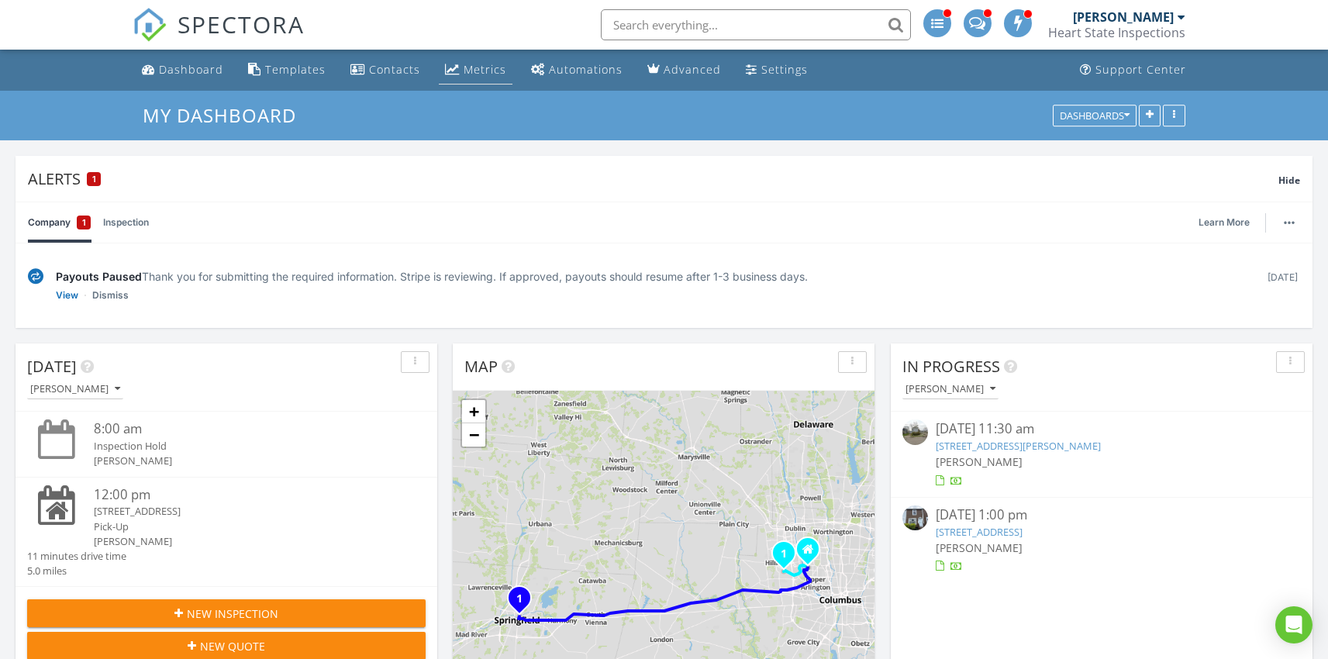
click at [492, 75] on div "Metrics" at bounding box center [485, 69] width 43 height 15
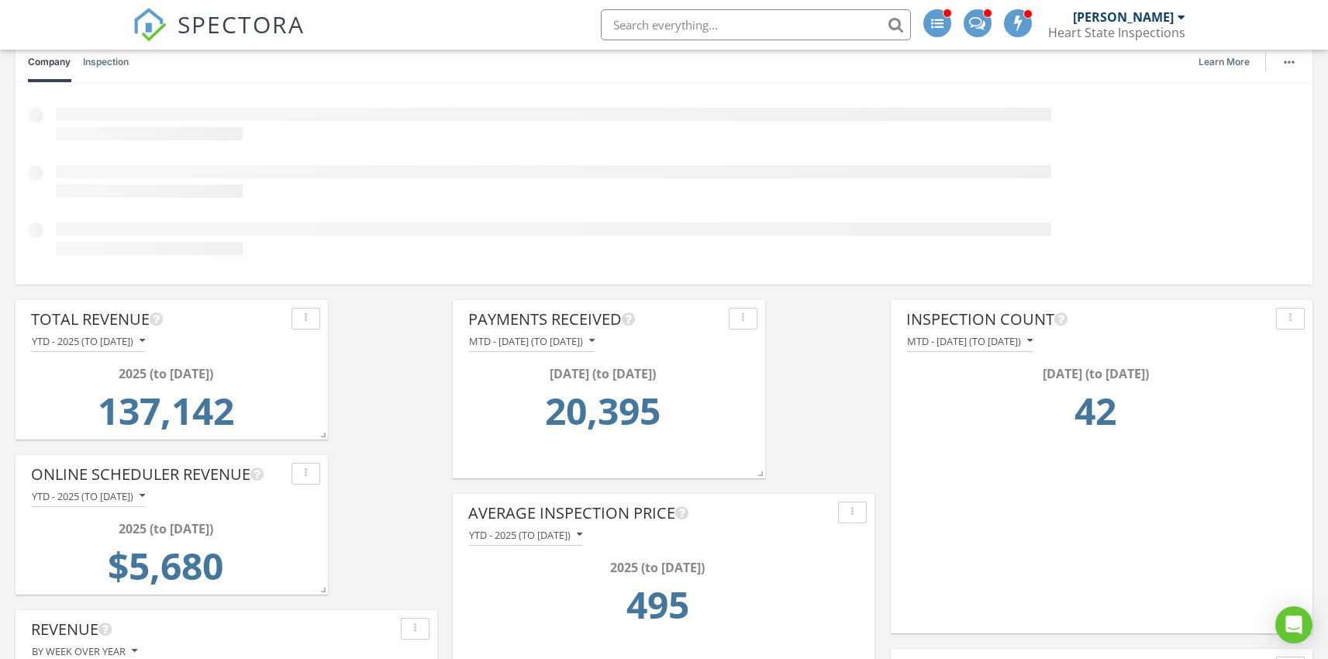
scroll to position [164, 0]
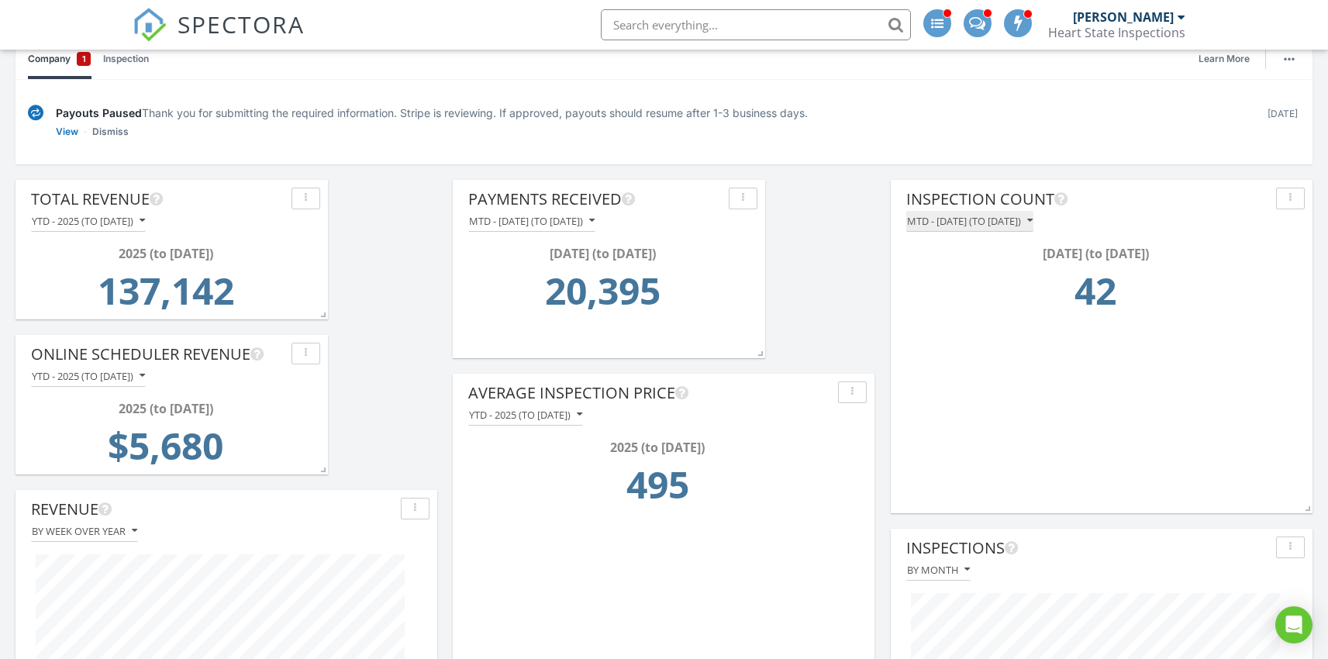
click at [1033, 222] on div "MTD - August 2025 (to Aug 28th)" at bounding box center [970, 221] width 126 height 11
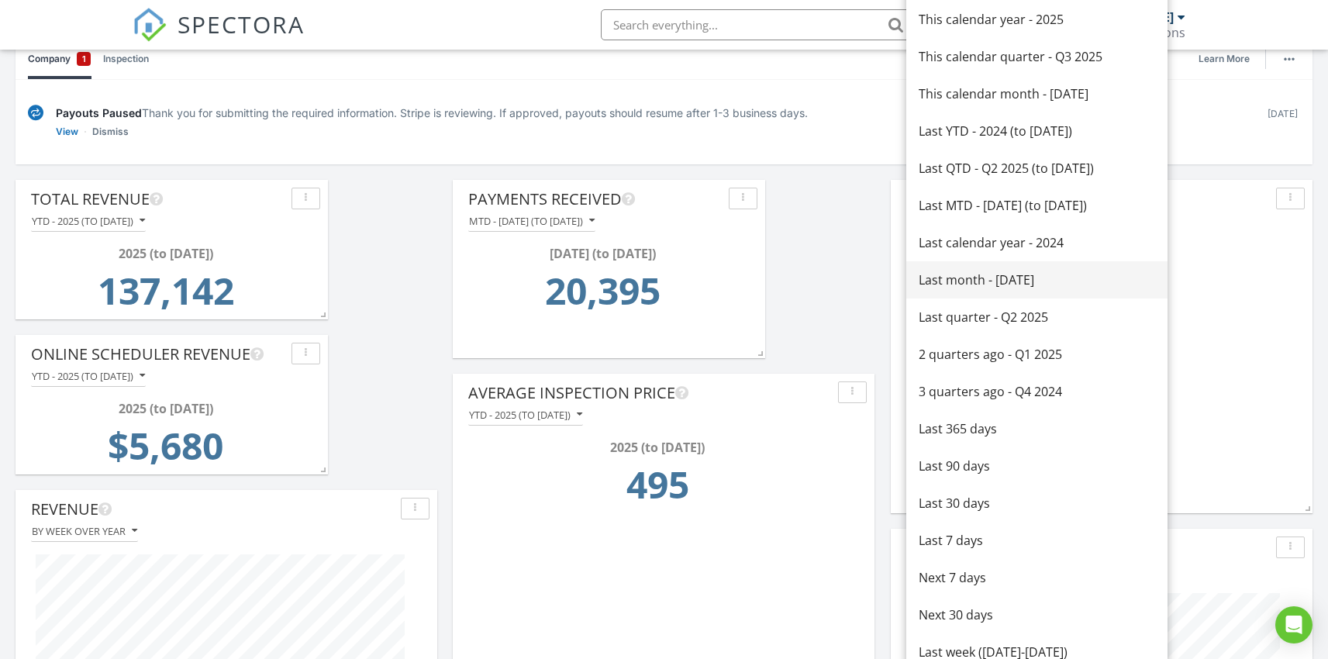
click at [997, 285] on div "Last month - July 2025" at bounding box center [1037, 280] width 236 height 19
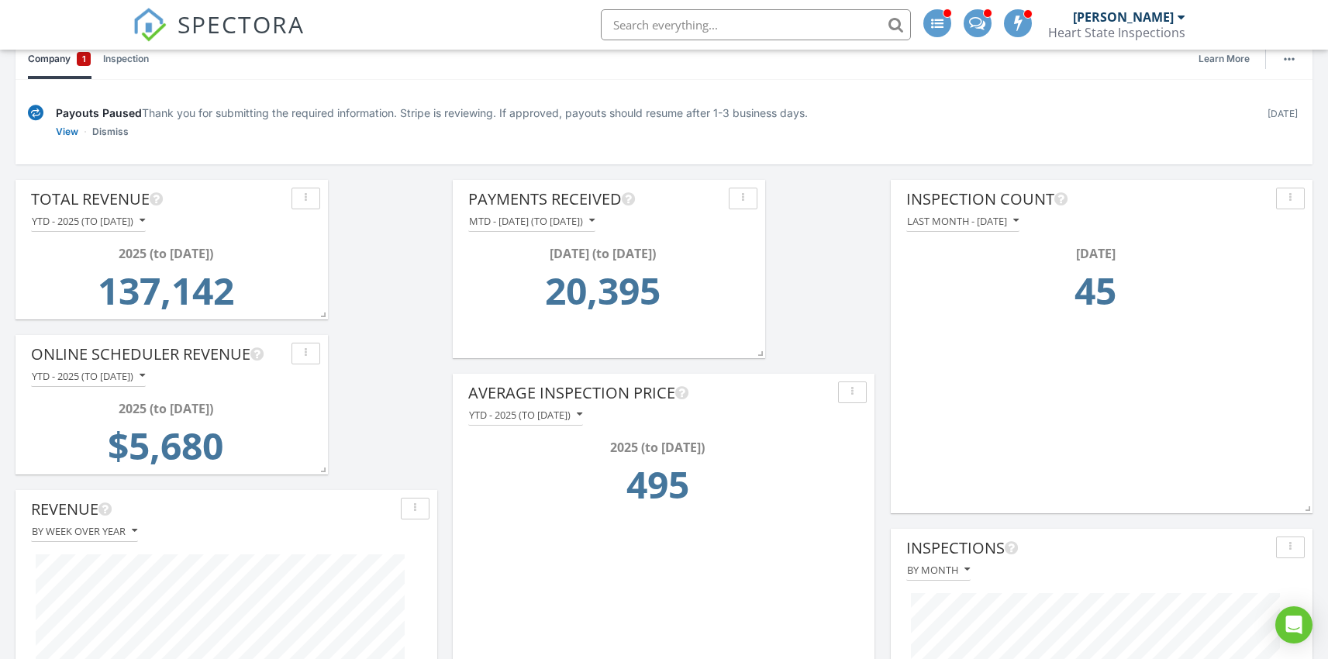
click at [178, 25] on span "SPECTORA" at bounding box center [241, 24] width 127 height 33
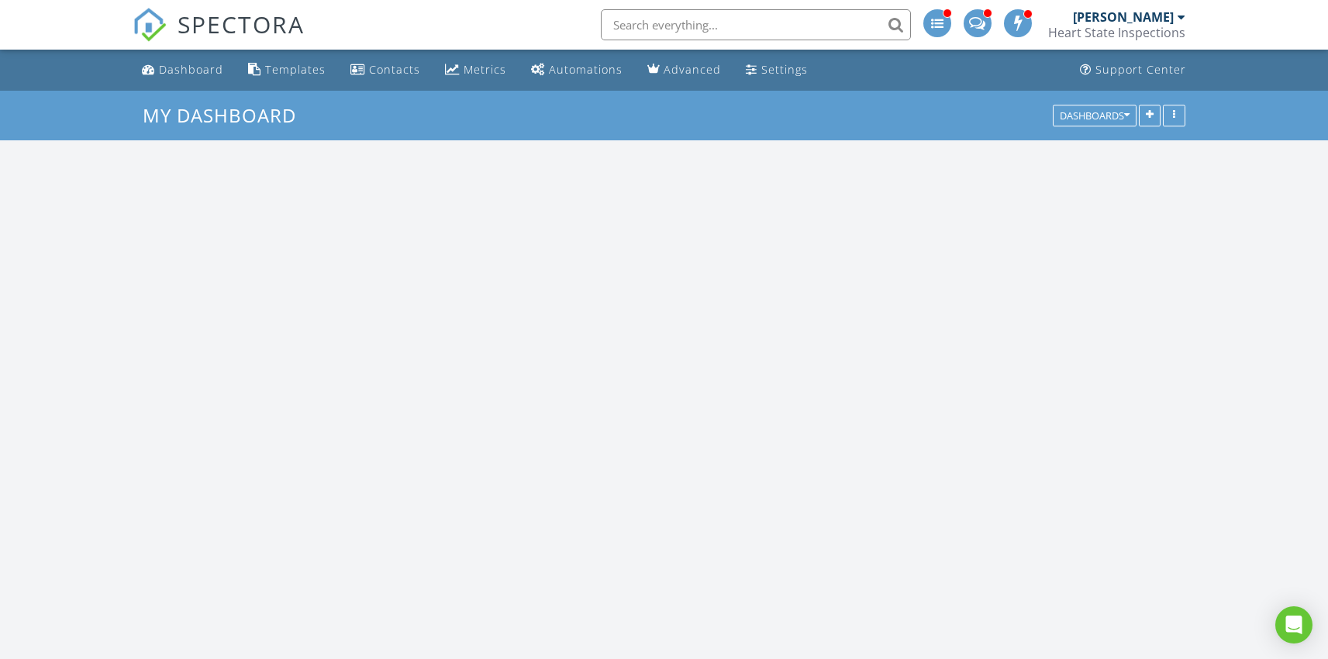
scroll to position [1435, 1352]
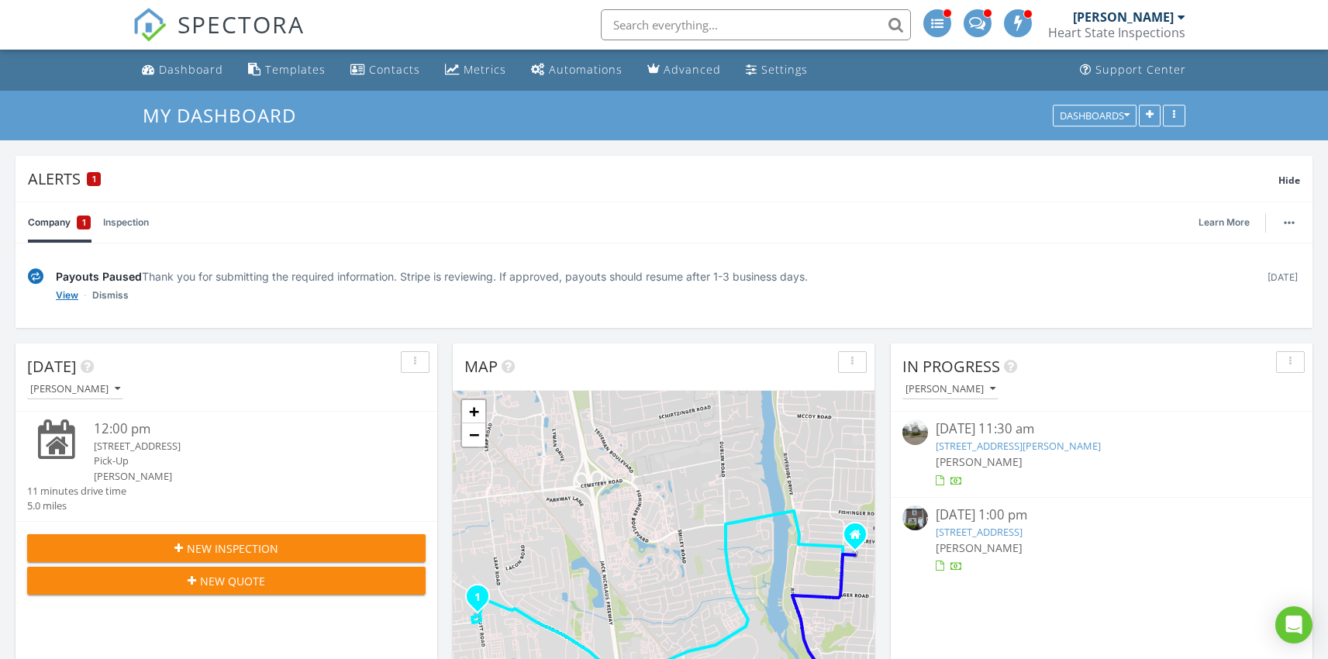
click at [72, 297] on link "View" at bounding box center [67, 296] width 22 height 16
